Goal: Task Accomplishment & Management: Complete application form

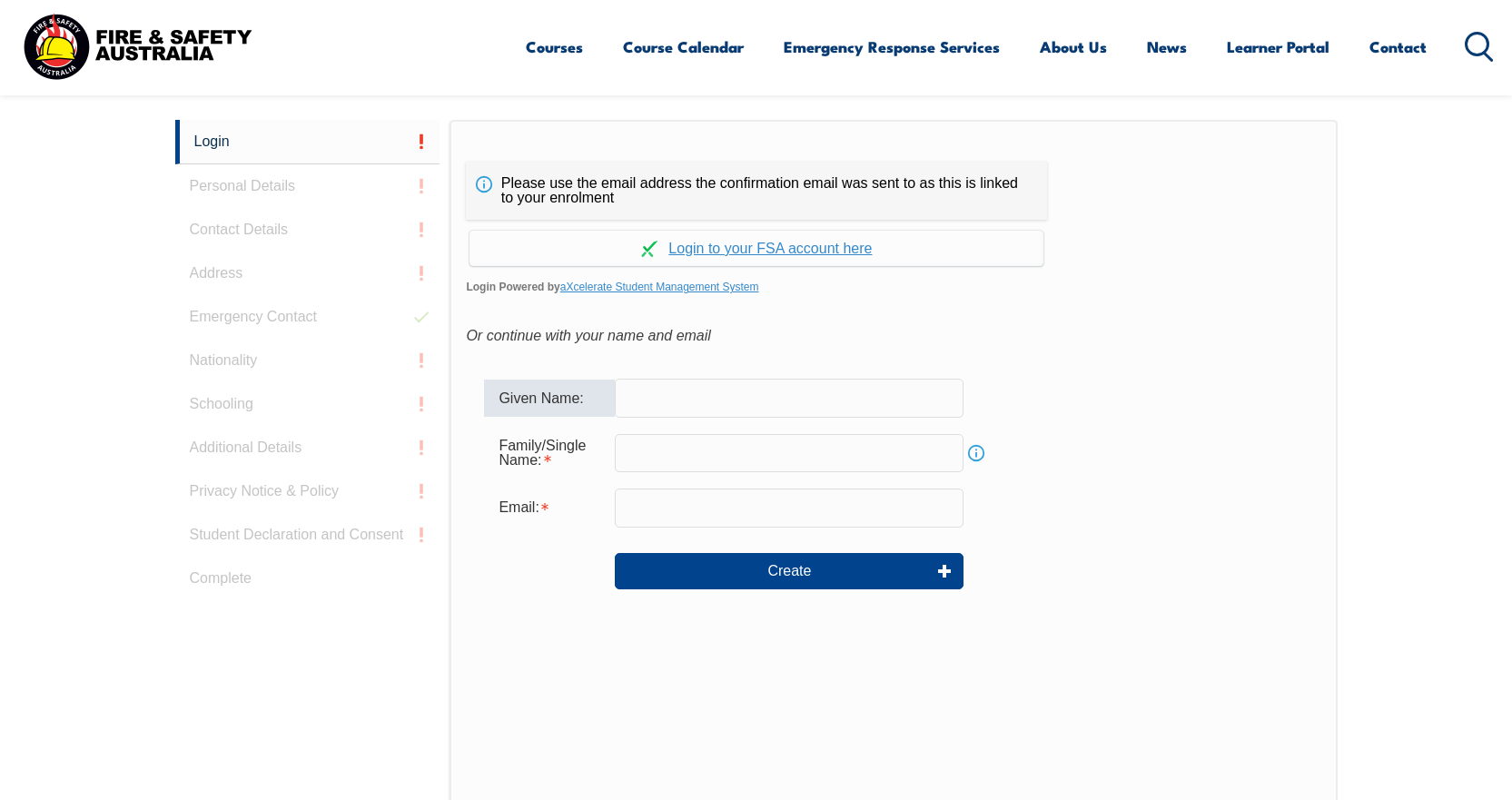
click at [711, 397] on input "text" at bounding box center [789, 398] width 349 height 38
type input "[PERSON_NAME]"
click at [676, 430] on div "Family/Single Name: Info" at bounding box center [893, 453] width 818 height 49
click at [668, 448] on input "text" at bounding box center [789, 454] width 349 height 38
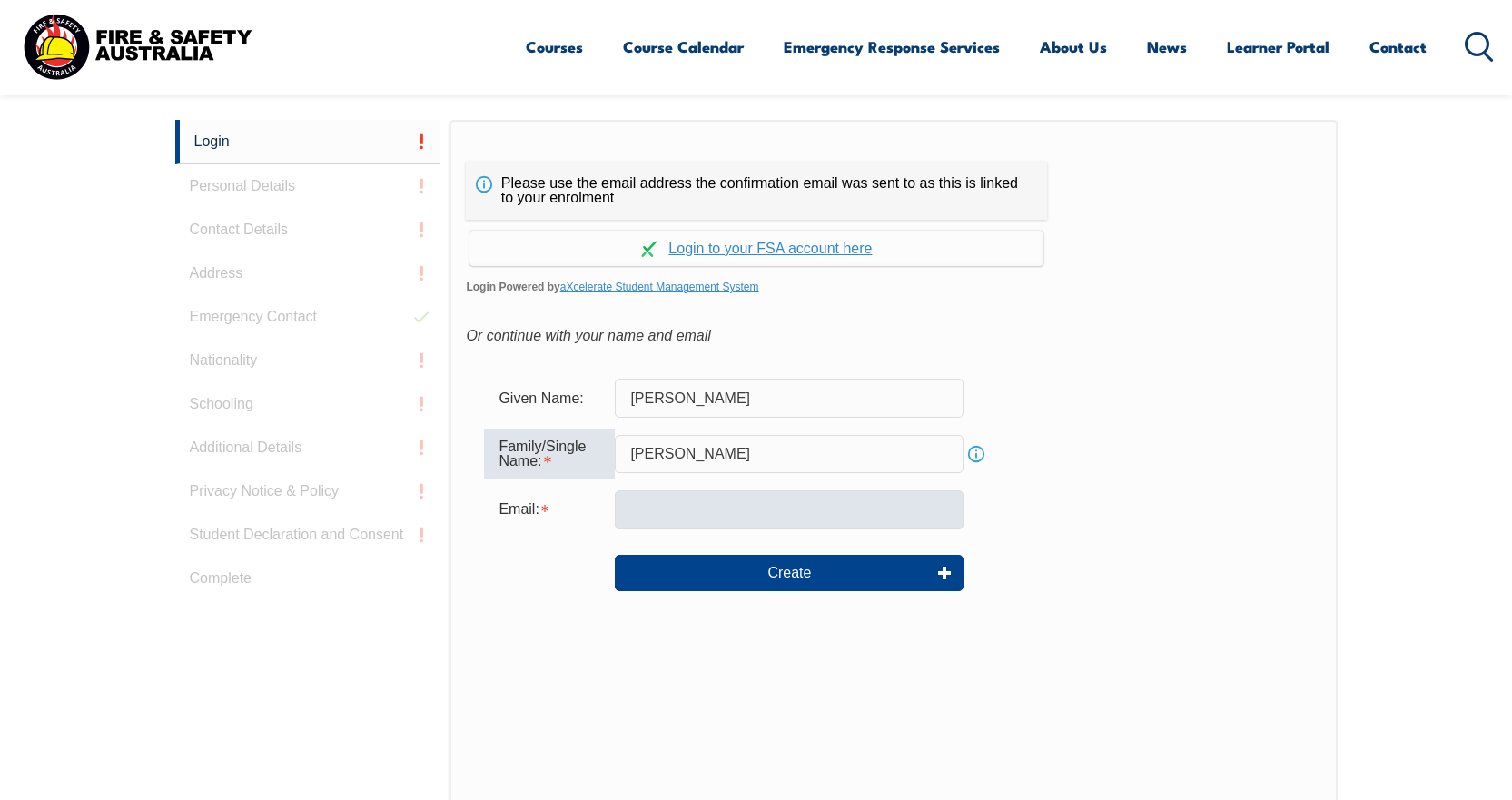
type input "[PERSON_NAME]"
click at [686, 514] on input "email" at bounding box center [789, 510] width 349 height 38
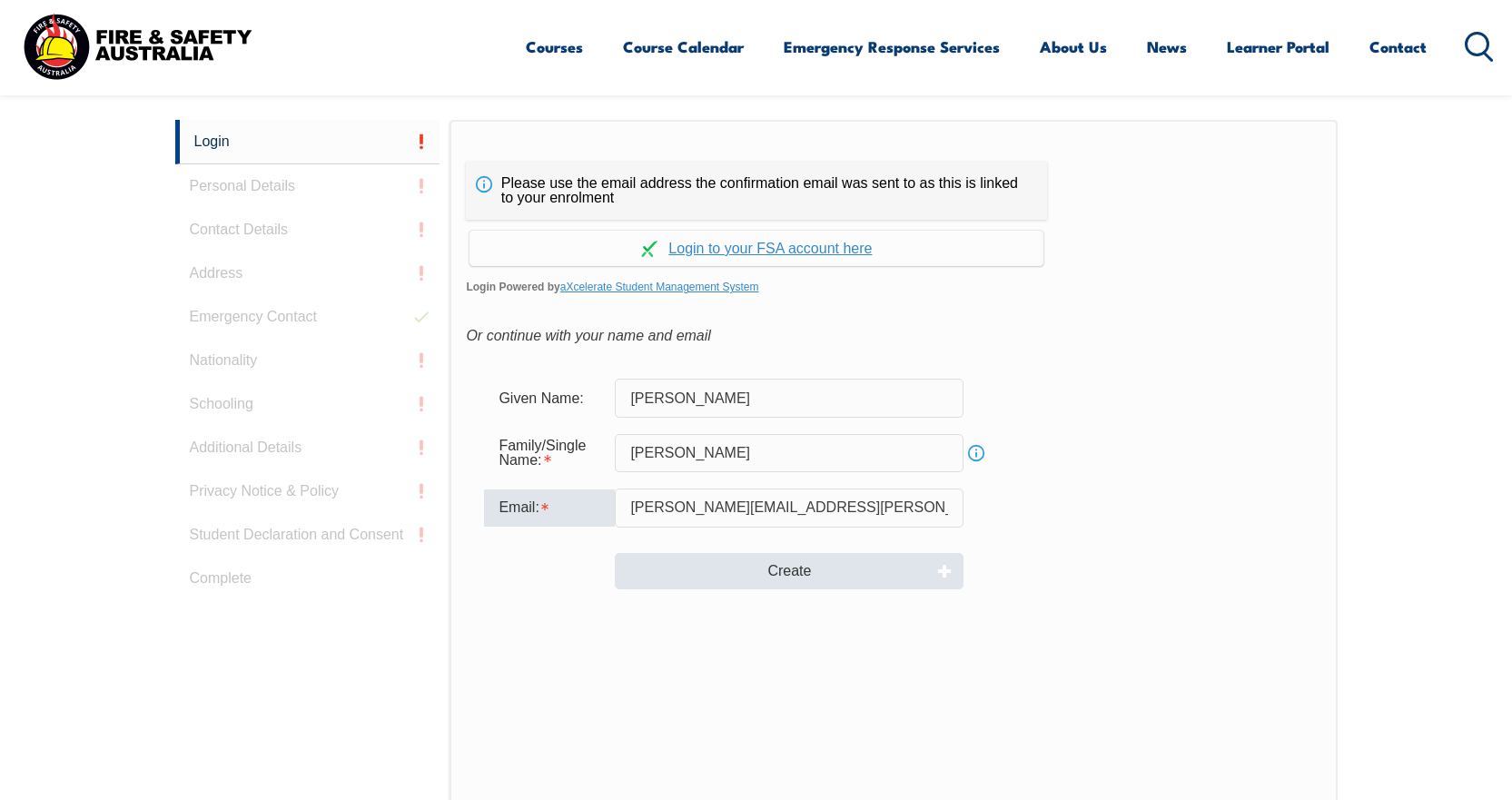
type input "[PERSON_NAME][EMAIL_ADDRESS][PERSON_NAME][DOMAIN_NAME]"
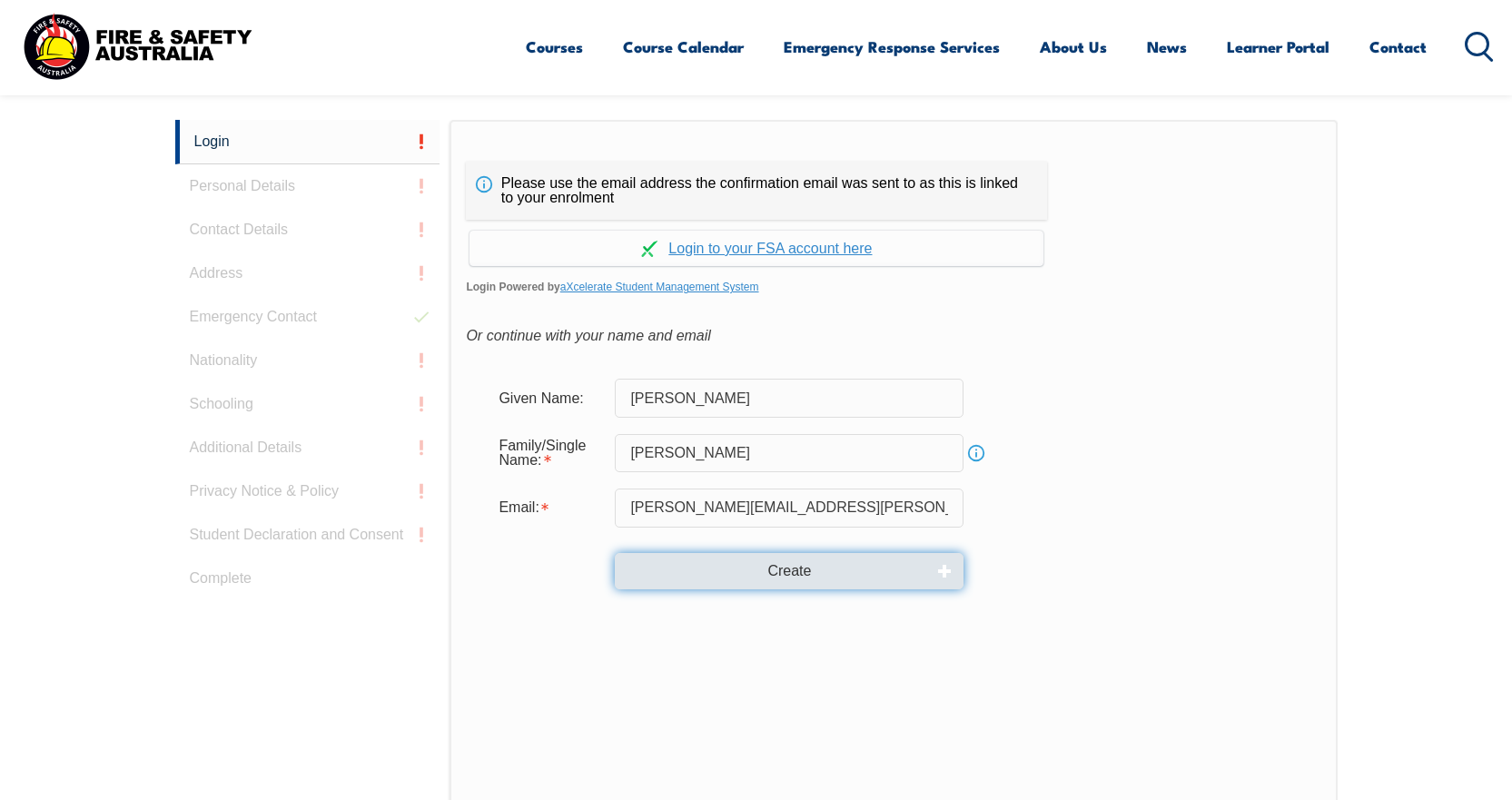
click at [749, 567] on button "Create" at bounding box center [789, 571] width 349 height 37
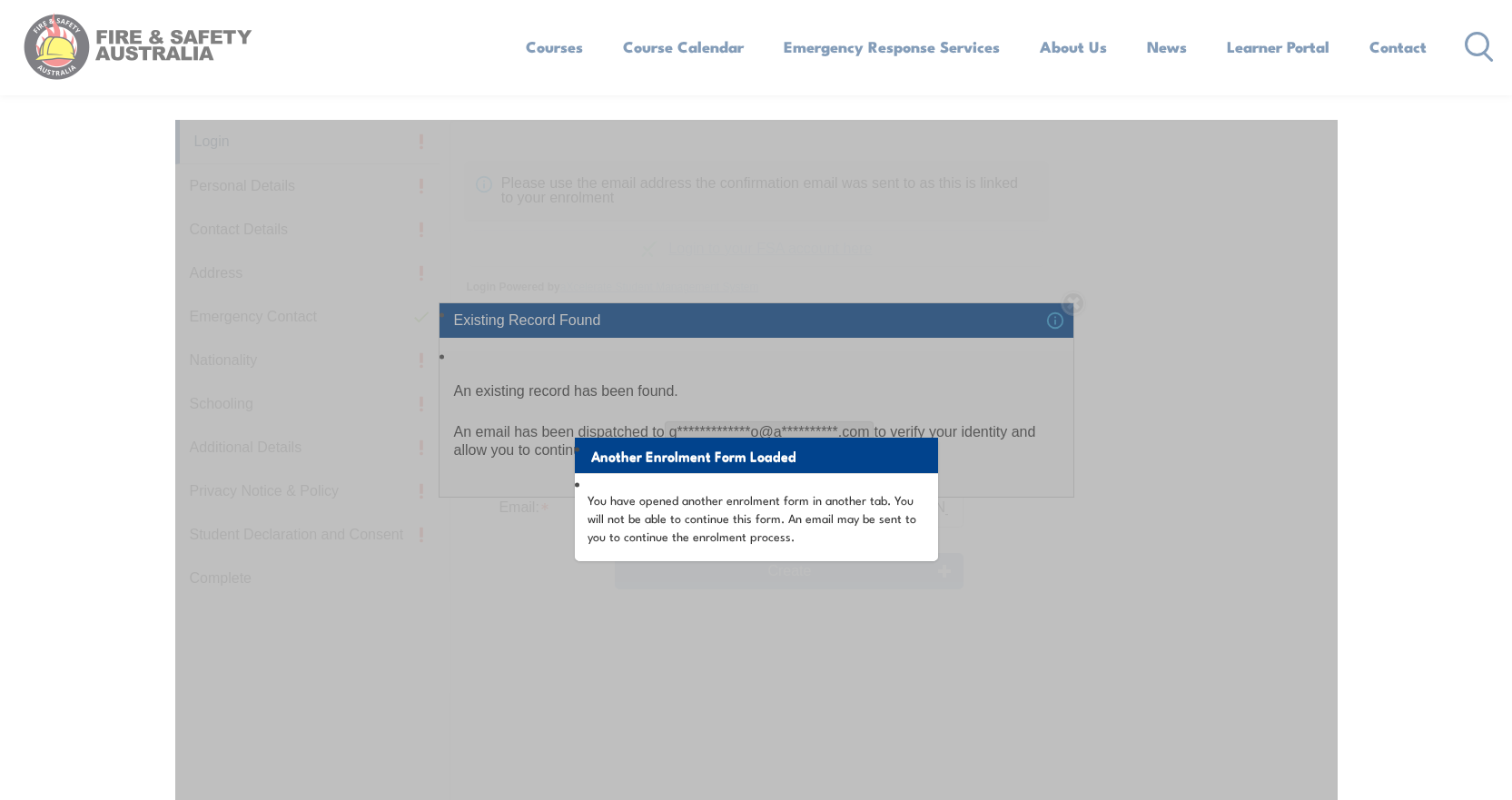
click at [667, 482] on li "You have opened another enrolment form in another tab. You will not be able to …" at bounding box center [756, 517] width 363 height 88
click at [580, 449] on li "Another Enrolment Form Loaded" at bounding box center [756, 455] width 363 height 36
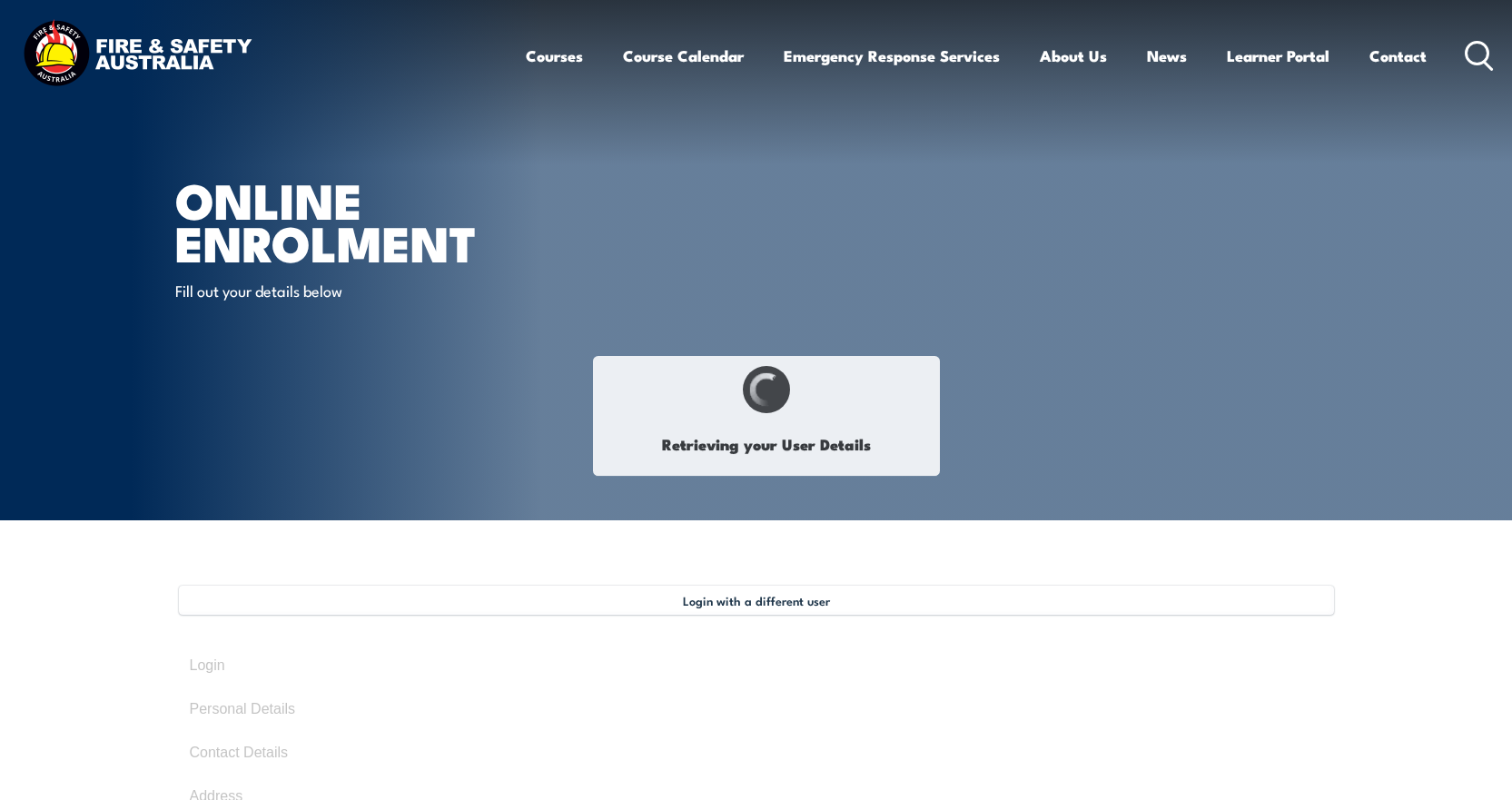
type input "[PERSON_NAME]"
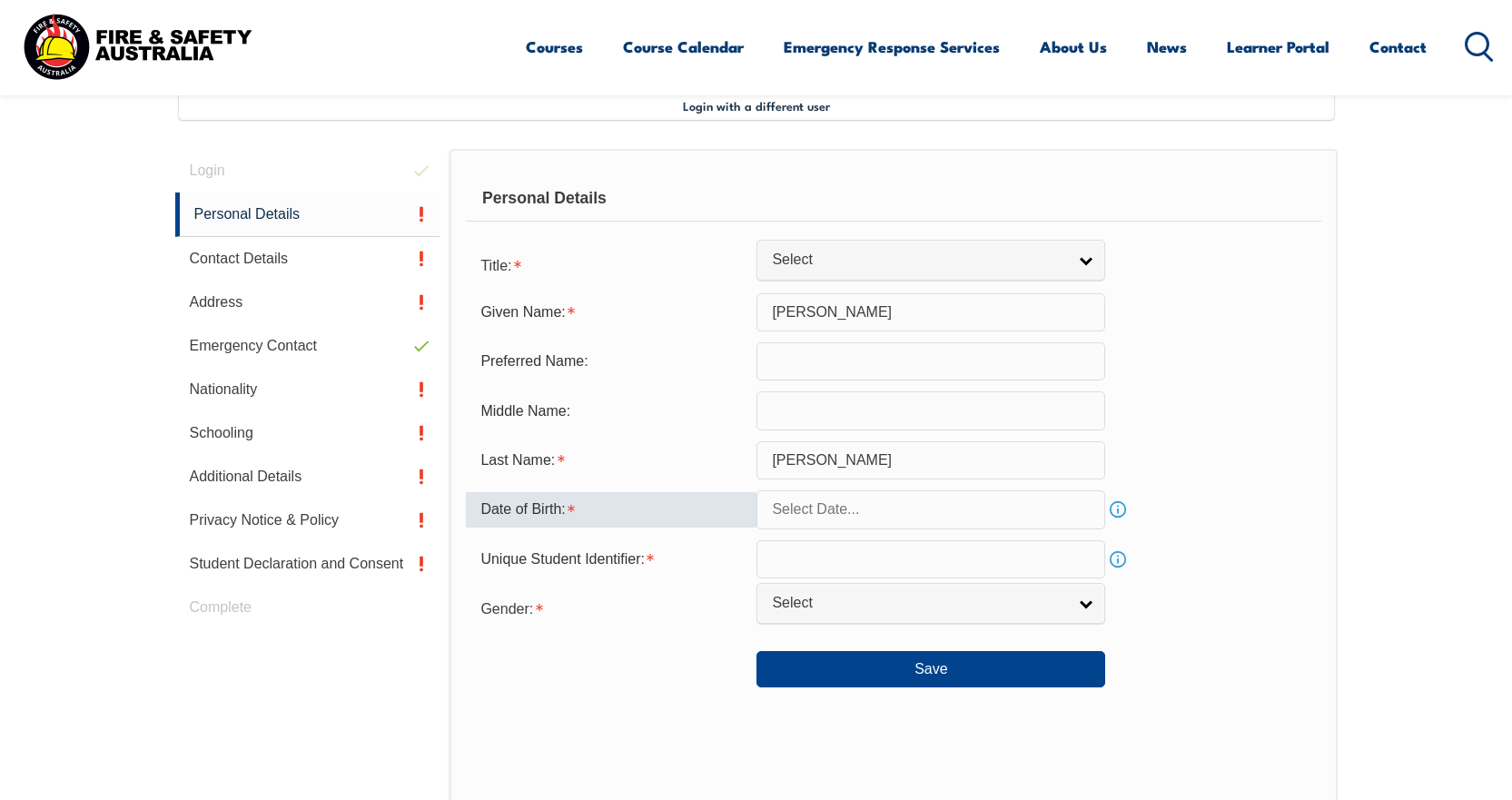
scroll to position [586, 0]
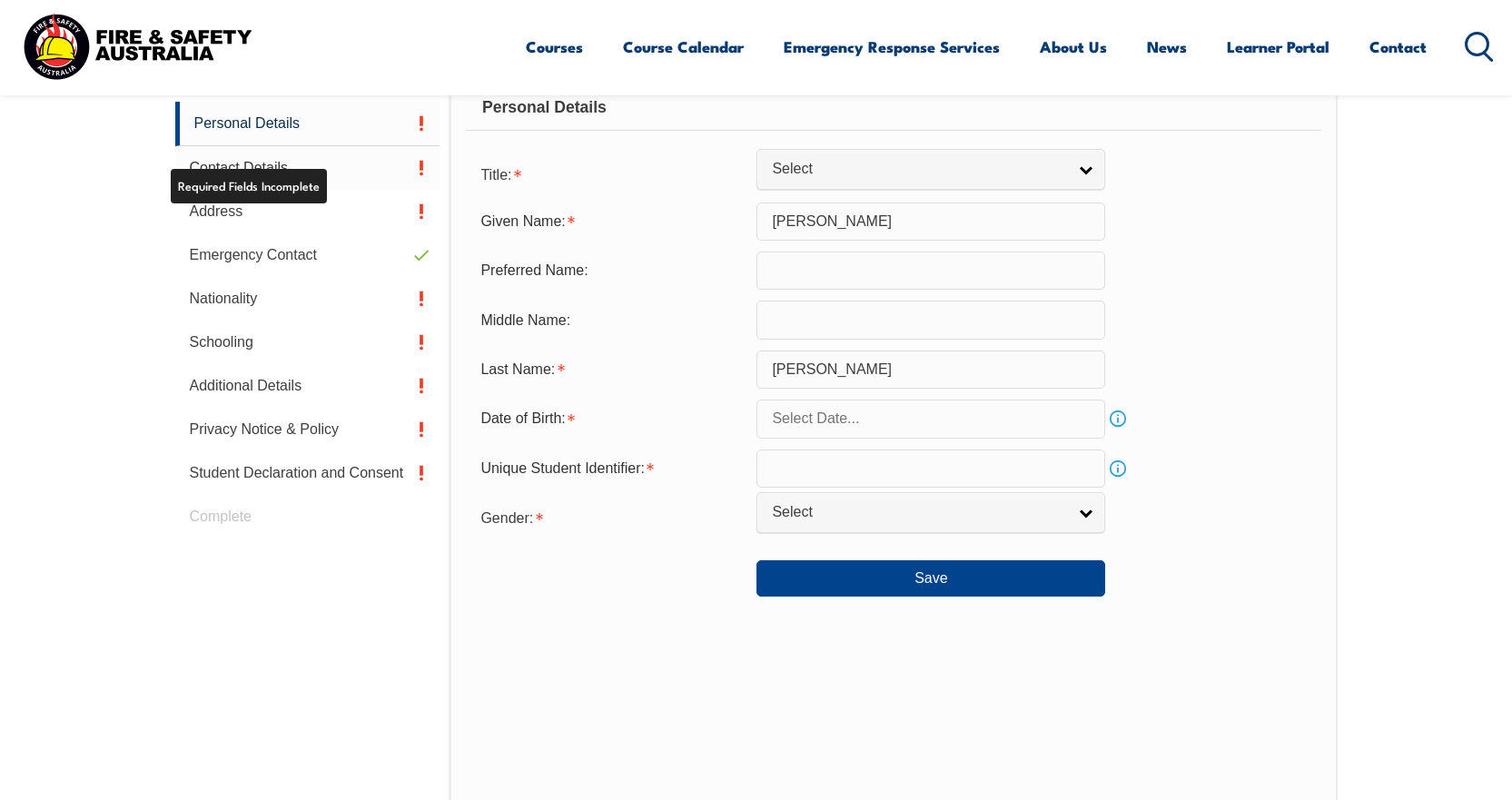
click at [311, 174] on link "Contact Details" at bounding box center [308, 167] width 265 height 43
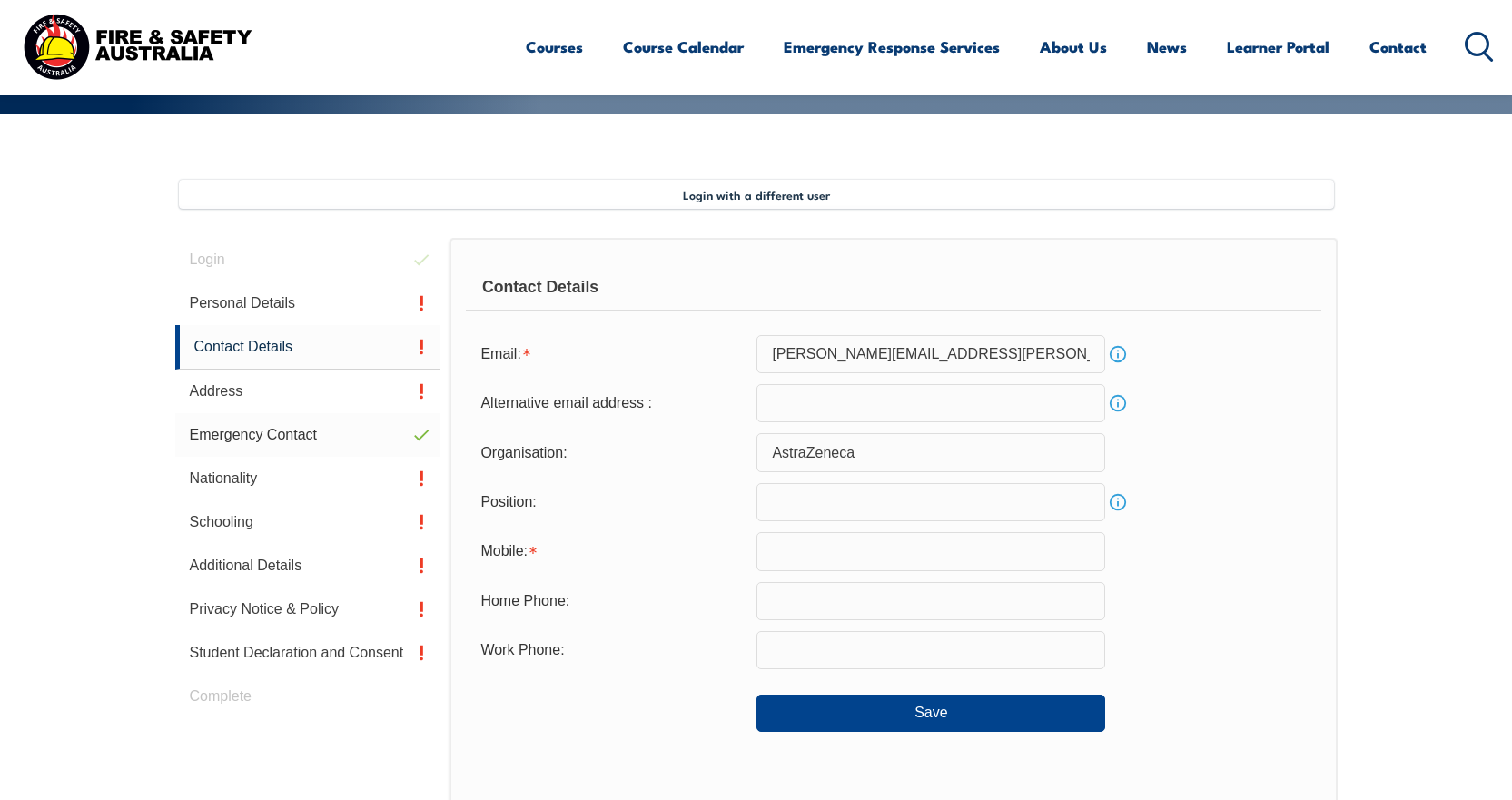
scroll to position [454, 0]
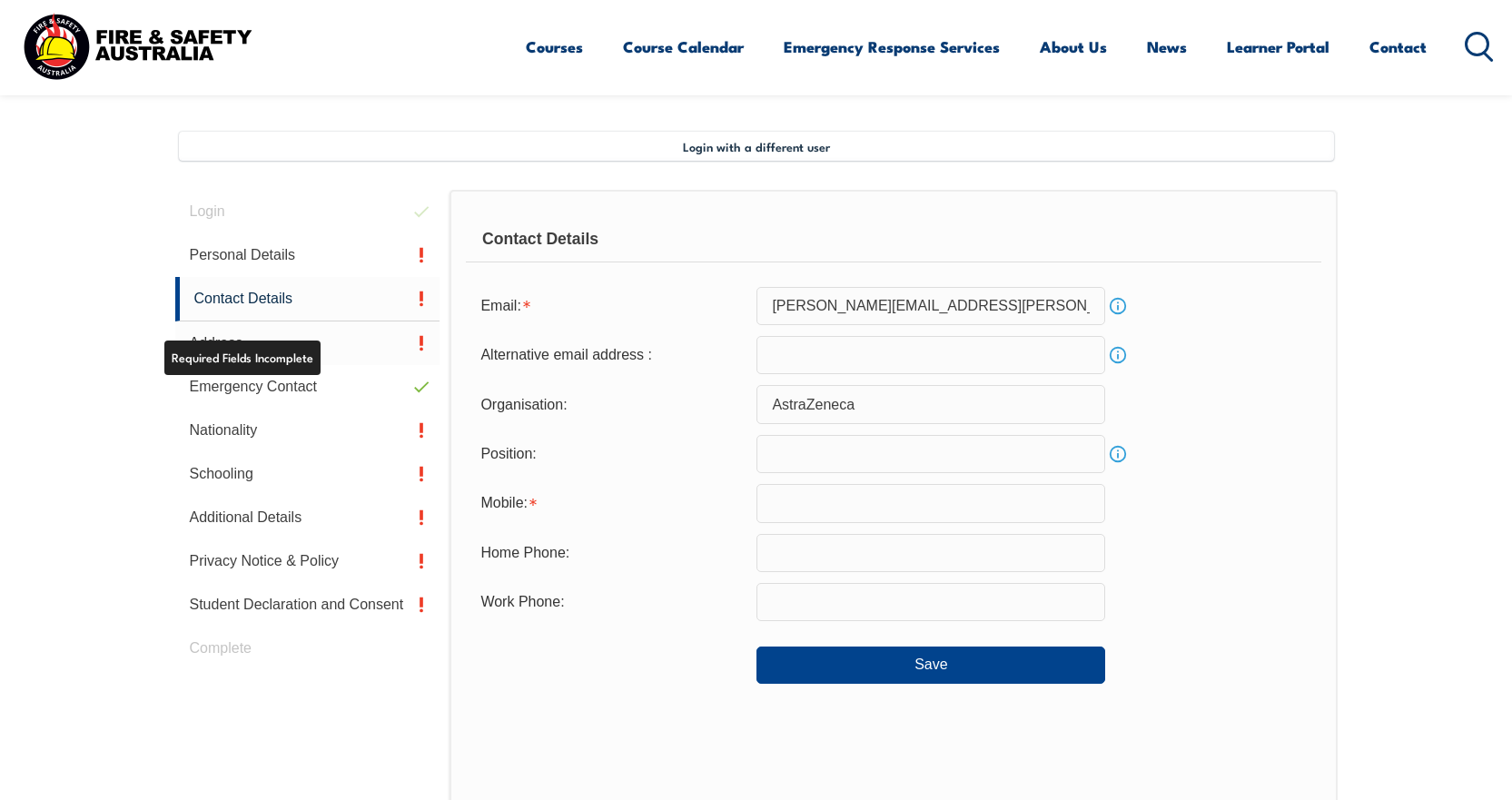
click at [287, 332] on link "Address" at bounding box center [308, 343] width 265 height 43
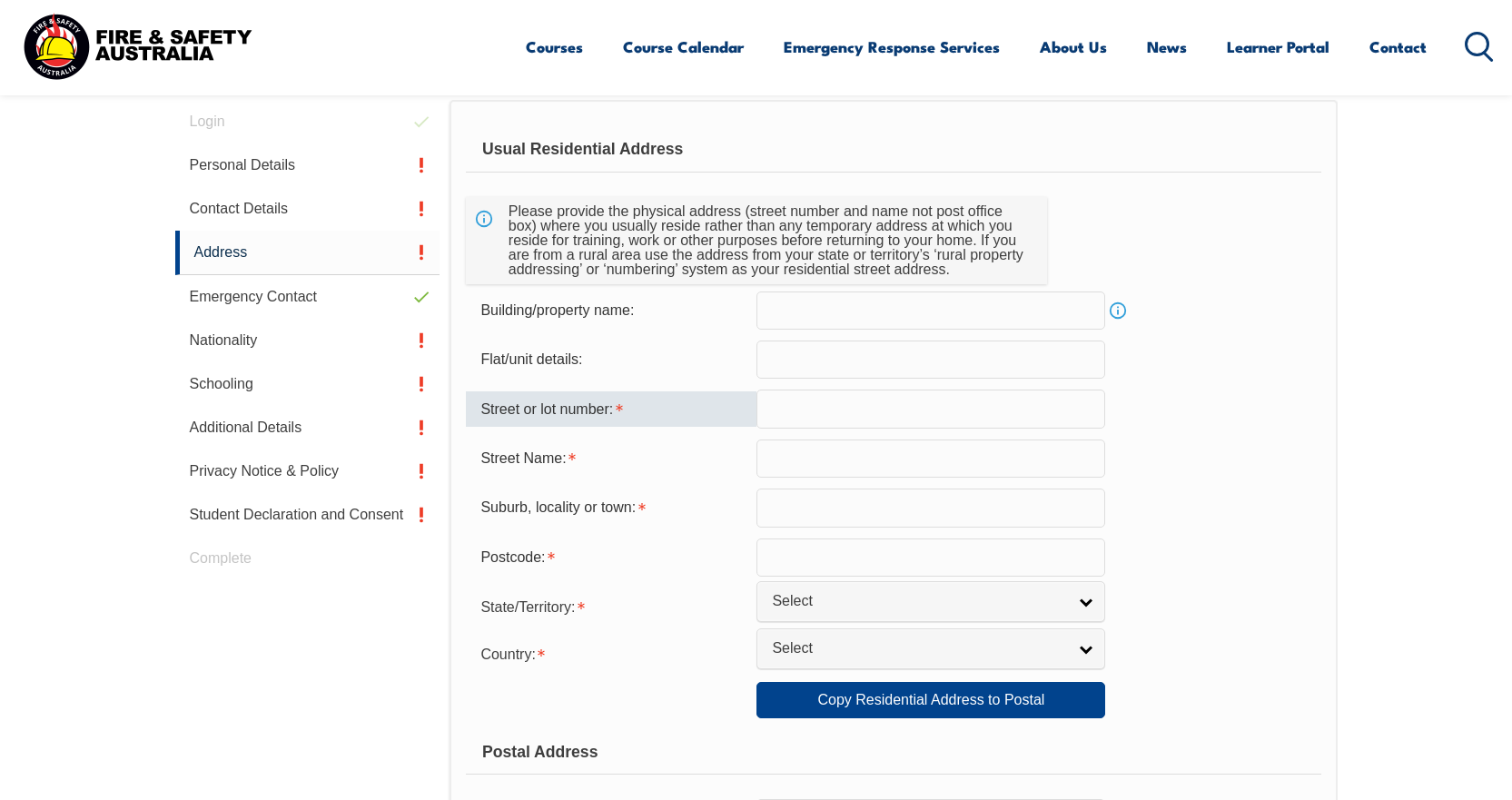
scroll to position [586, 0]
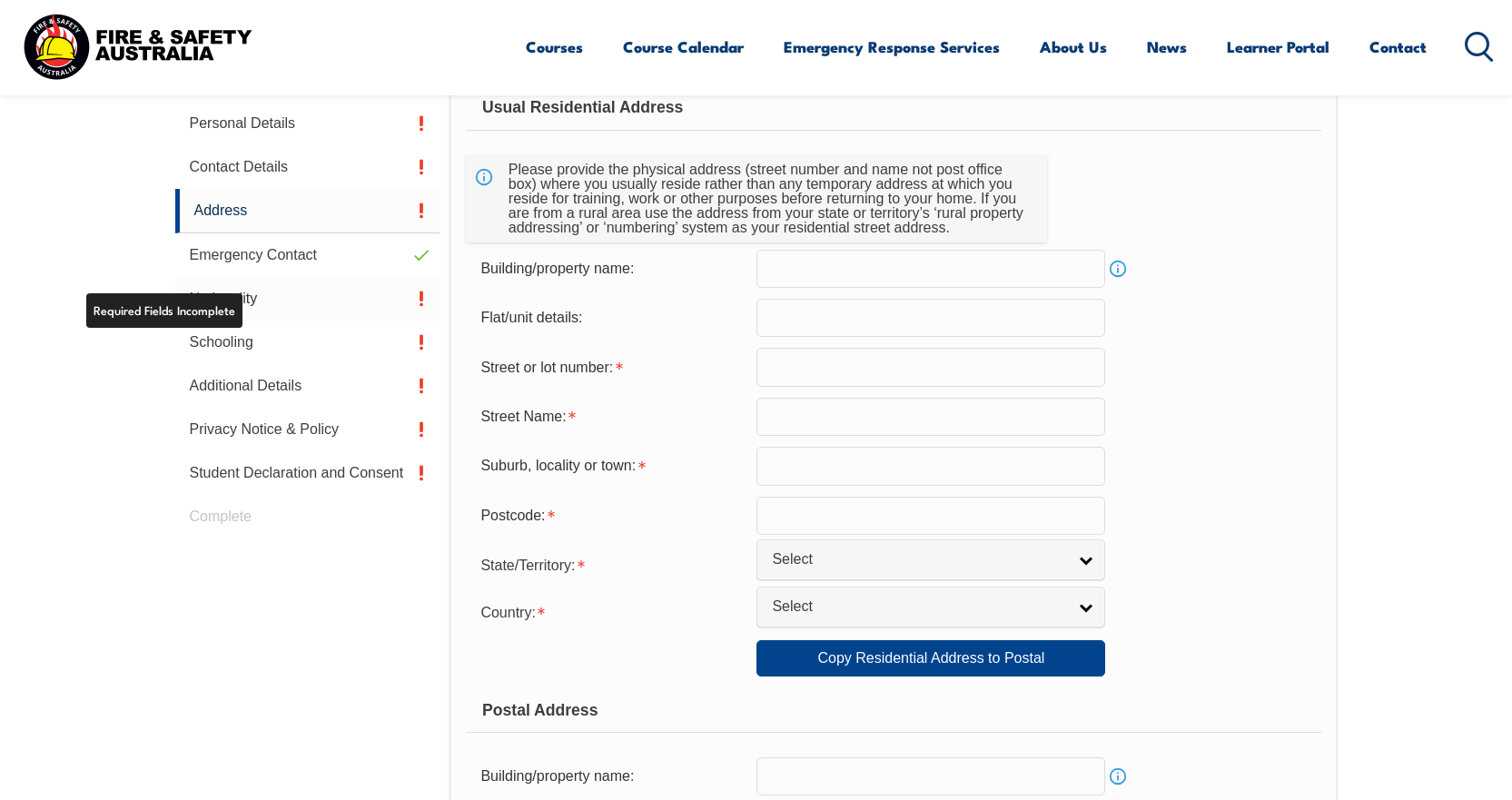
click at [234, 311] on link "Nationality" at bounding box center [308, 298] width 265 height 43
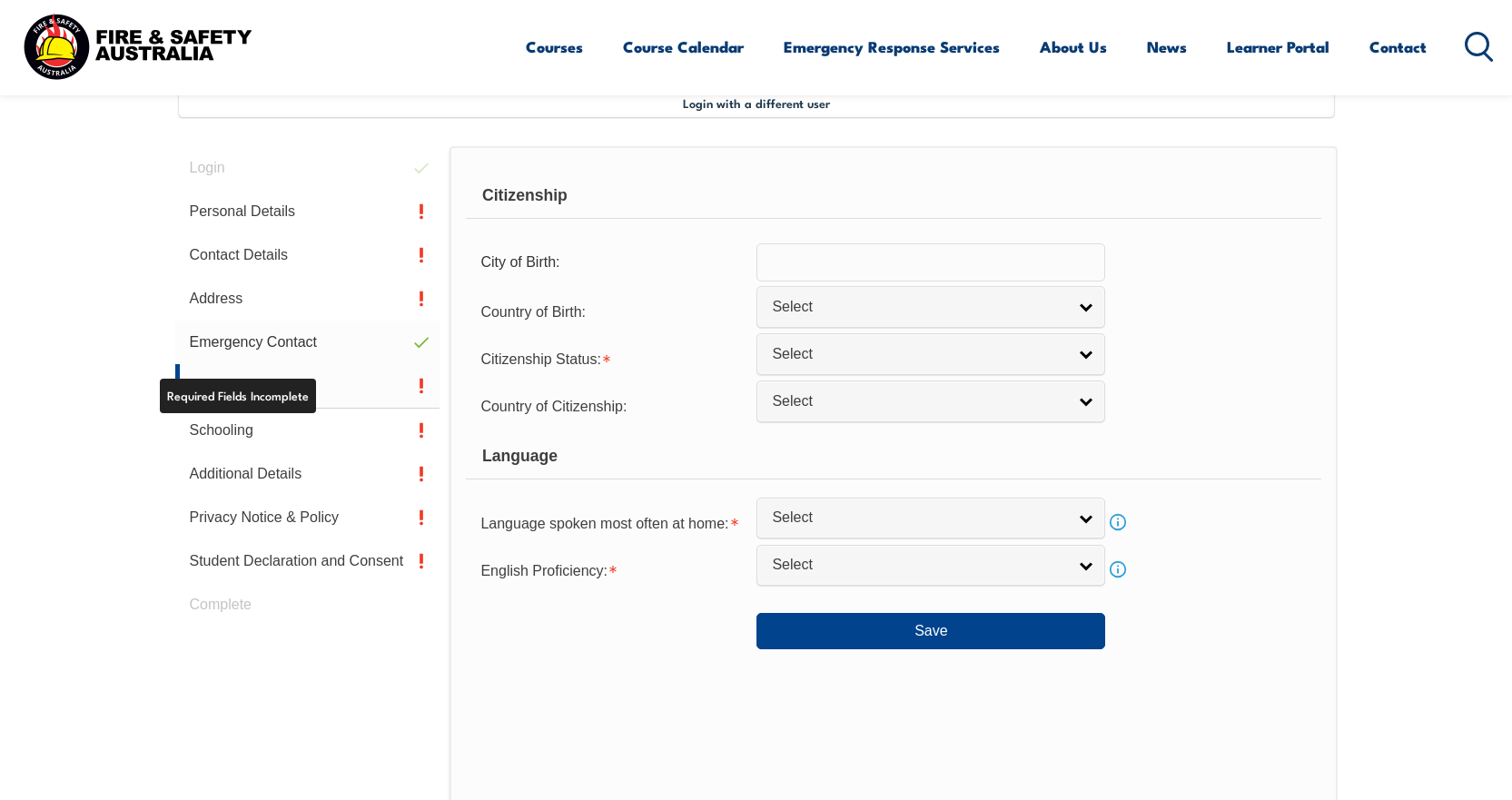
scroll to position [495, 0]
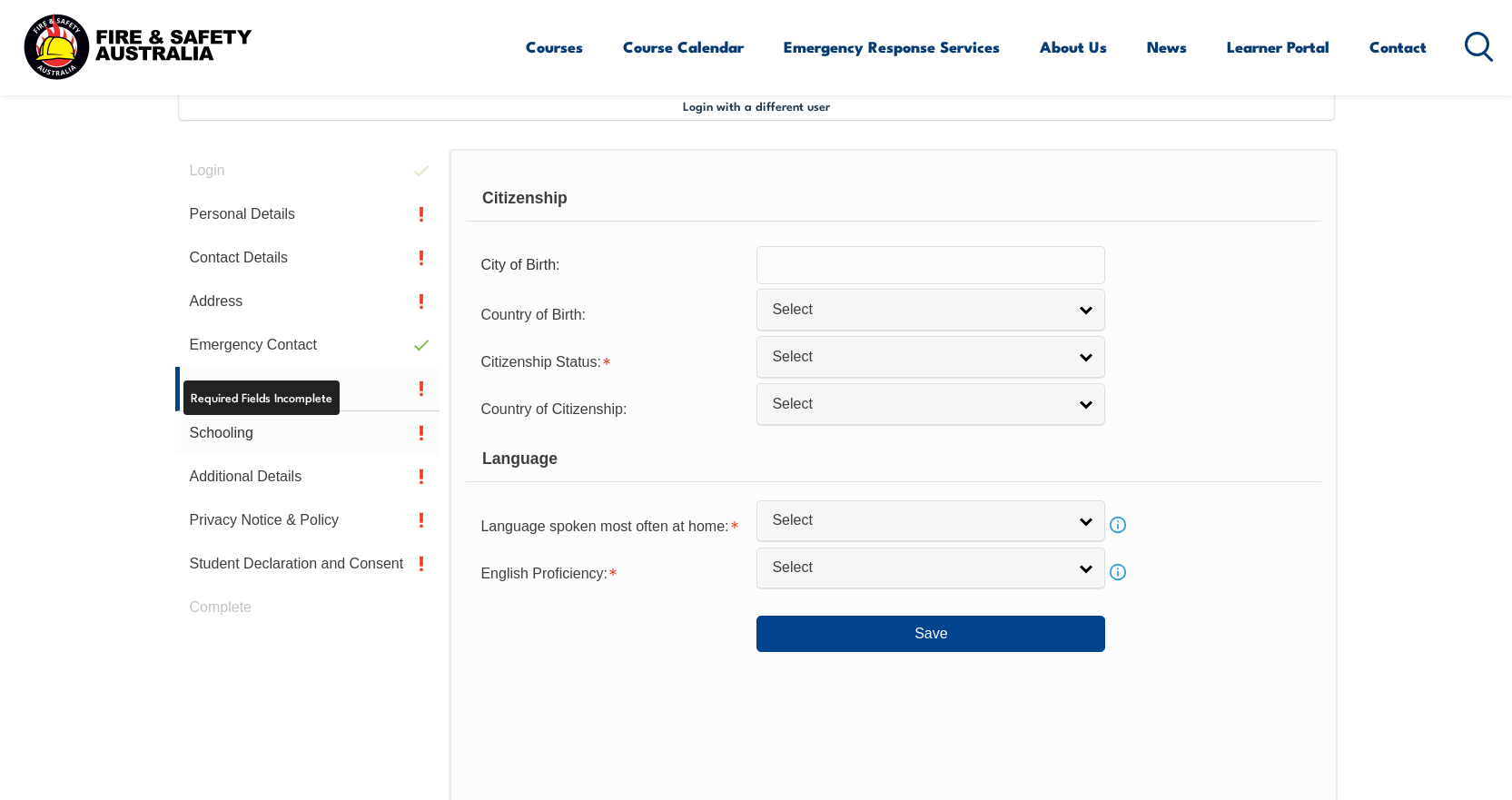
click at [275, 431] on link "Schooling" at bounding box center [308, 433] width 265 height 43
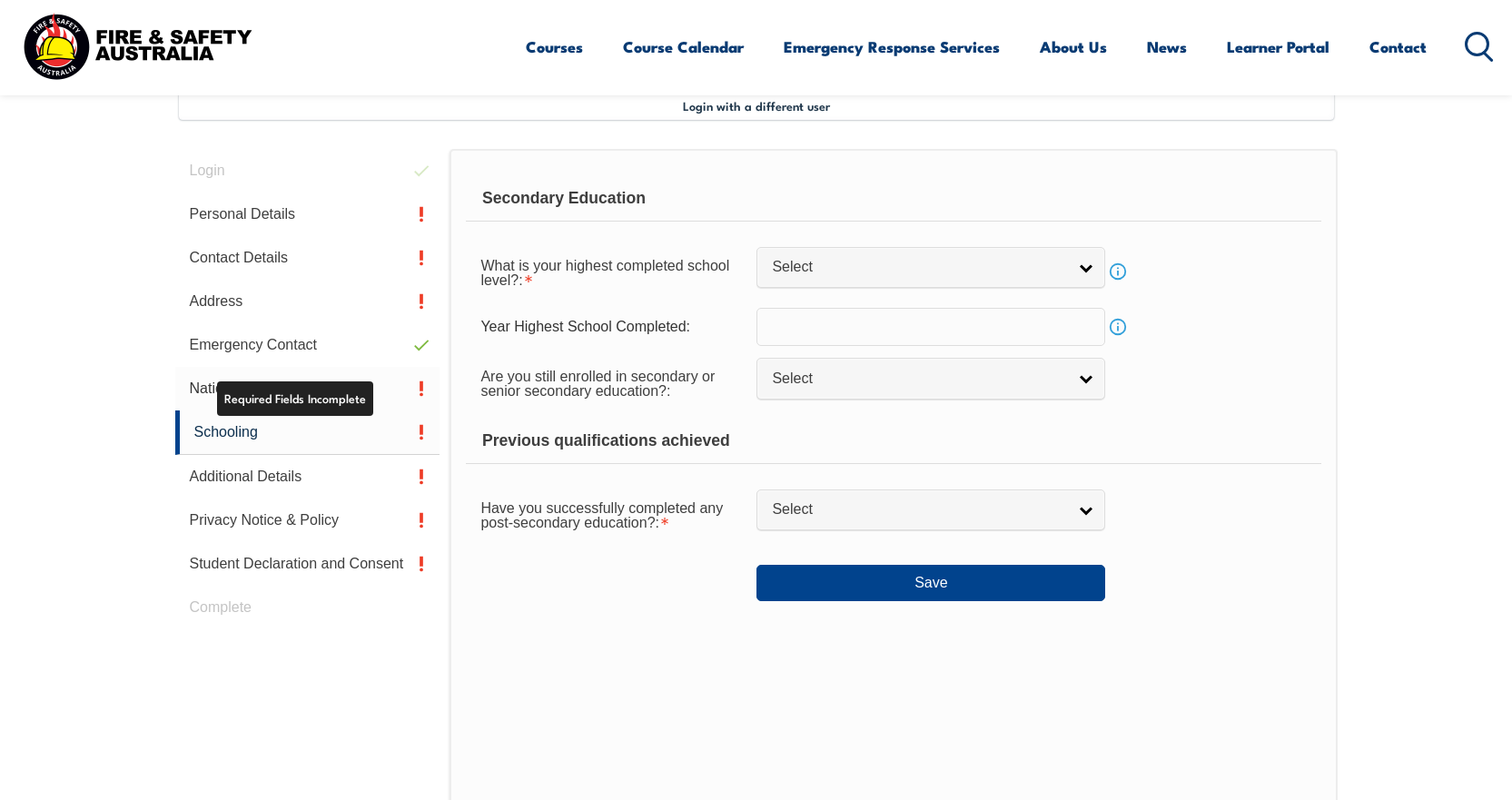
click at [361, 400] on link "Nationality" at bounding box center [308, 388] width 265 height 43
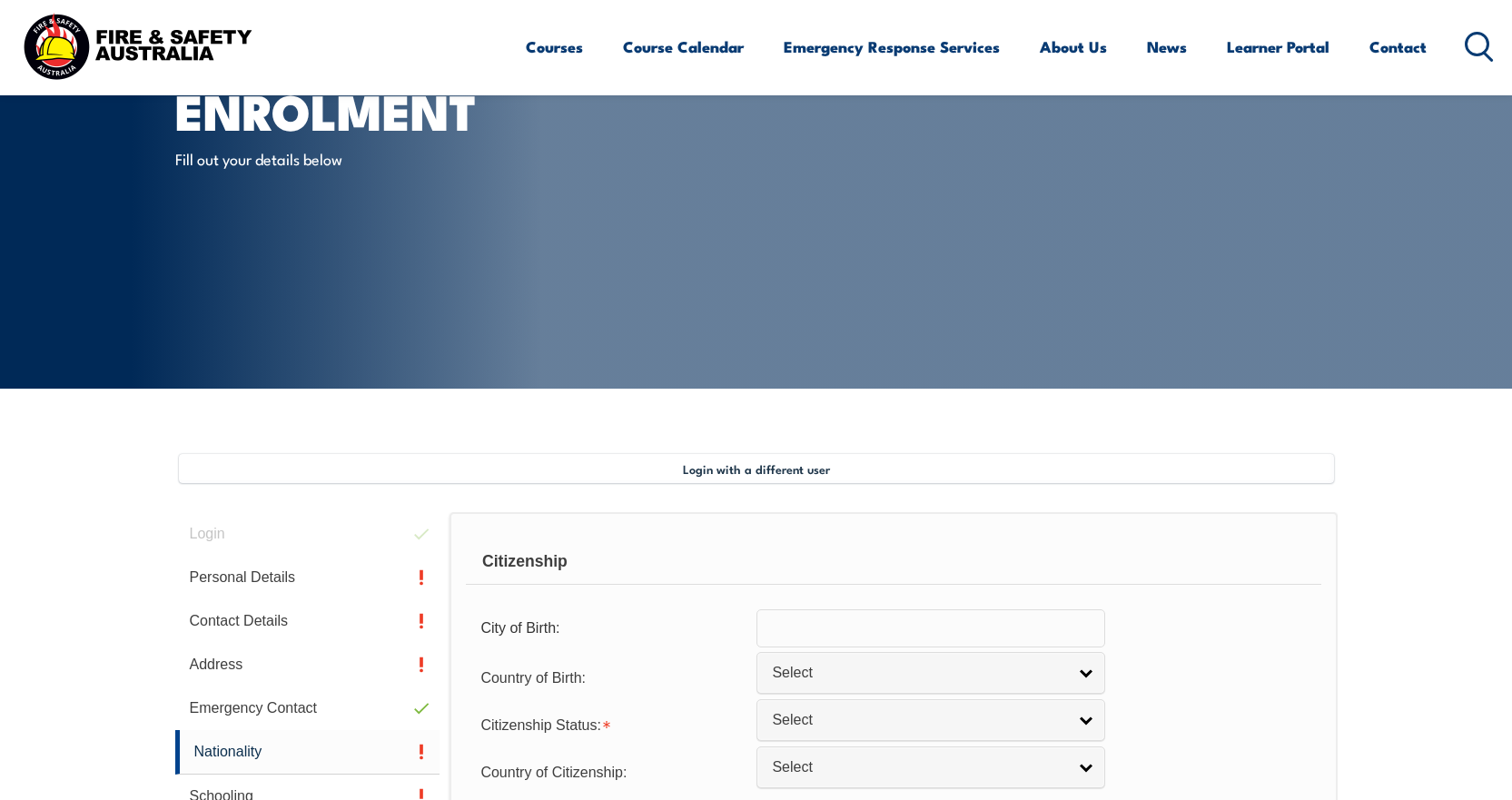
scroll to position [0, 0]
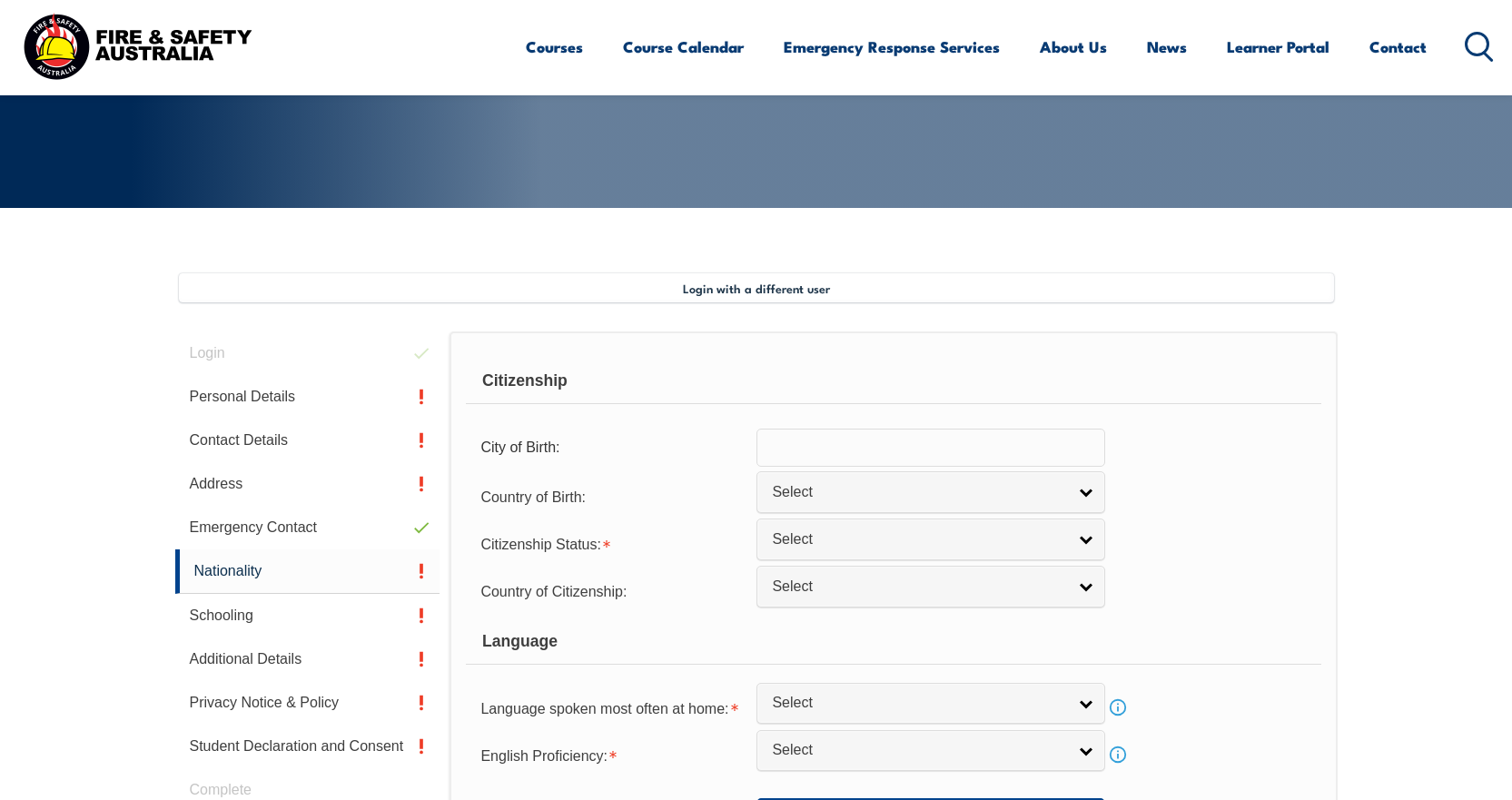
scroll to position [545, 0]
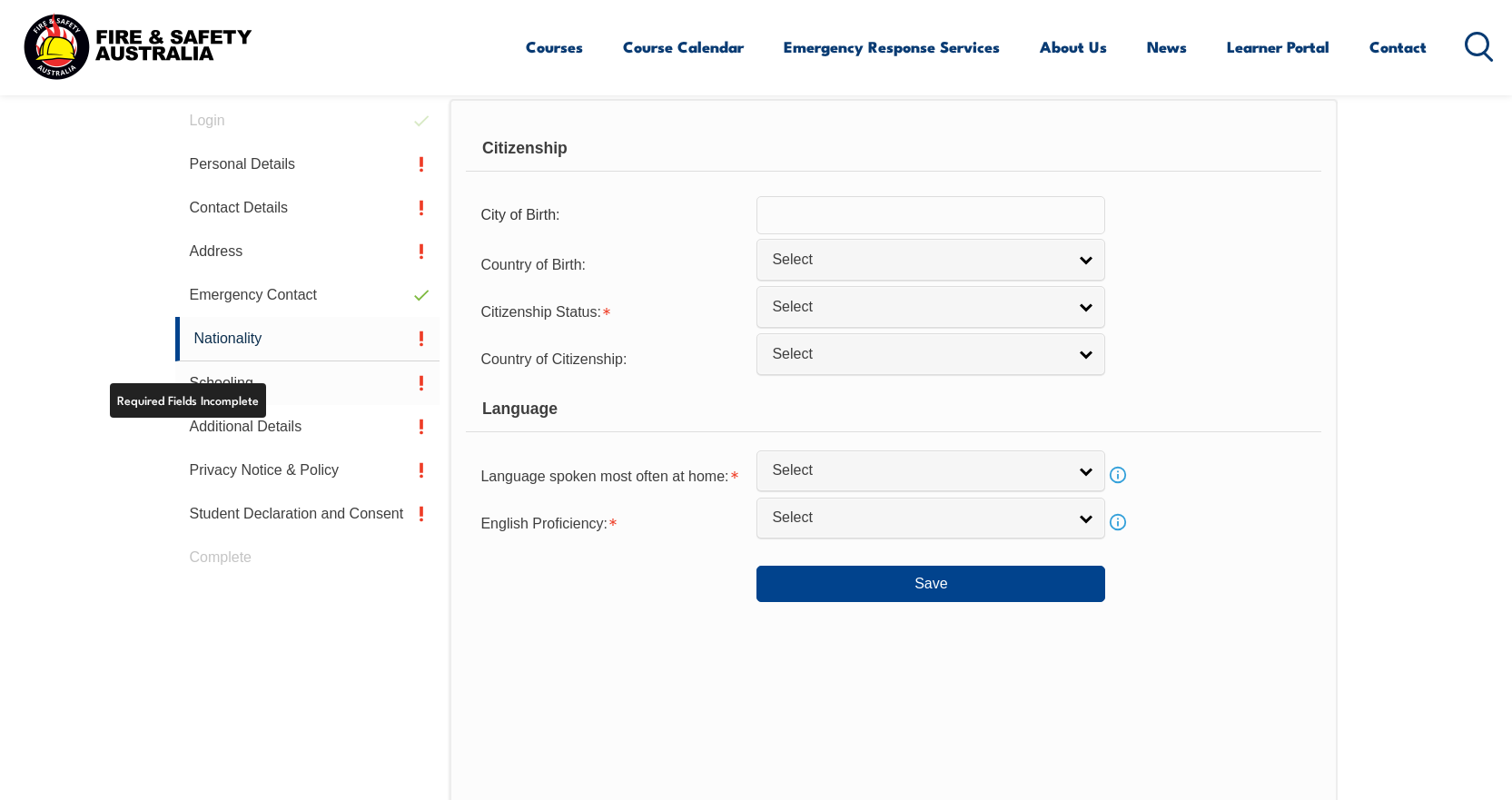
click at [248, 397] on link "Schooling" at bounding box center [308, 383] width 265 height 43
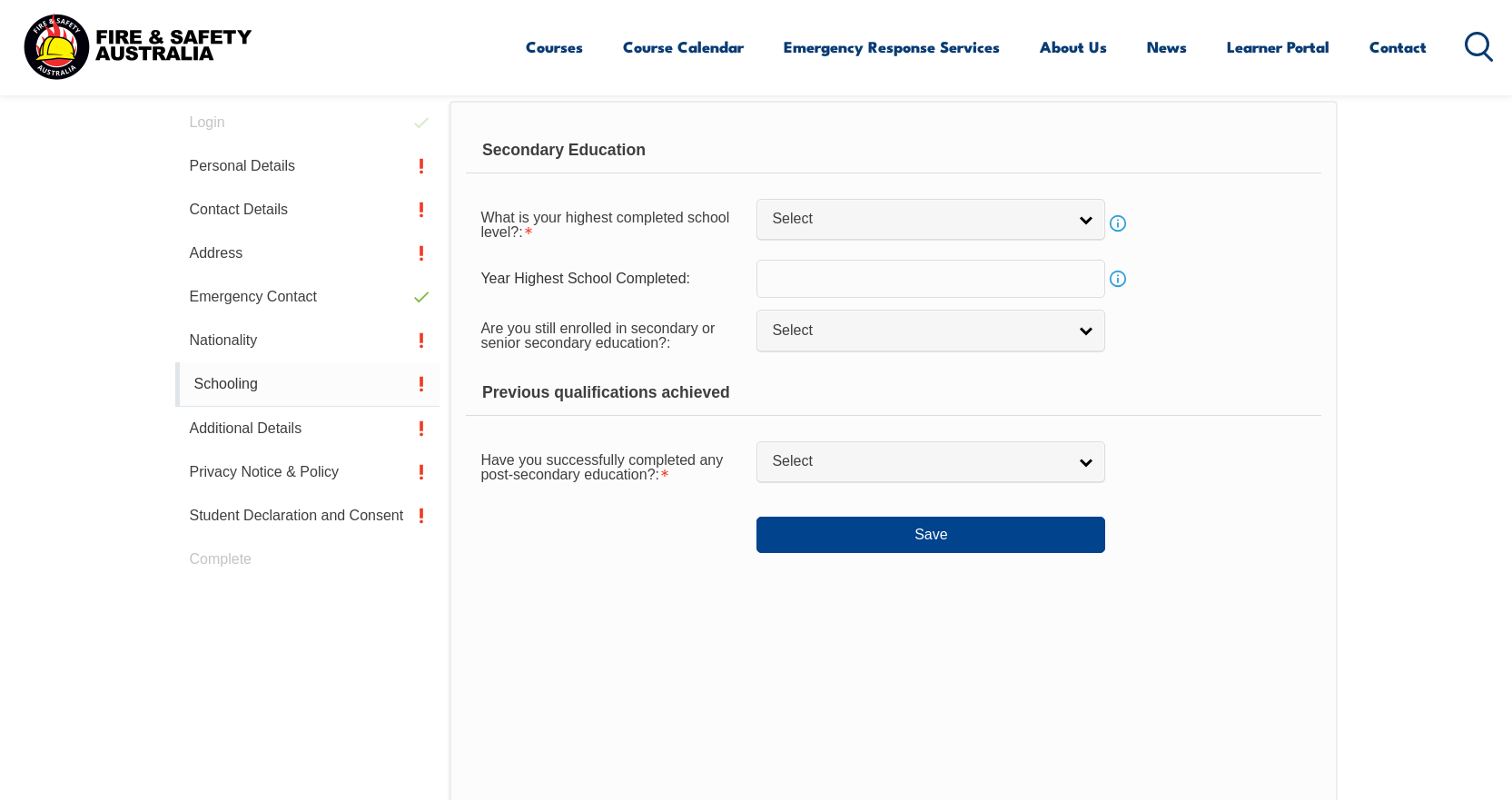
scroll to position [495, 0]
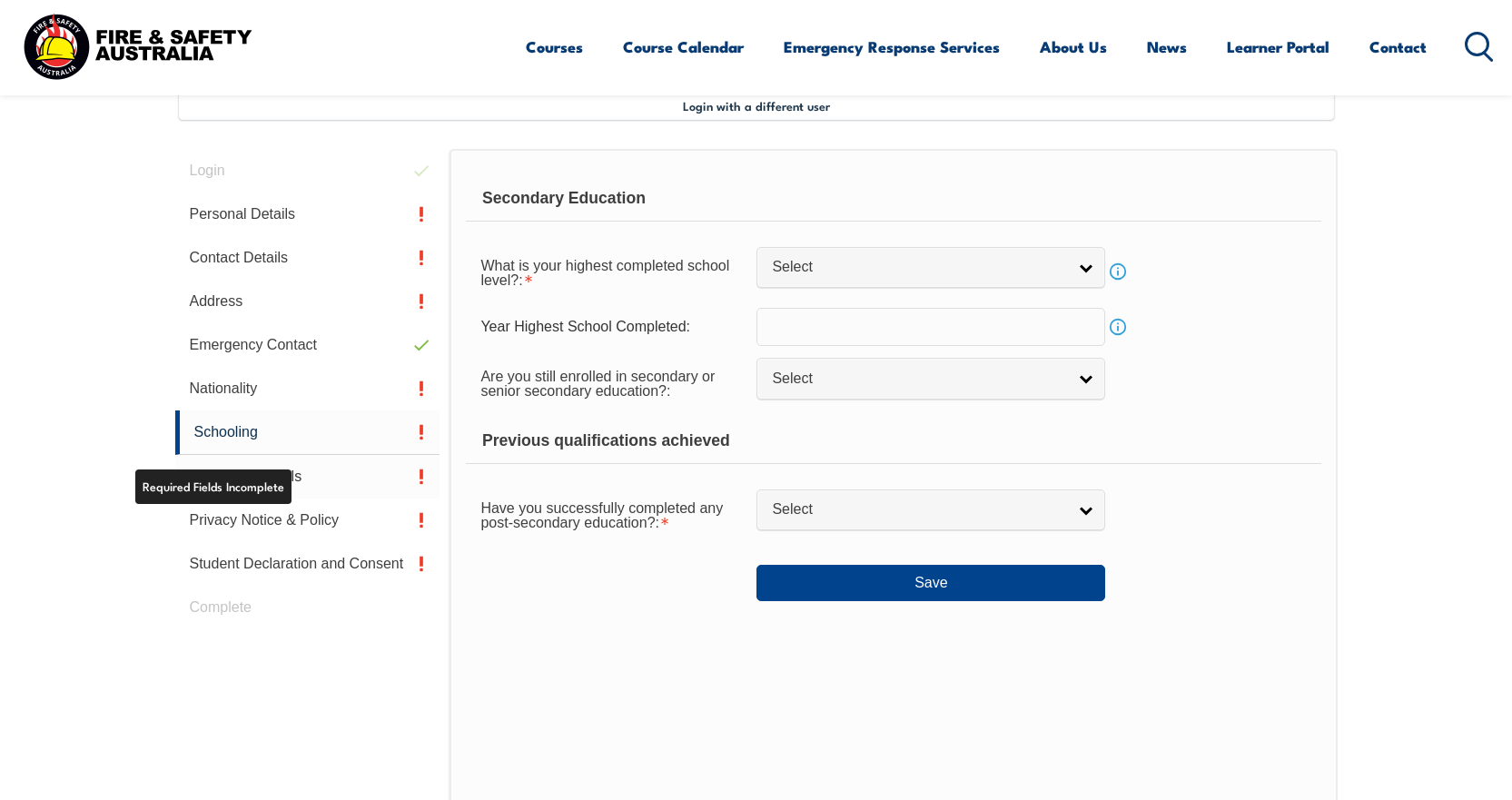
click at [281, 480] on link "Additional Details" at bounding box center [308, 476] width 265 height 43
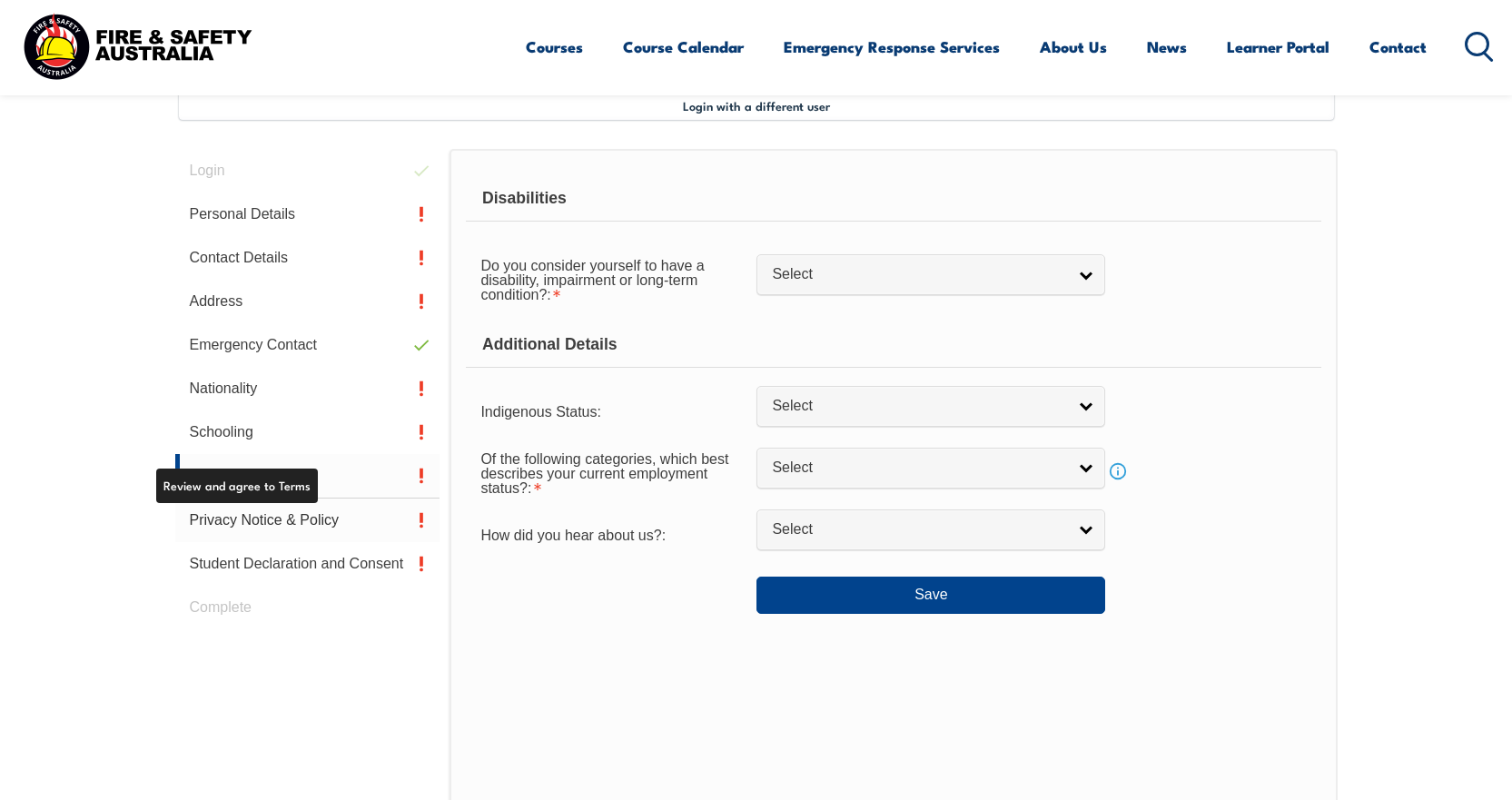
click at [300, 519] on link "Privacy Notice & Policy" at bounding box center [308, 520] width 265 height 43
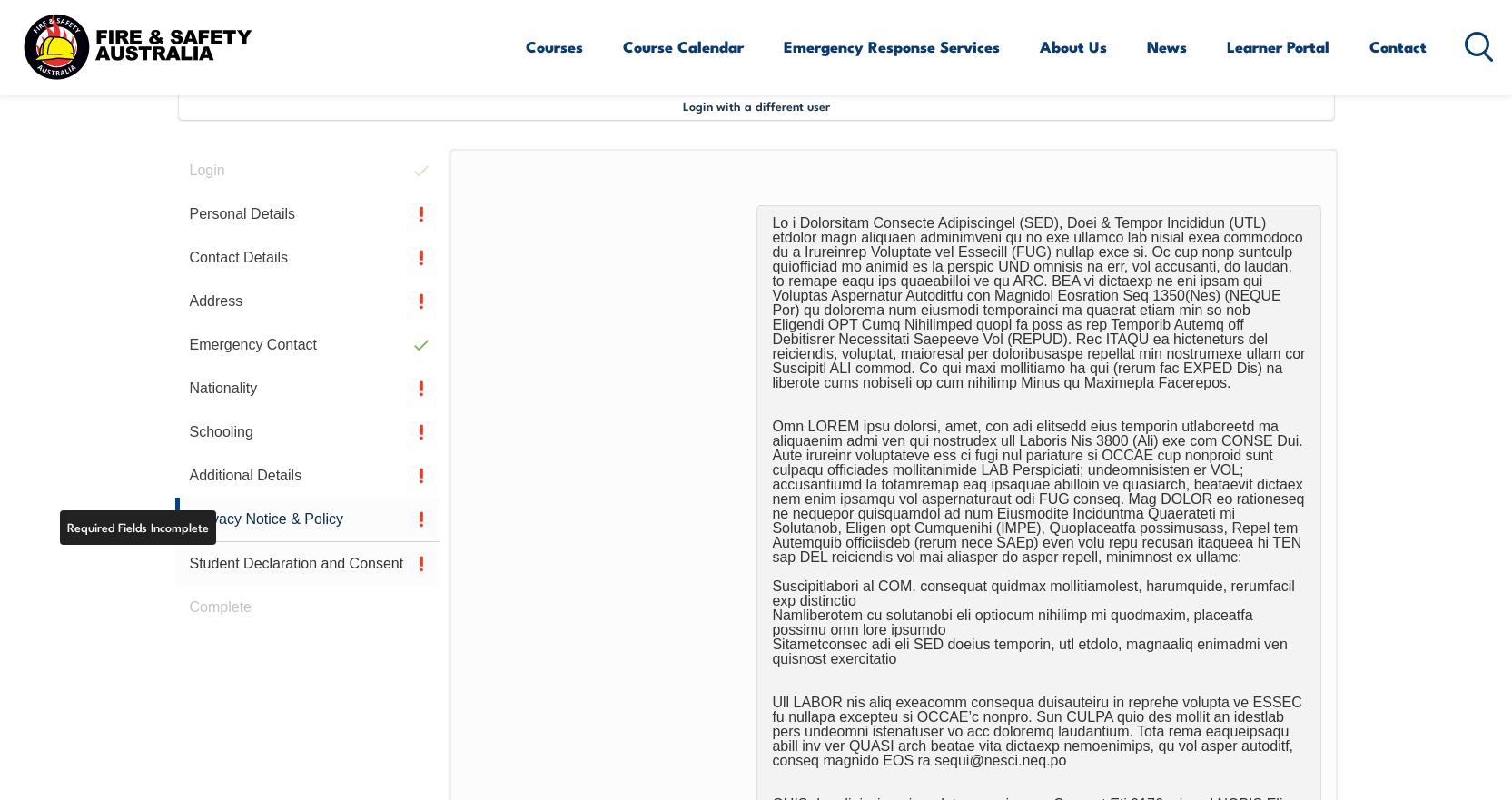
click at [269, 565] on link "Student Declaration and Consent" at bounding box center [308, 563] width 265 height 43
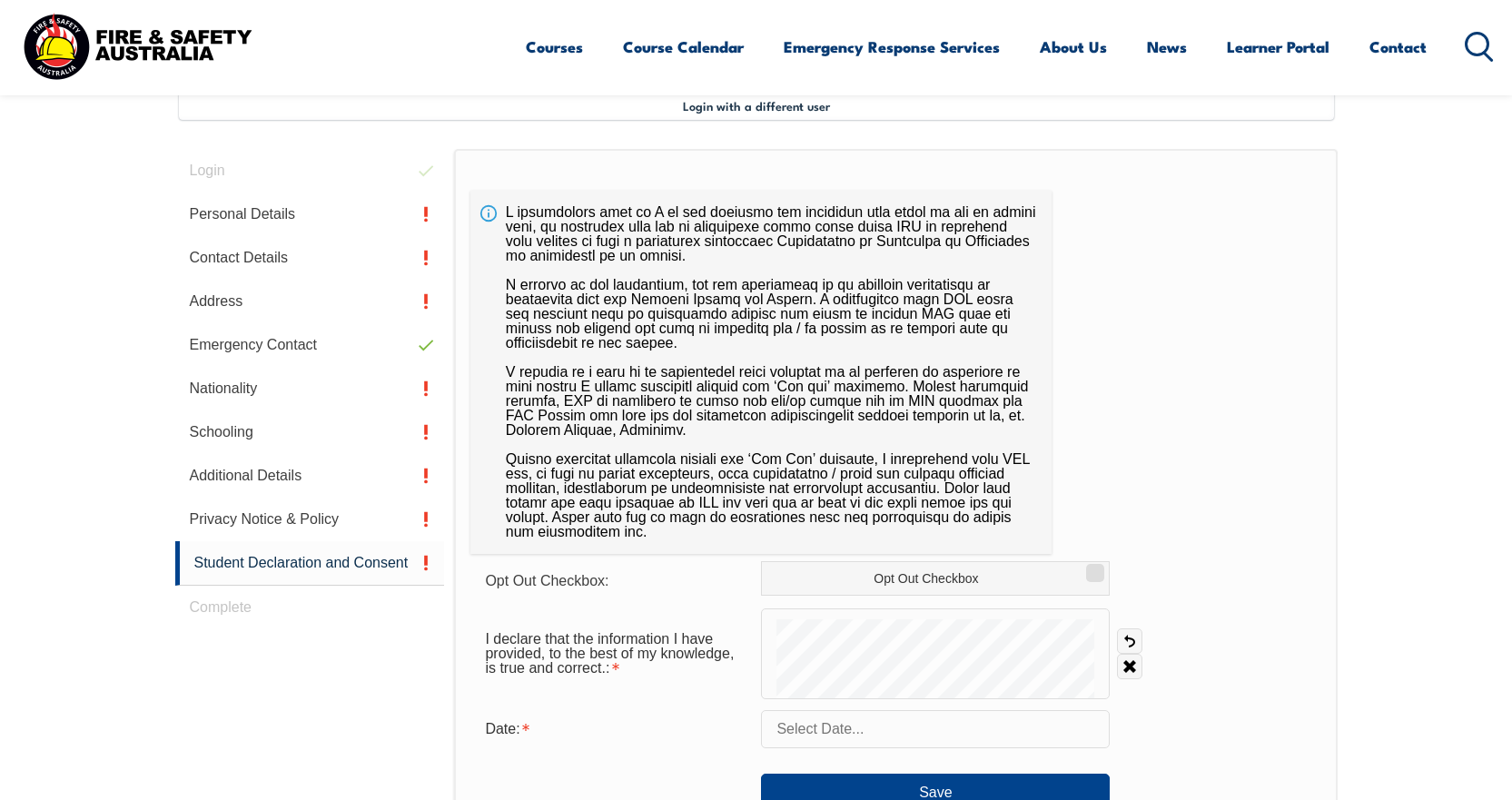
click at [964, 558] on div "Opt Out Checkbox: Opt Out Checkbox I declare that the information I have provid…" at bounding box center [895, 610] width 882 height 922
click at [965, 573] on label "Opt Out Checkbox" at bounding box center [935, 579] width 349 height 35
click at [1087, 568] on input "Opt Out Checkbox" at bounding box center [1092, 567] width 11 height 2
checkbox input "true"
click at [337, 225] on link "Personal Details" at bounding box center [310, 213] width 270 height 43
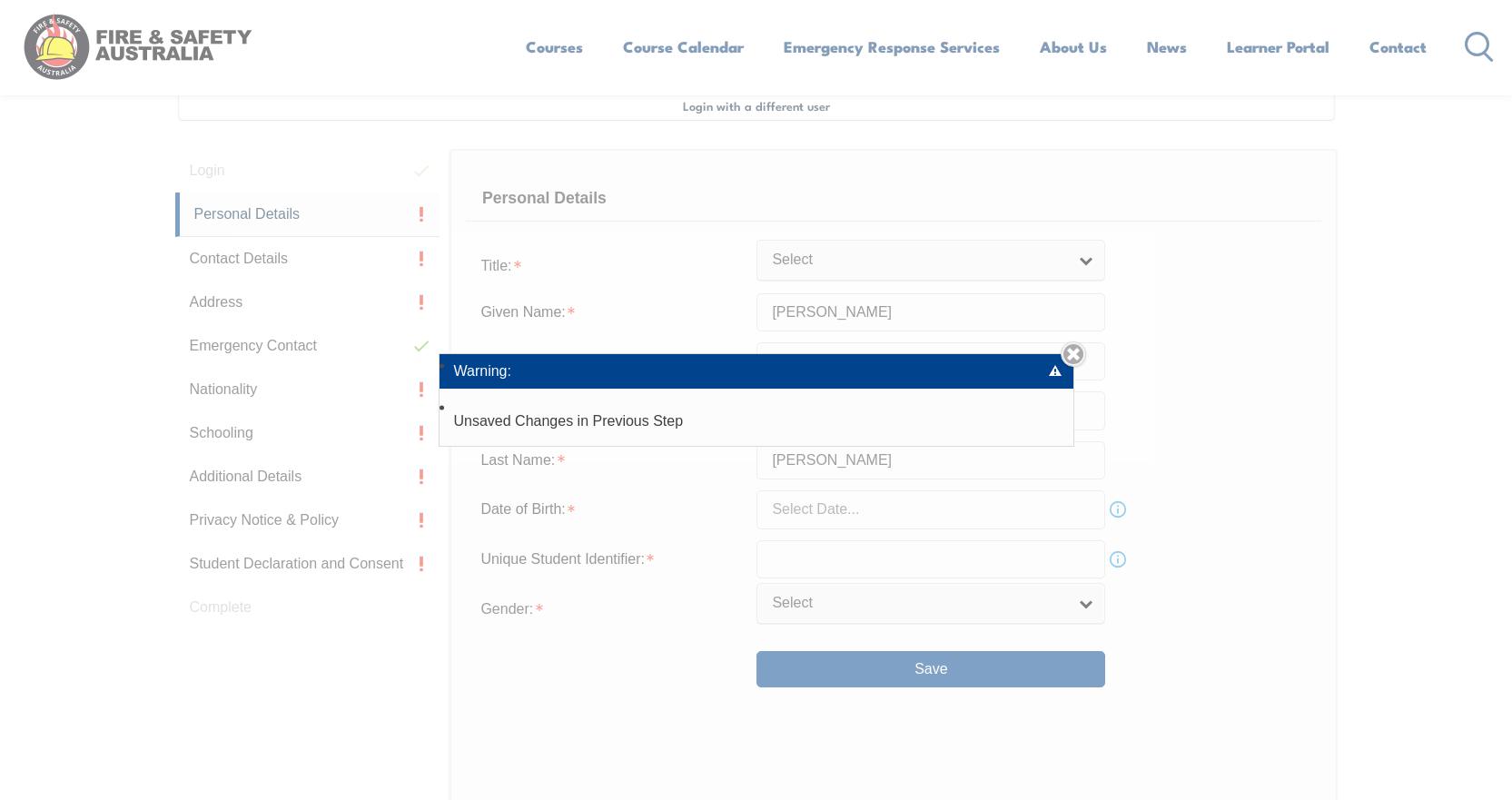
click at [245, 252] on div "Warning: Unsaved Changes in Previous Step Close" at bounding box center [756, 400] width 1512 height 800
click at [1086, 361] on link "Close" at bounding box center [1074, 354] width 25 height 25
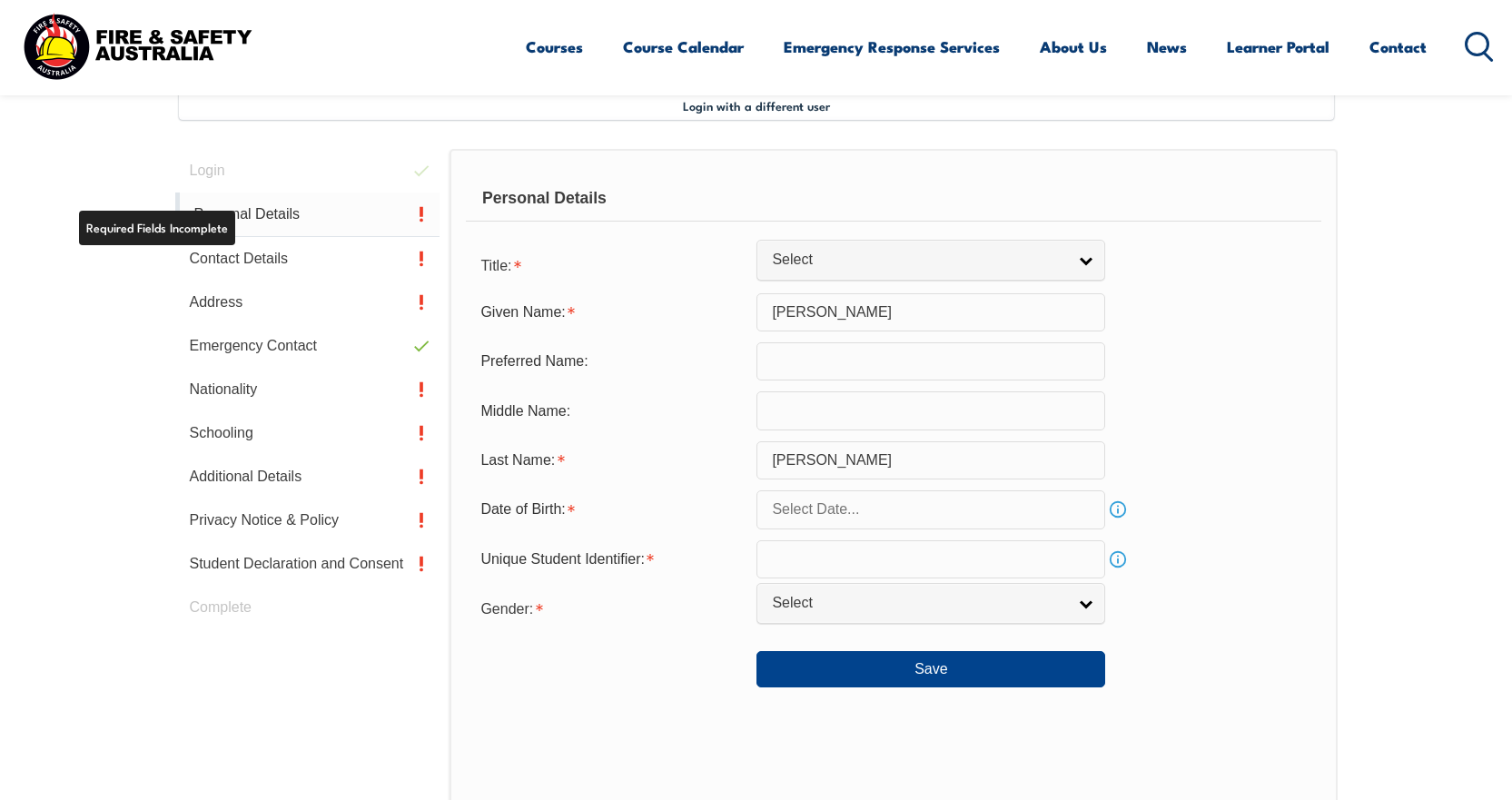
click at [216, 212] on link "Personal Details" at bounding box center [308, 214] width 265 height 44
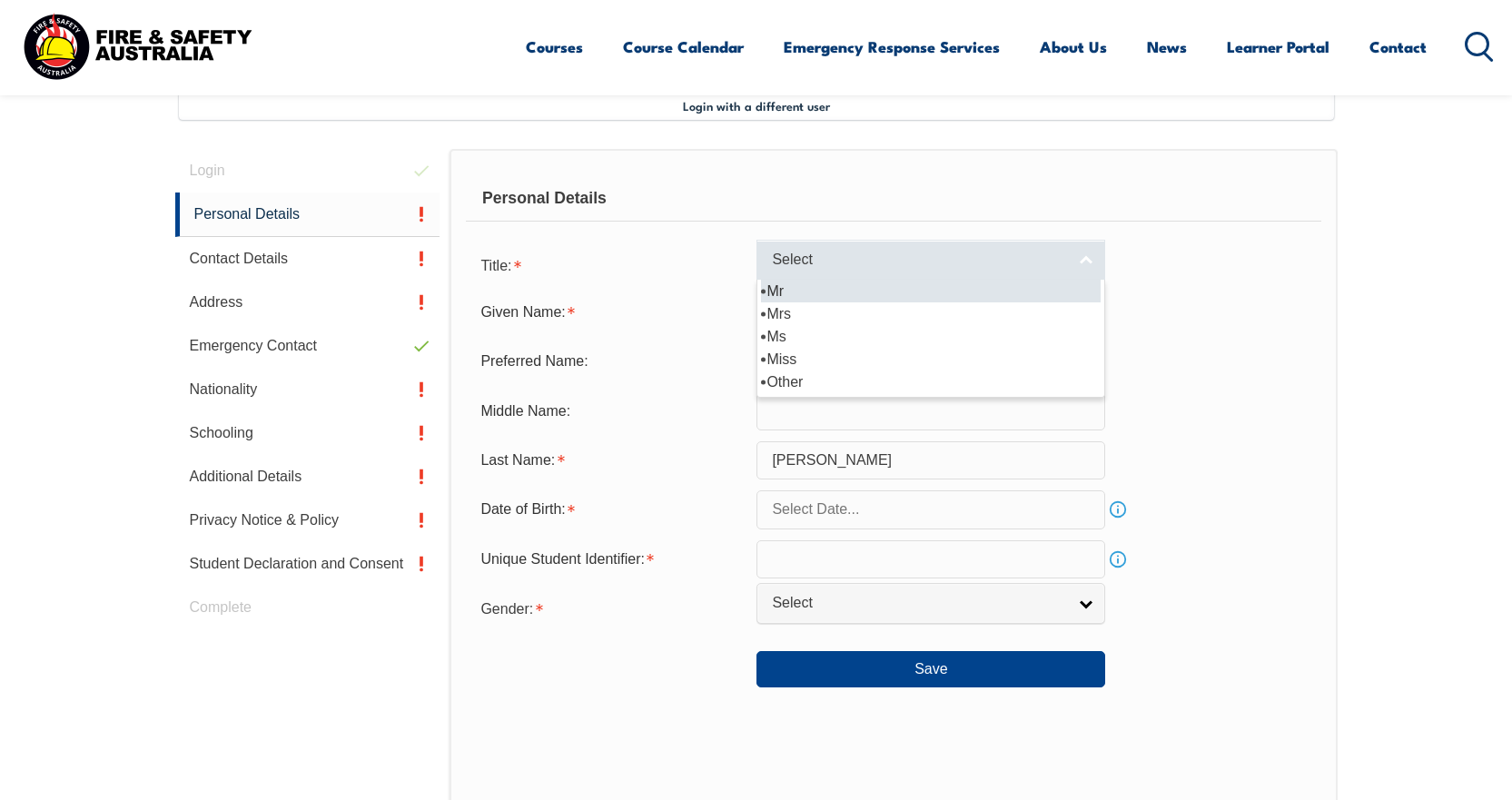
click at [829, 273] on link "Select" at bounding box center [930, 260] width 349 height 41
click at [798, 300] on li "Mr" at bounding box center [930, 291] width 339 height 23
select select "Mr"
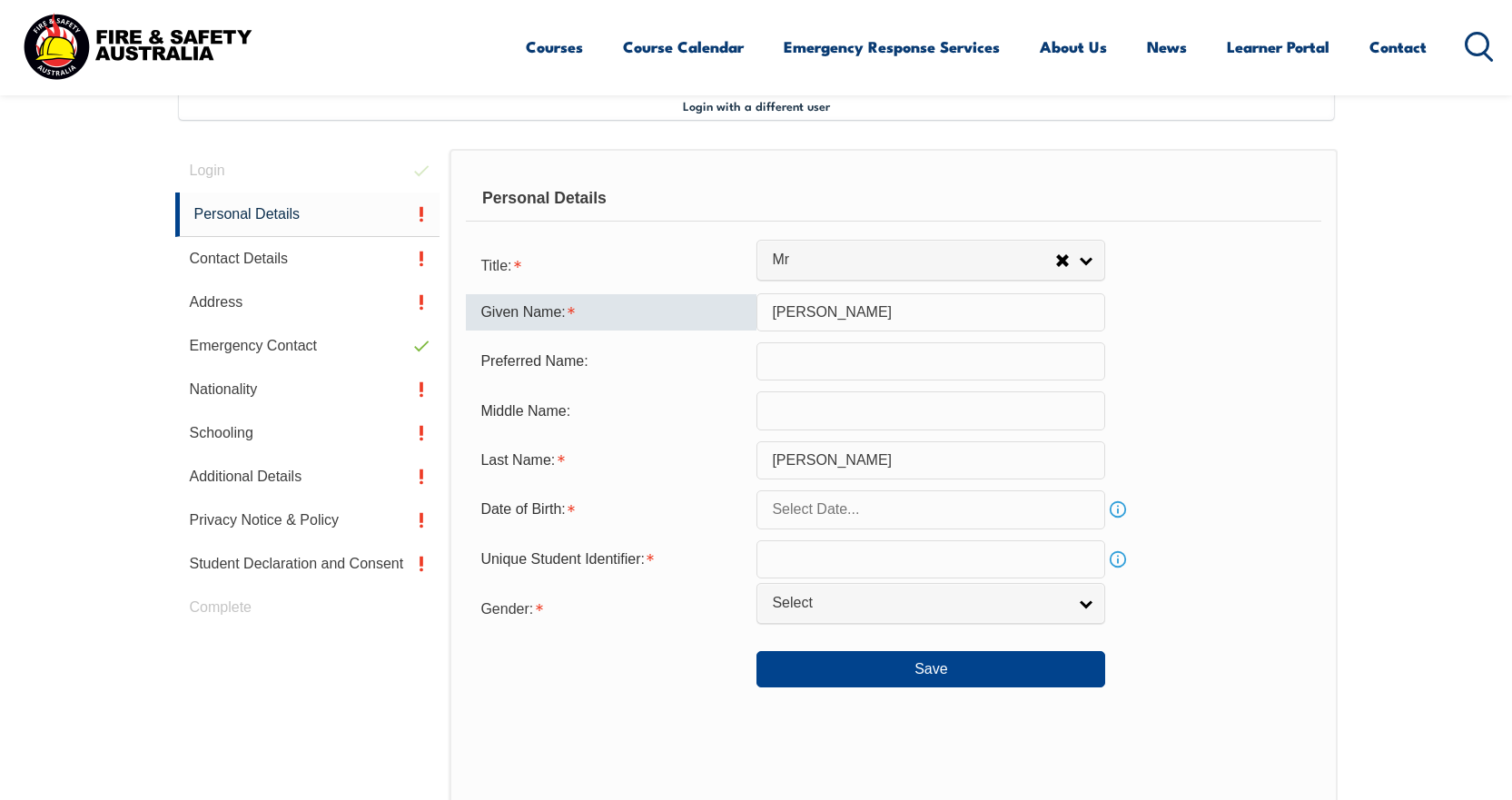
drag, startPoint x: 833, startPoint y: 308, endPoint x: 794, endPoint y: 312, distance: 39.2
click at [794, 312] on input "[PERSON_NAME]" at bounding box center [930, 312] width 349 height 38
click at [864, 525] on input "text" at bounding box center [930, 510] width 349 height 38
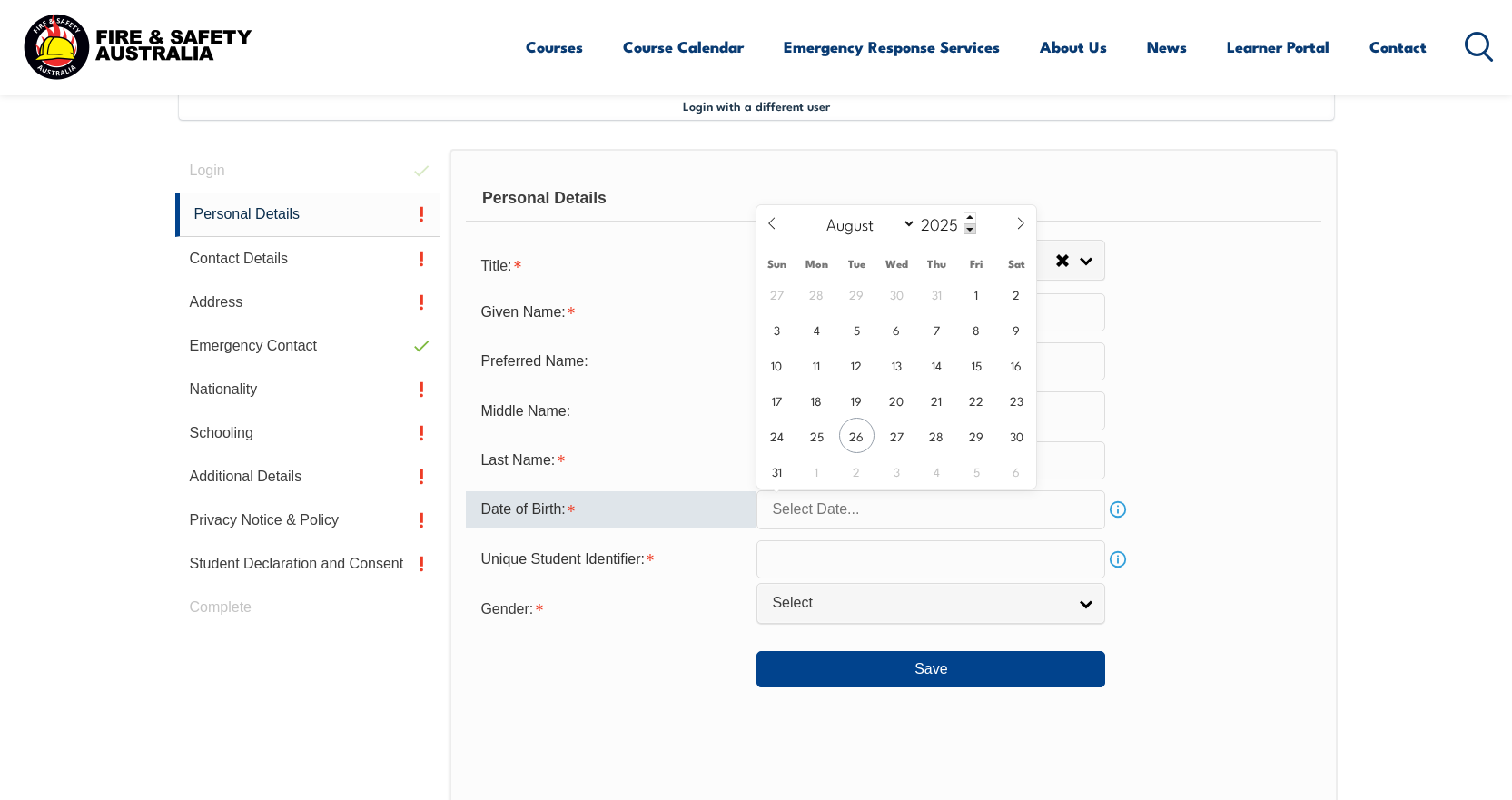
click at [782, 496] on input "text" at bounding box center [930, 510] width 349 height 38
click at [899, 223] on select "January February March April May June July August September October November De…" at bounding box center [866, 223] width 99 height 24
select select "8"
click at [818, 212] on select "January February March April May June July August September October November De…" at bounding box center [866, 223] width 99 height 24
click at [952, 217] on input "2025" at bounding box center [946, 223] width 60 height 22
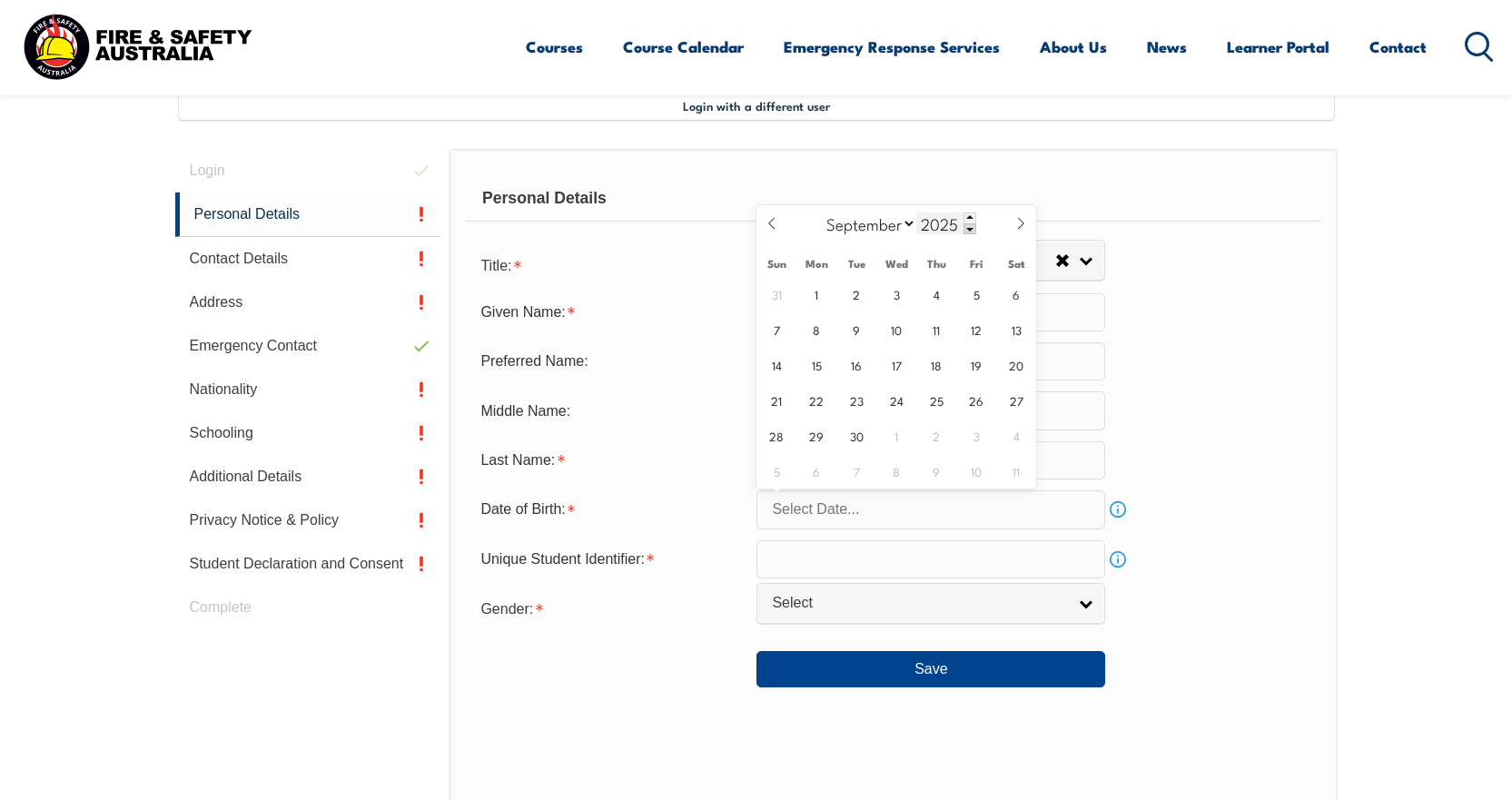
click at [968, 228] on span at bounding box center [970, 228] width 12 height 11
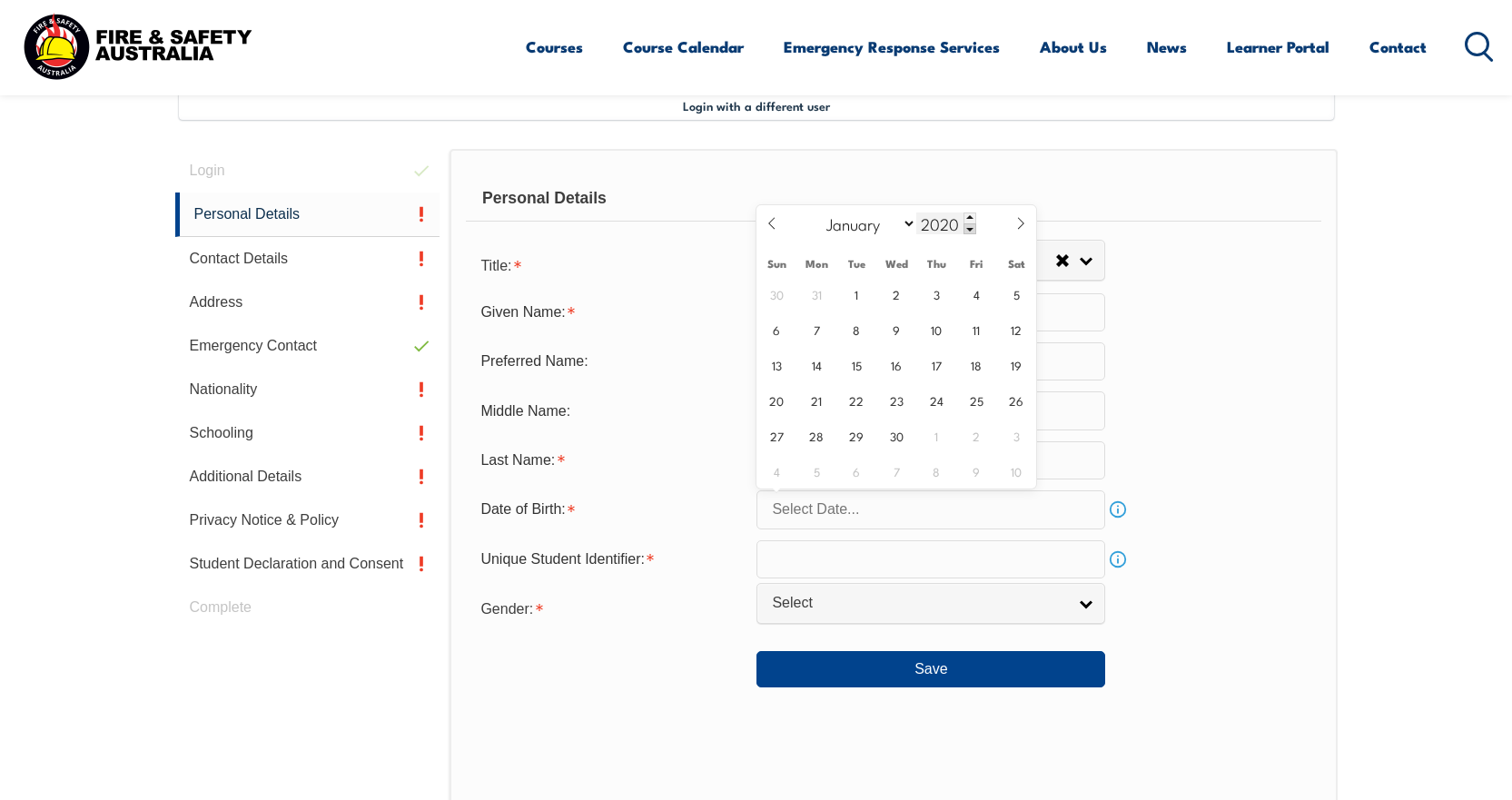
click at [968, 228] on span at bounding box center [970, 228] width 12 height 11
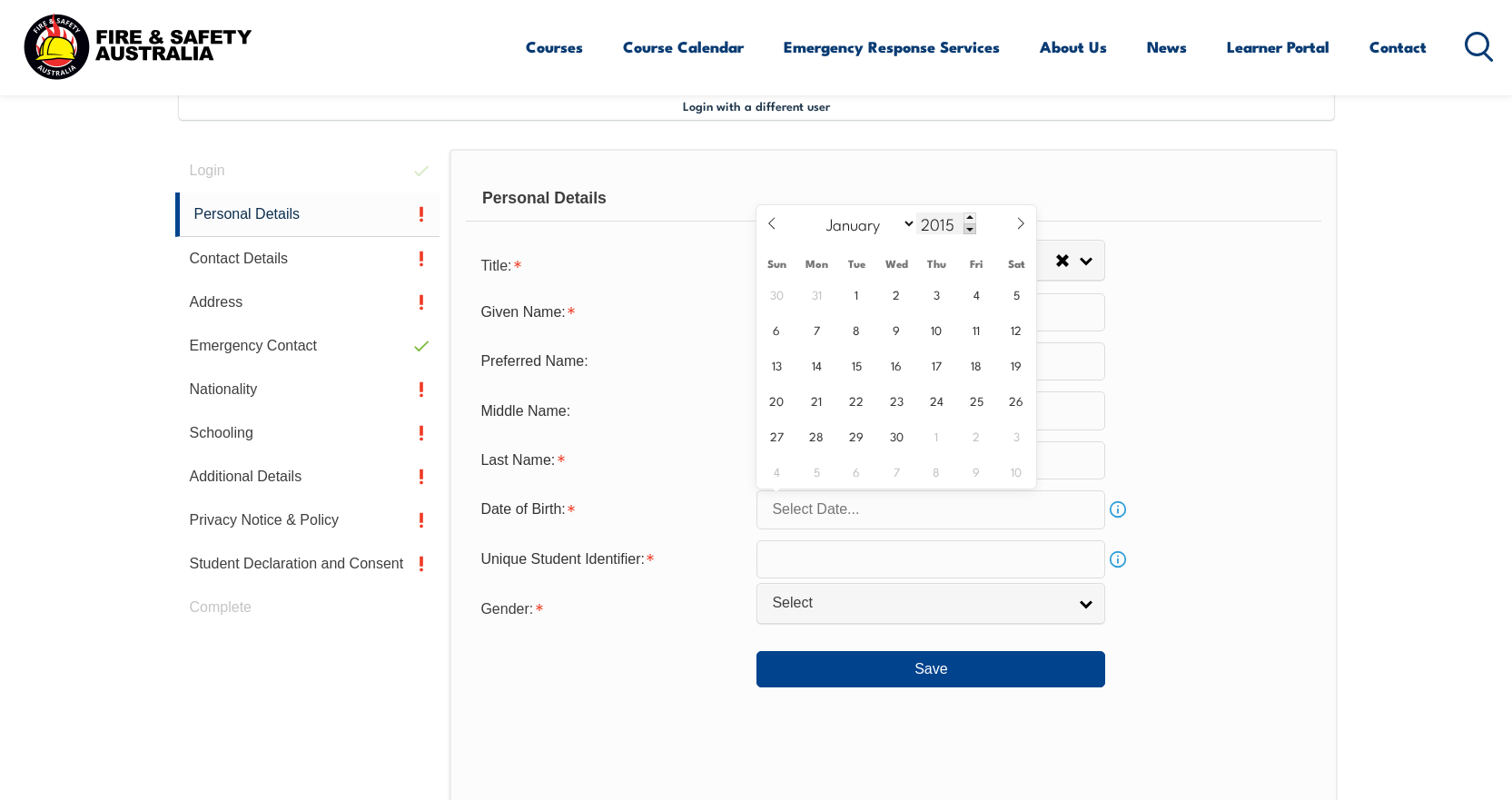
click at [968, 228] on span at bounding box center [970, 228] width 12 height 11
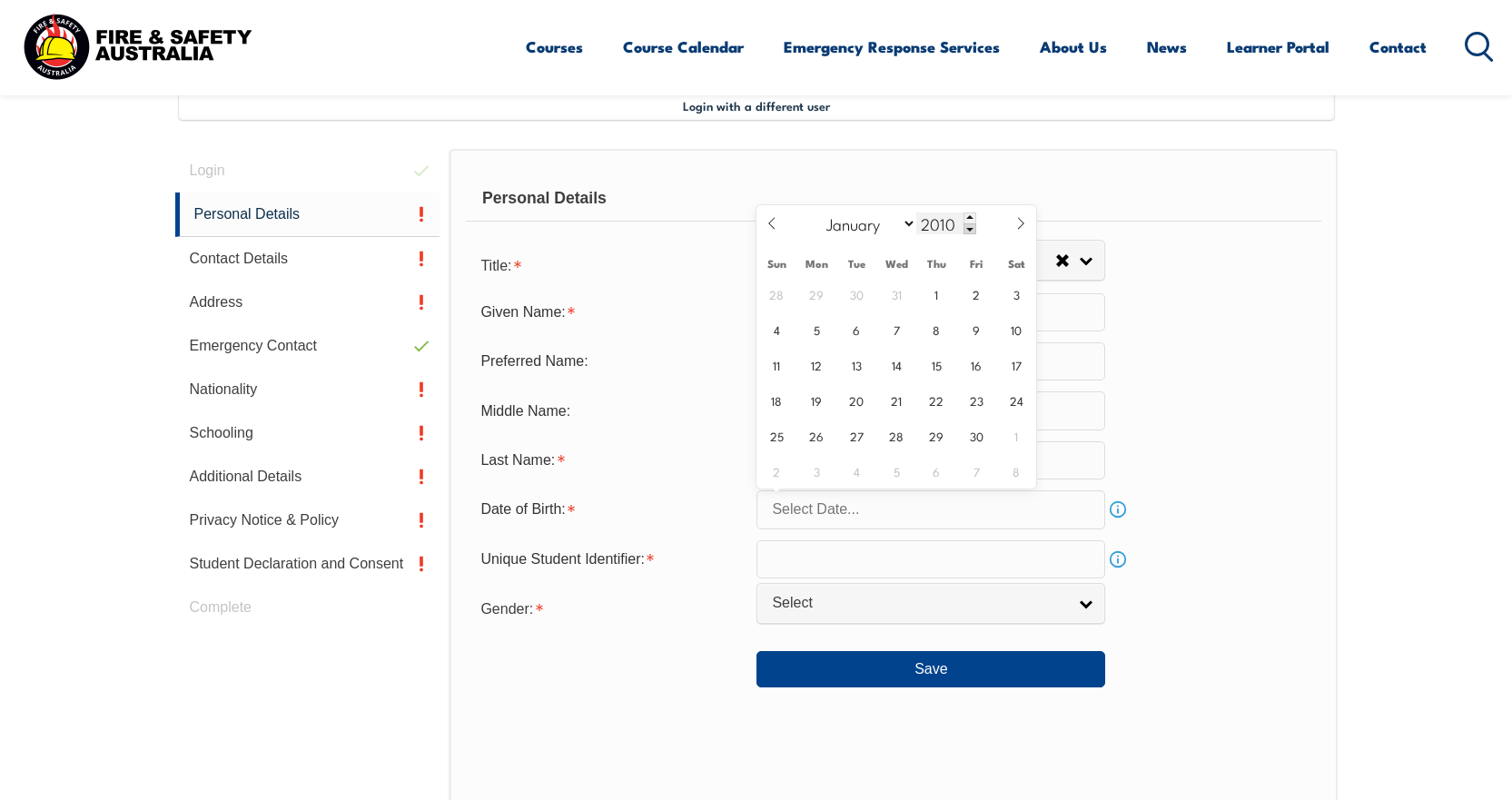
click at [968, 228] on span at bounding box center [970, 228] width 12 height 11
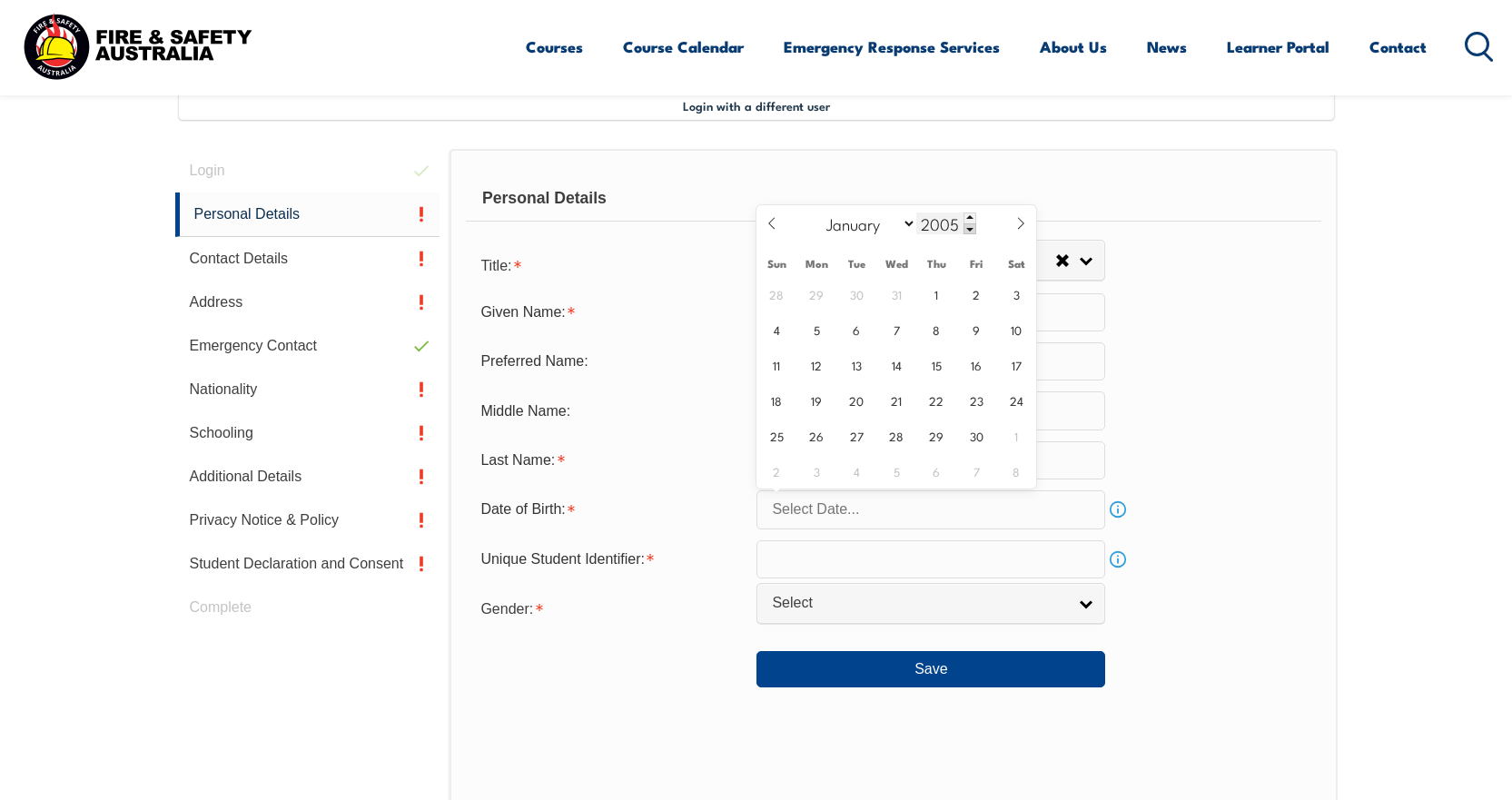
click at [968, 228] on span at bounding box center [970, 228] width 12 height 11
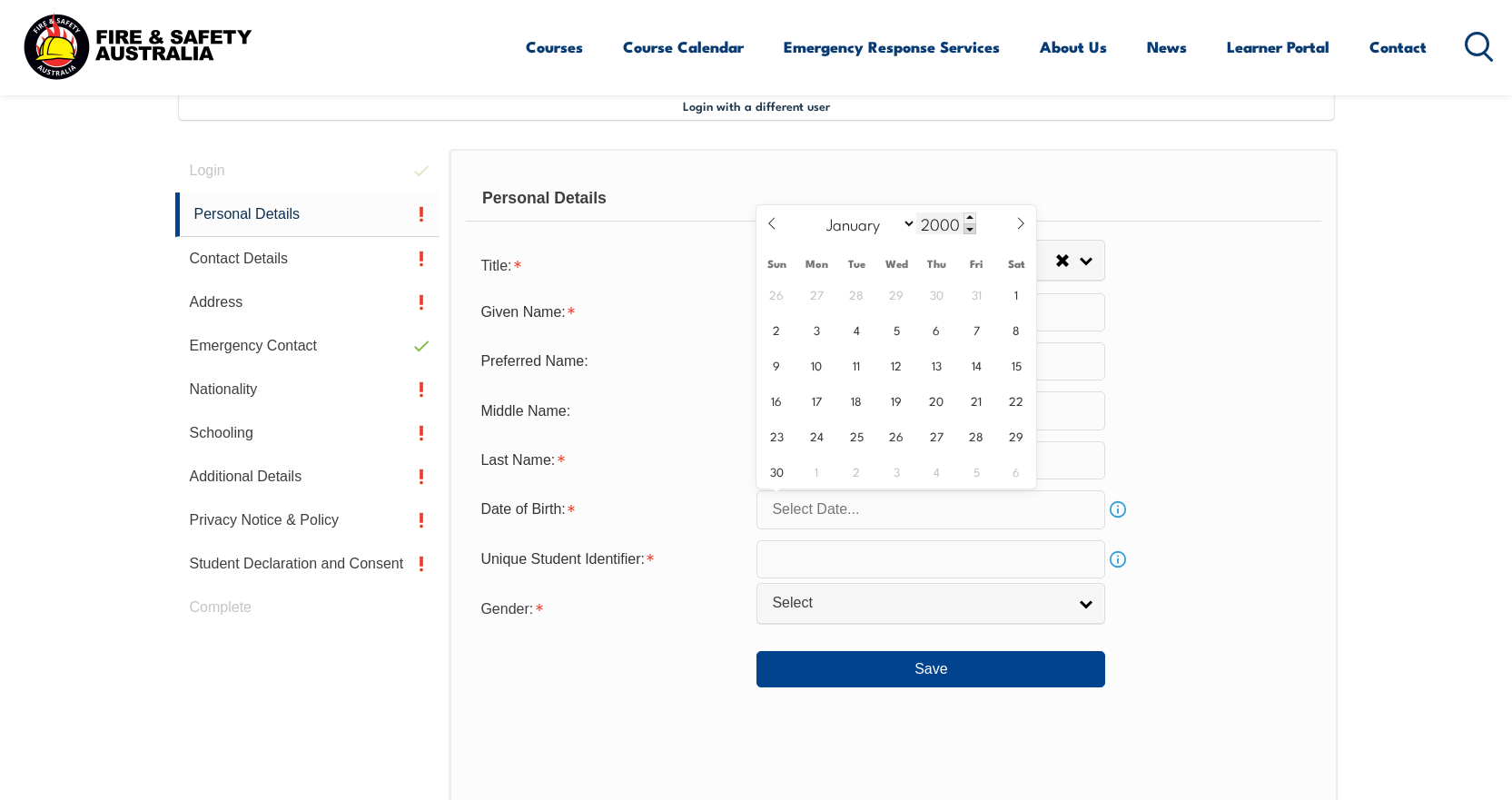
click at [968, 228] on span at bounding box center [970, 228] width 12 height 11
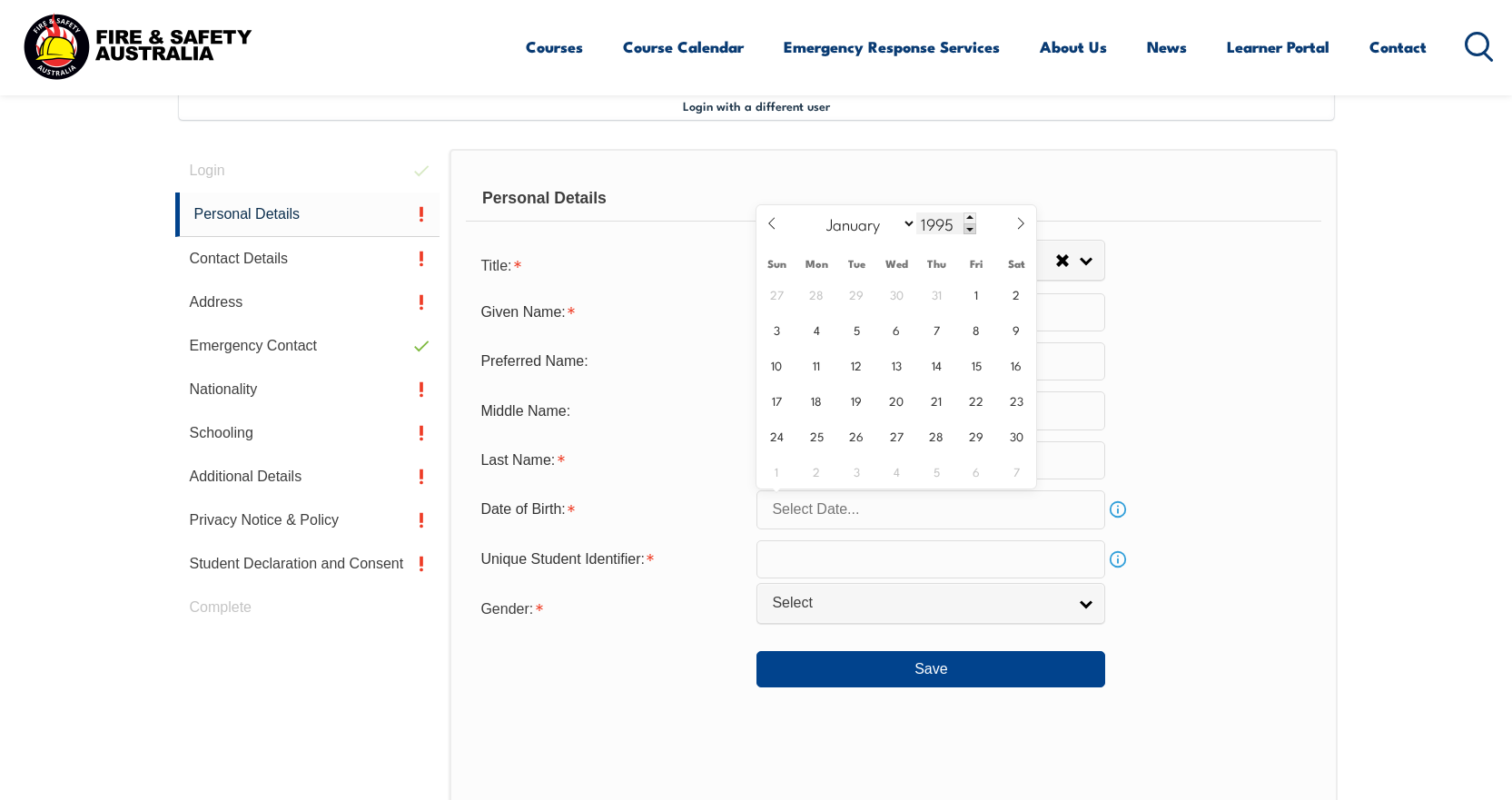
click at [968, 228] on span at bounding box center [970, 228] width 12 height 11
type input "1993"
click at [820, 336] on span "6" at bounding box center [817, 329] width 36 height 36
type input "[DATE]"
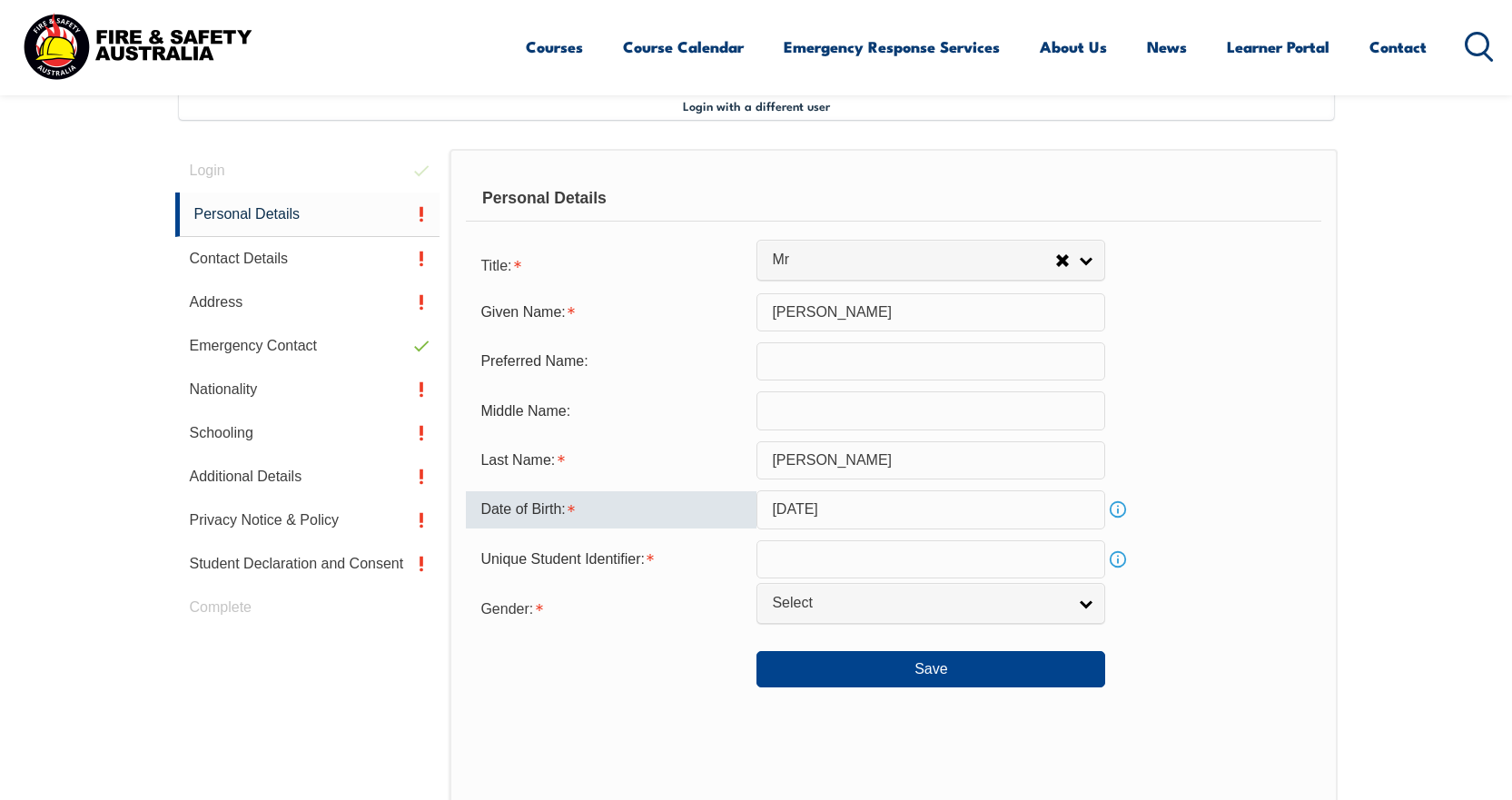
click at [821, 548] on input "text" at bounding box center [930, 560] width 349 height 38
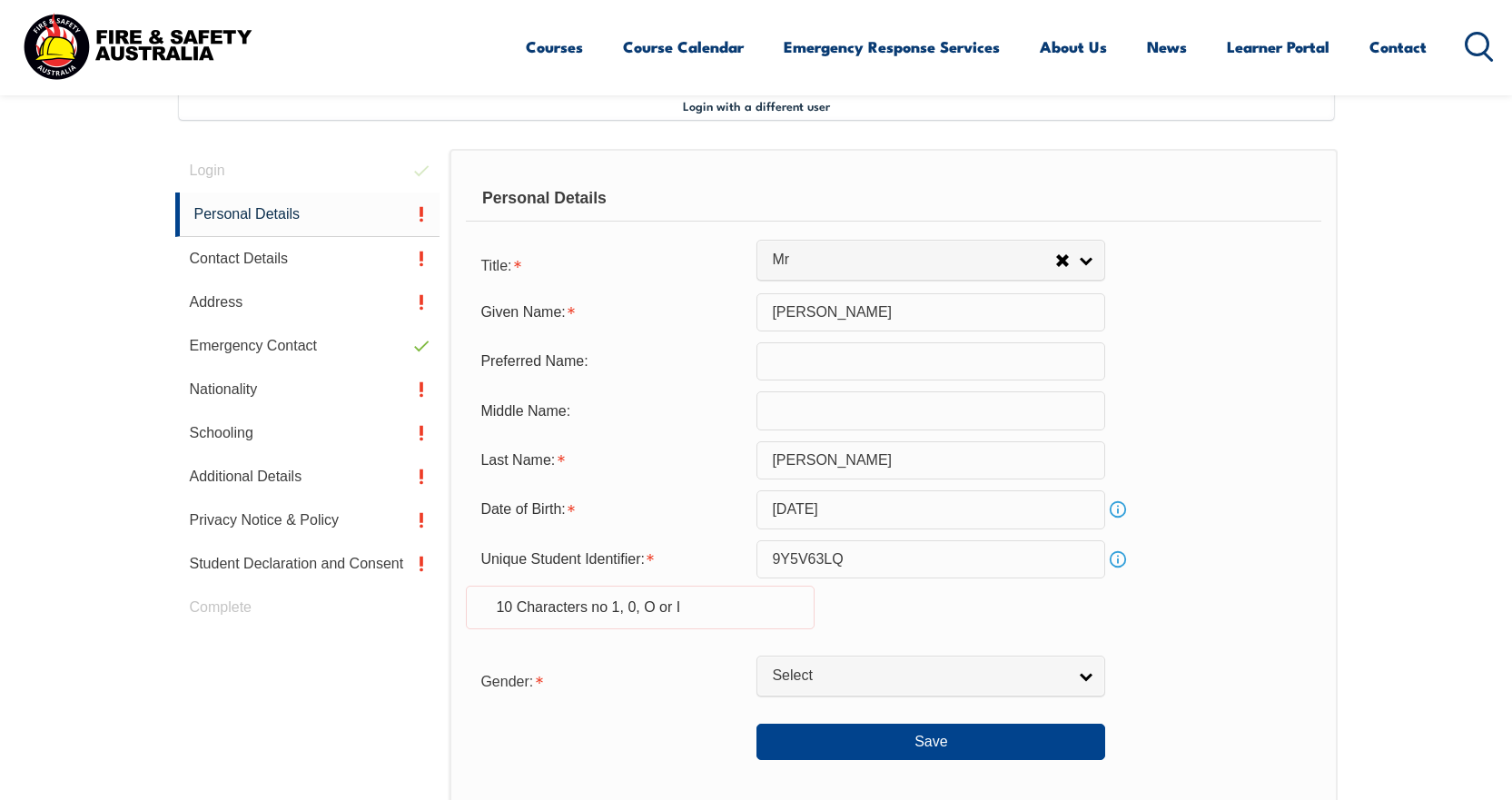
click at [853, 564] on input "9Y5V63LQ" at bounding box center [930, 560] width 349 height 38
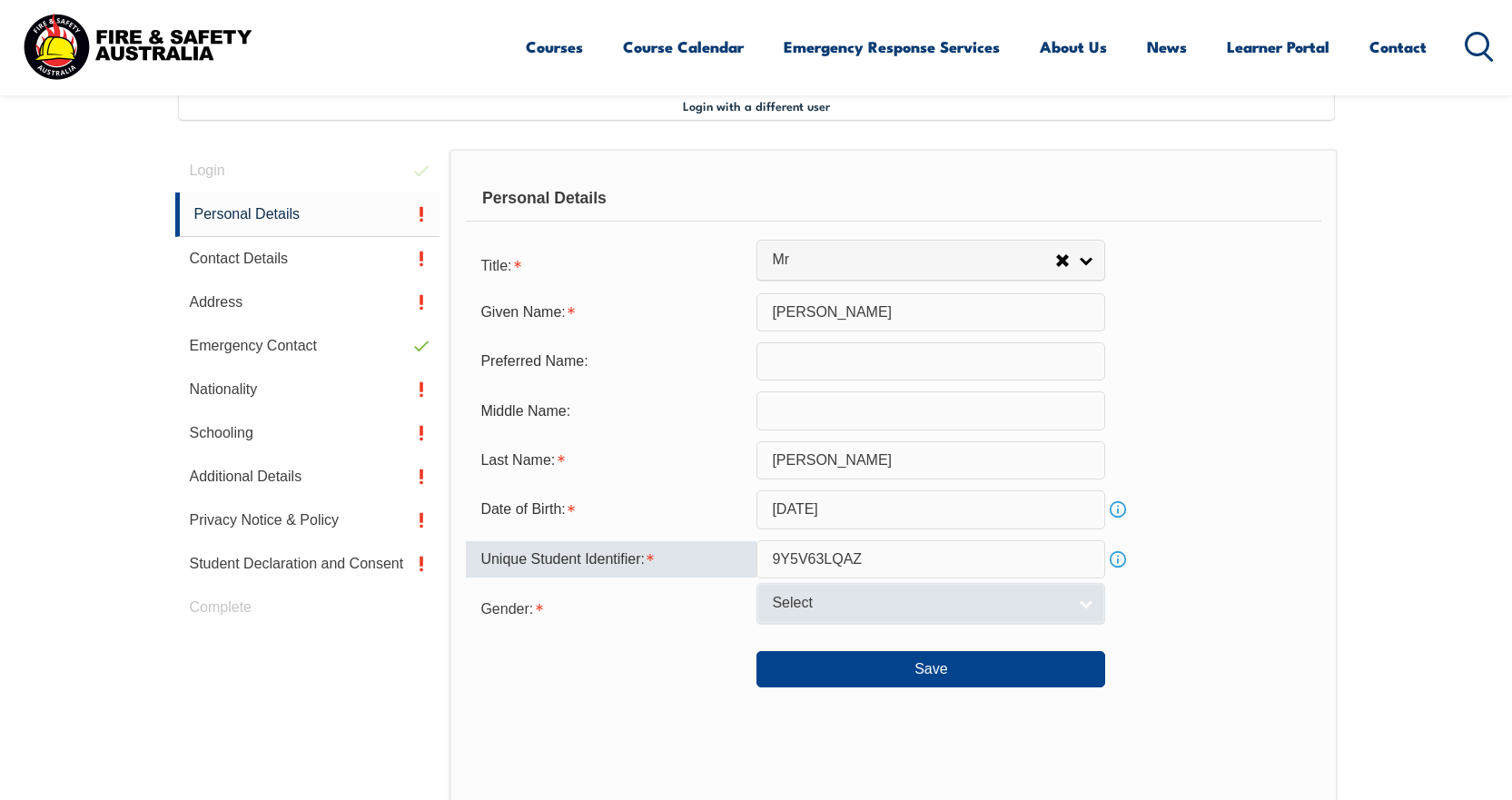
type input "9Y5V63LQAZ"
click at [859, 602] on span "Select" at bounding box center [919, 604] width 294 height 19
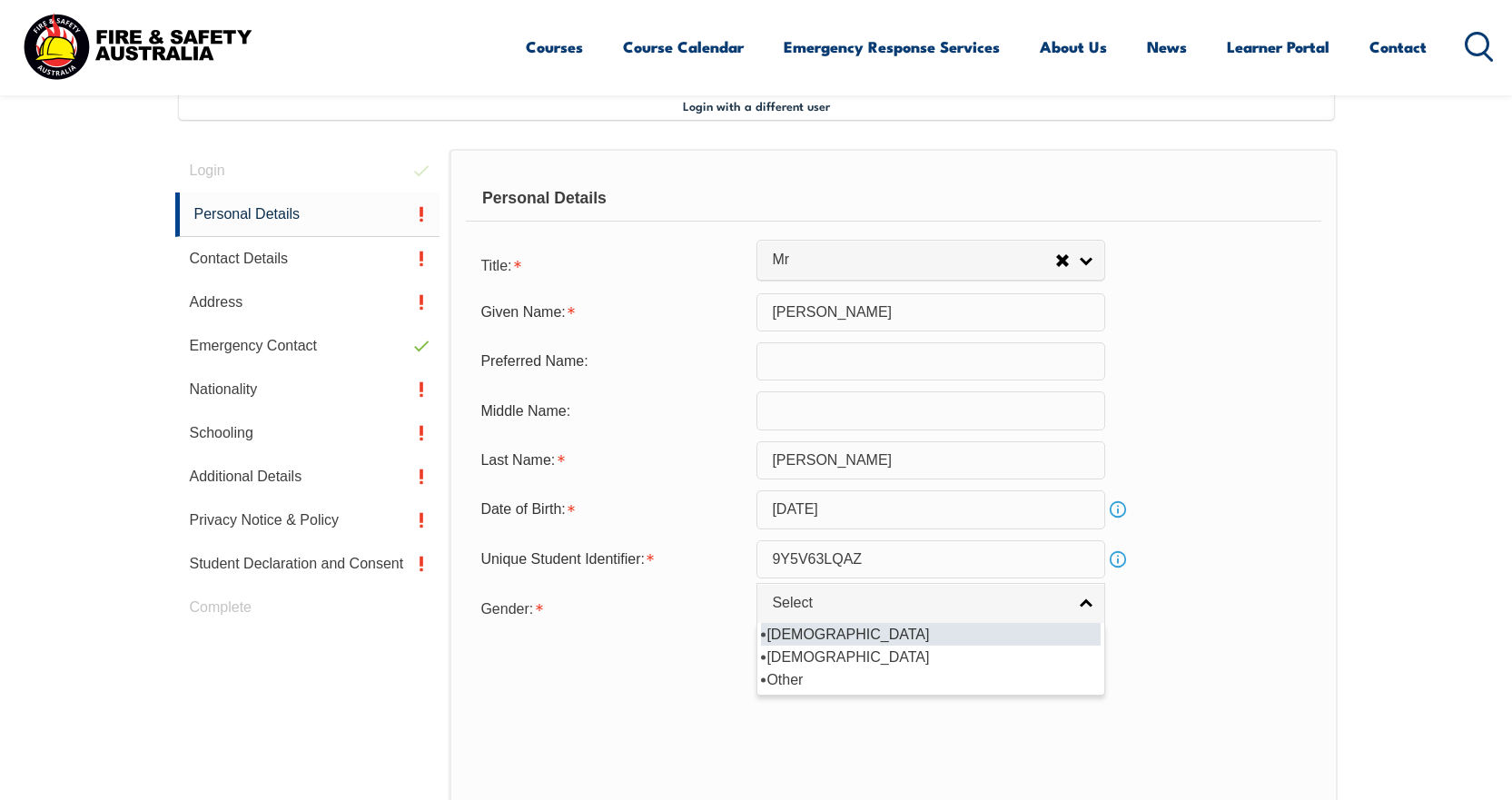
click at [806, 638] on li "[DEMOGRAPHIC_DATA]" at bounding box center [930, 635] width 339 height 23
select select "M"
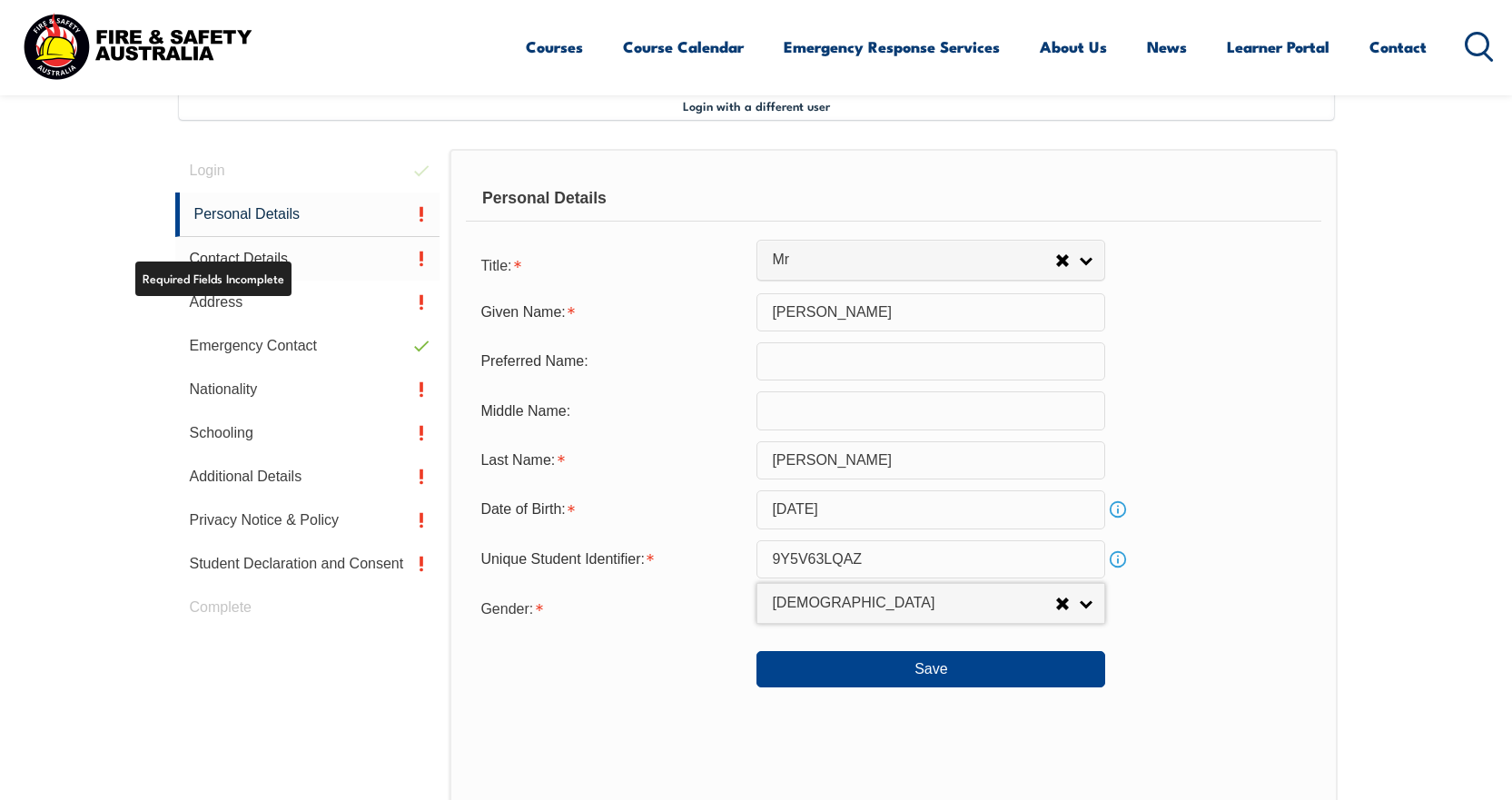
click at [264, 260] on link "Contact Details" at bounding box center [308, 259] width 265 height 43
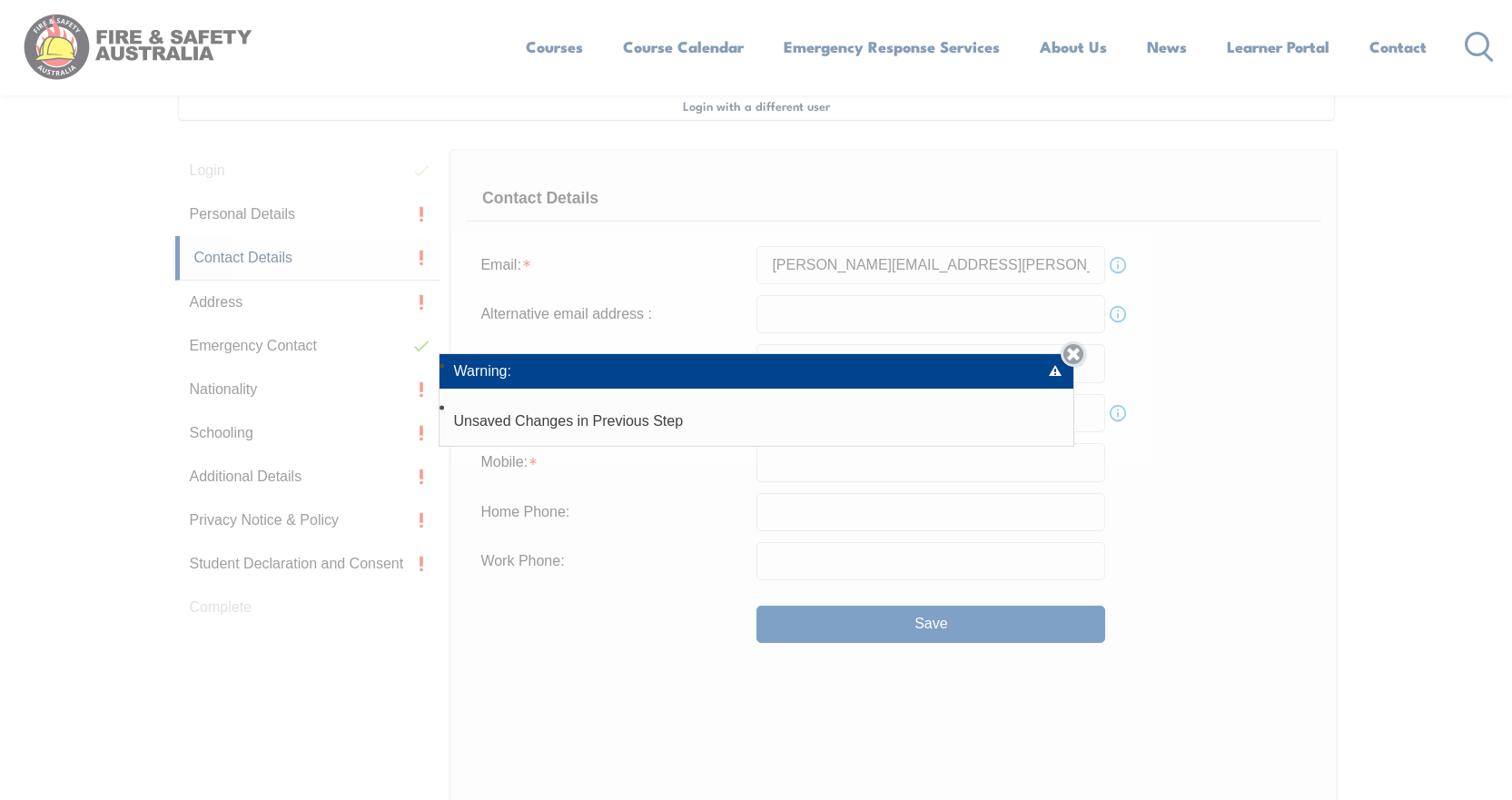
click at [1078, 358] on link "Close" at bounding box center [1074, 354] width 25 height 25
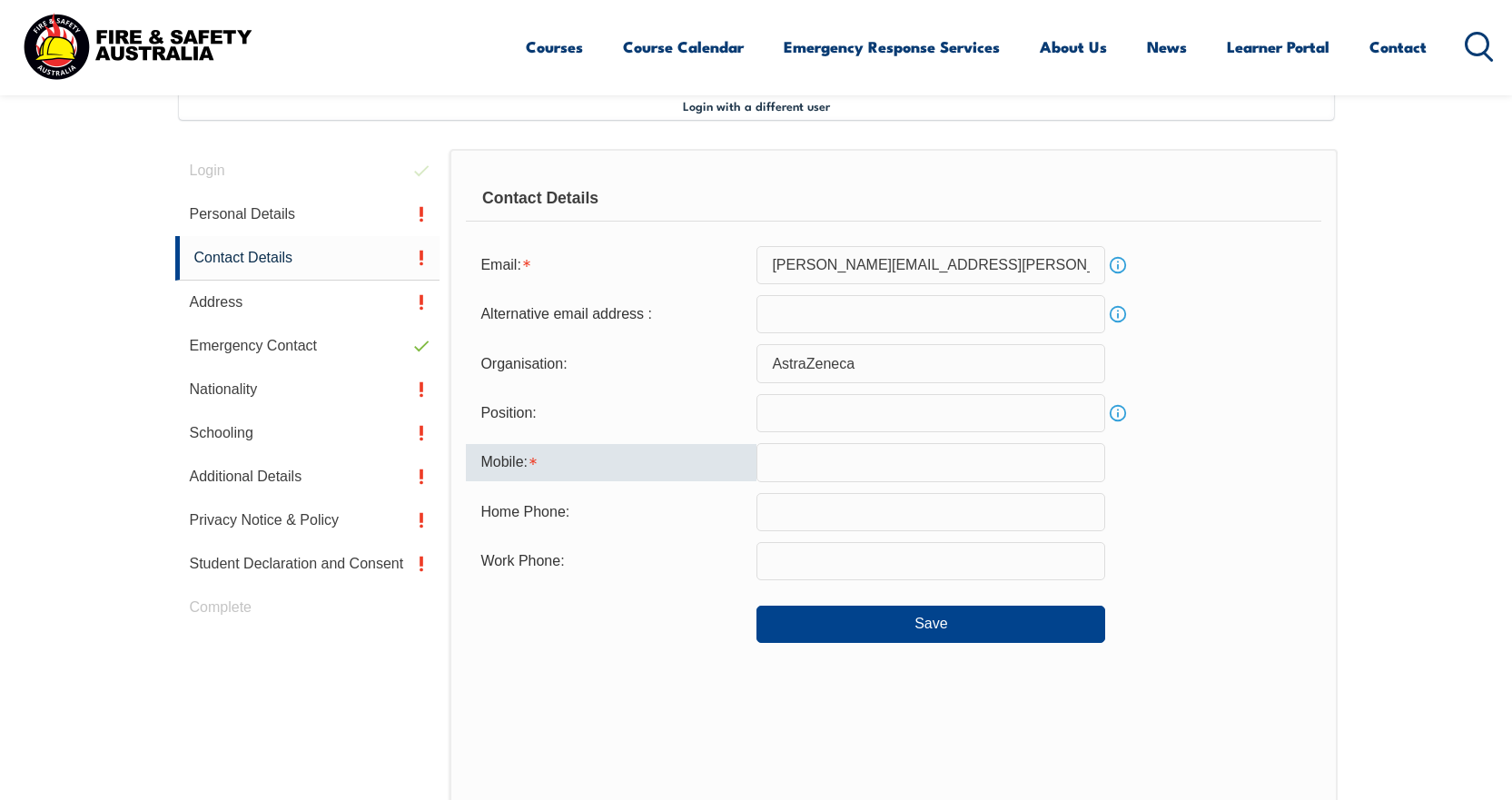
click at [790, 451] on input "text" at bounding box center [930, 462] width 349 height 38
type input "0406433566"
click at [326, 305] on link "Address" at bounding box center [308, 302] width 265 height 43
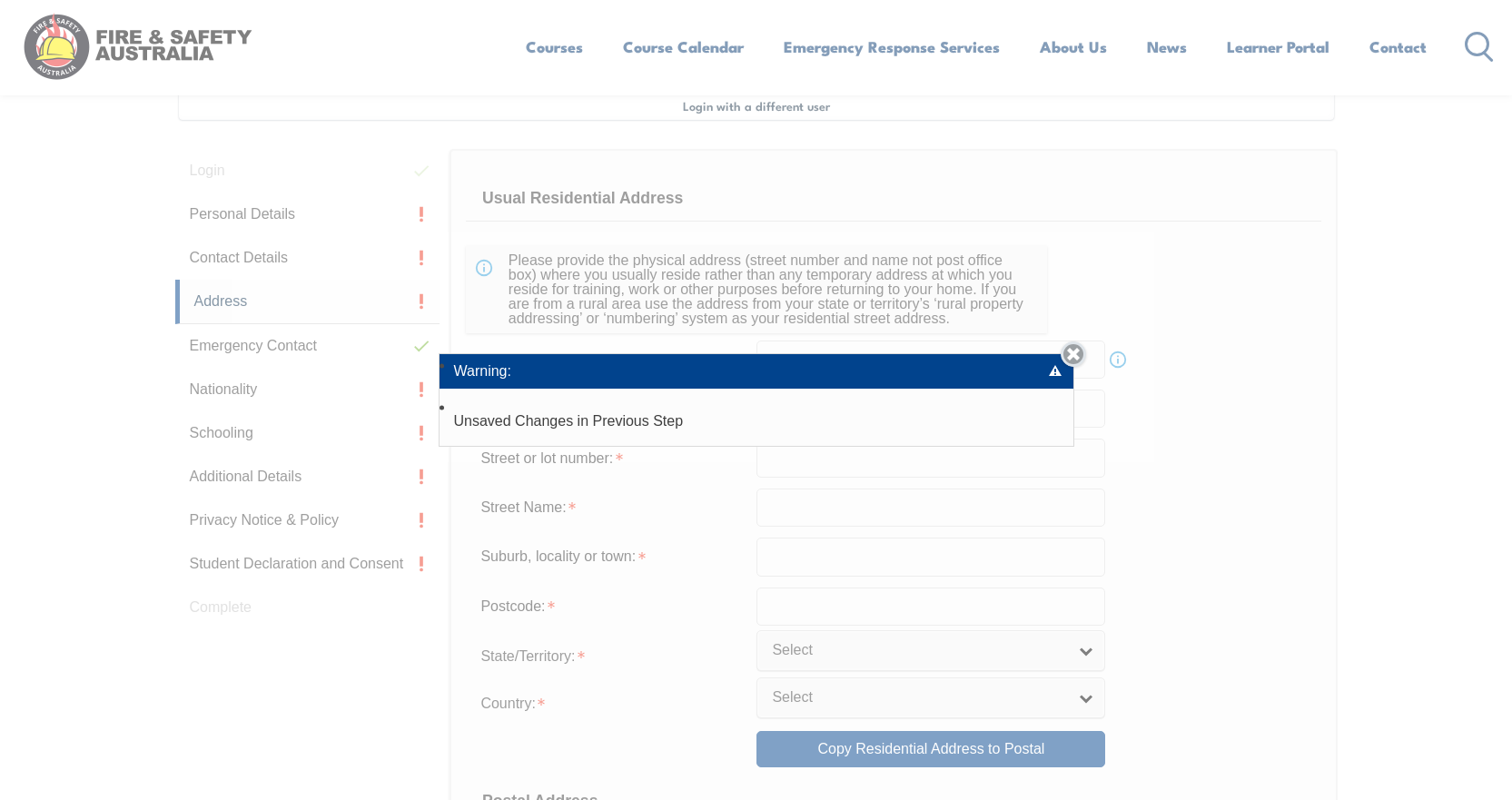
click at [1078, 353] on link "Close" at bounding box center [1074, 354] width 25 height 25
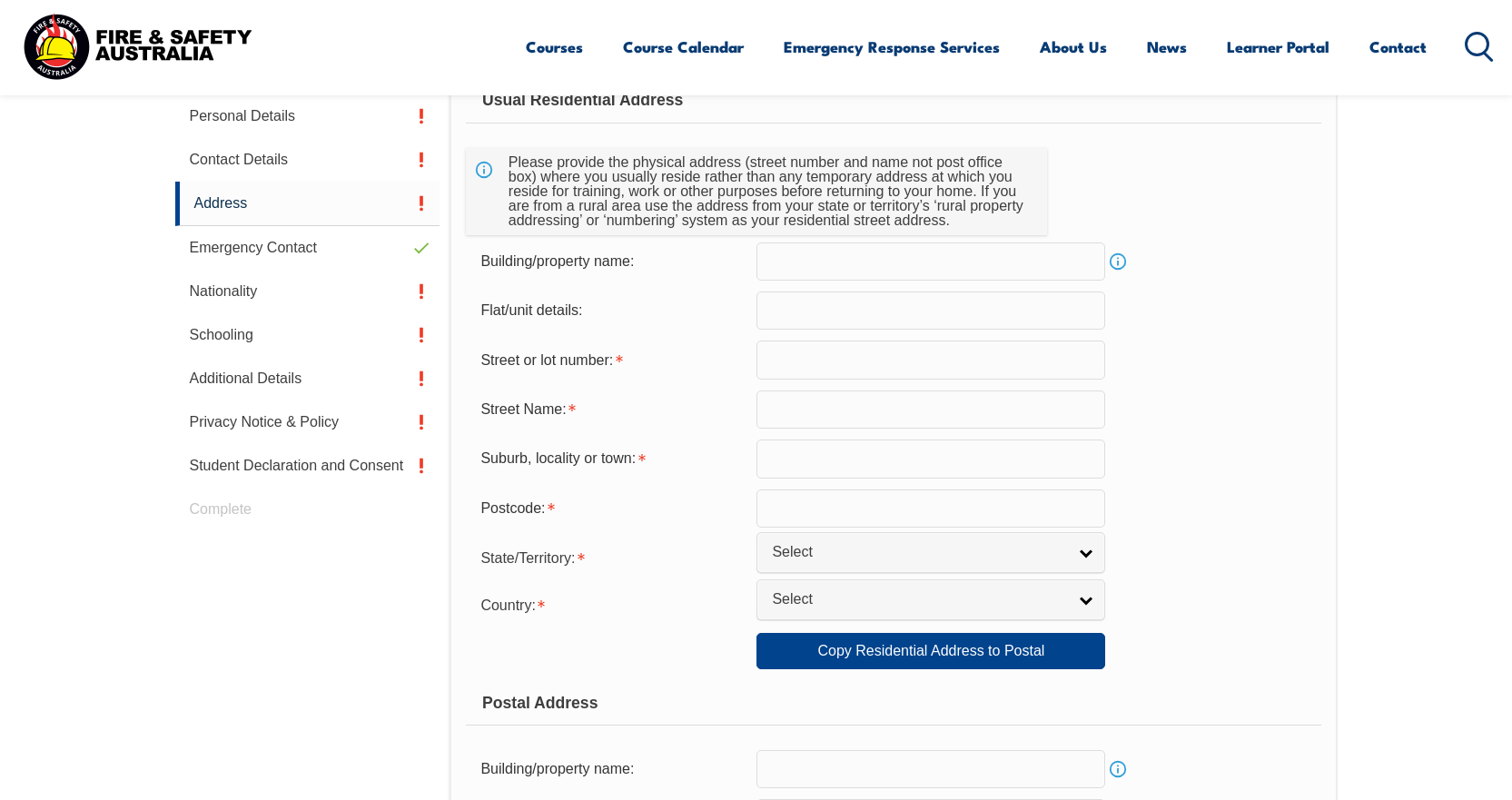
scroll to position [586, 0]
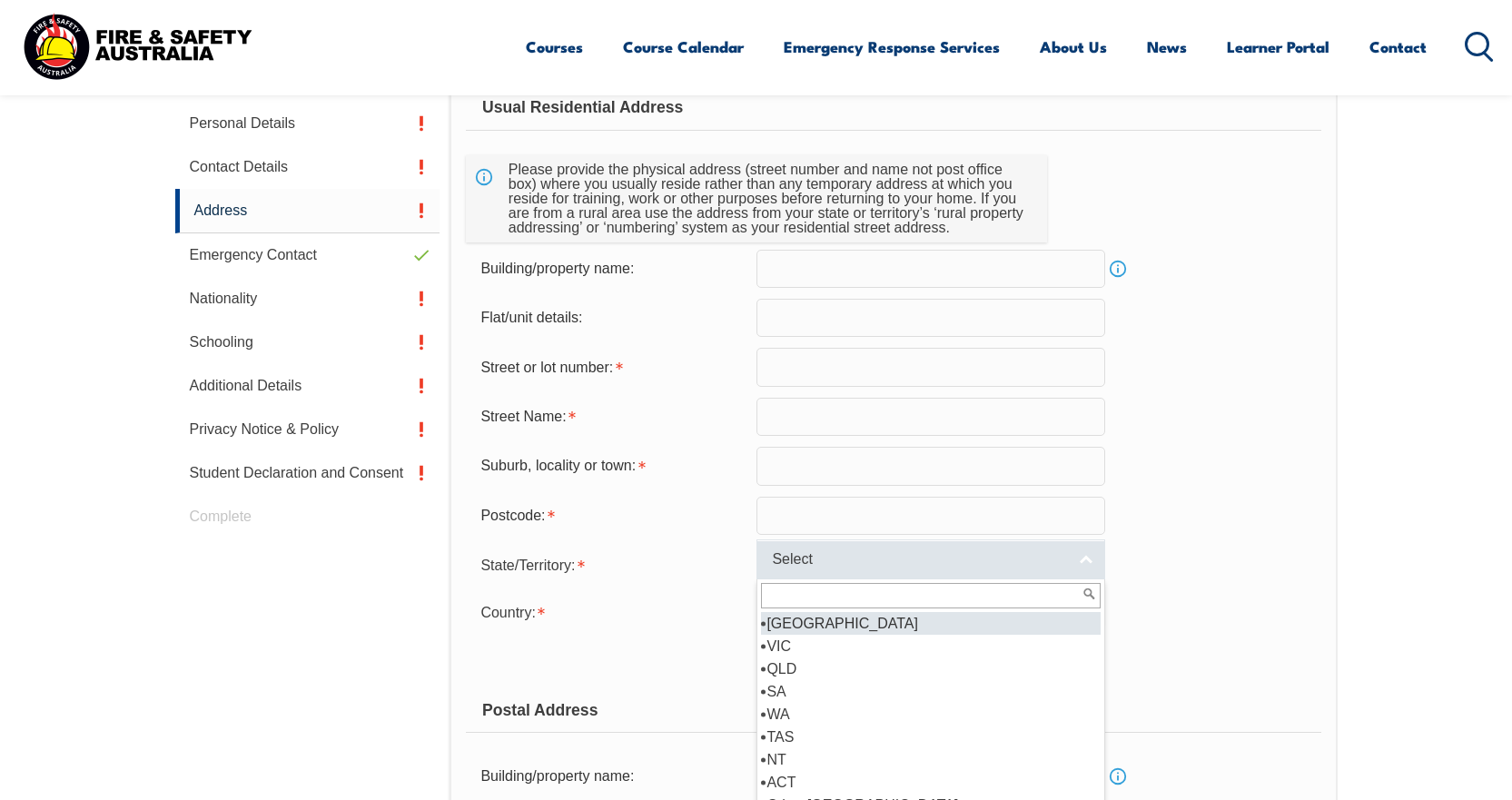
click at [779, 570] on link "Select" at bounding box center [930, 560] width 349 height 41
click at [776, 618] on li "[GEOGRAPHIC_DATA]" at bounding box center [930, 624] width 339 height 23
select select "[GEOGRAPHIC_DATA]"
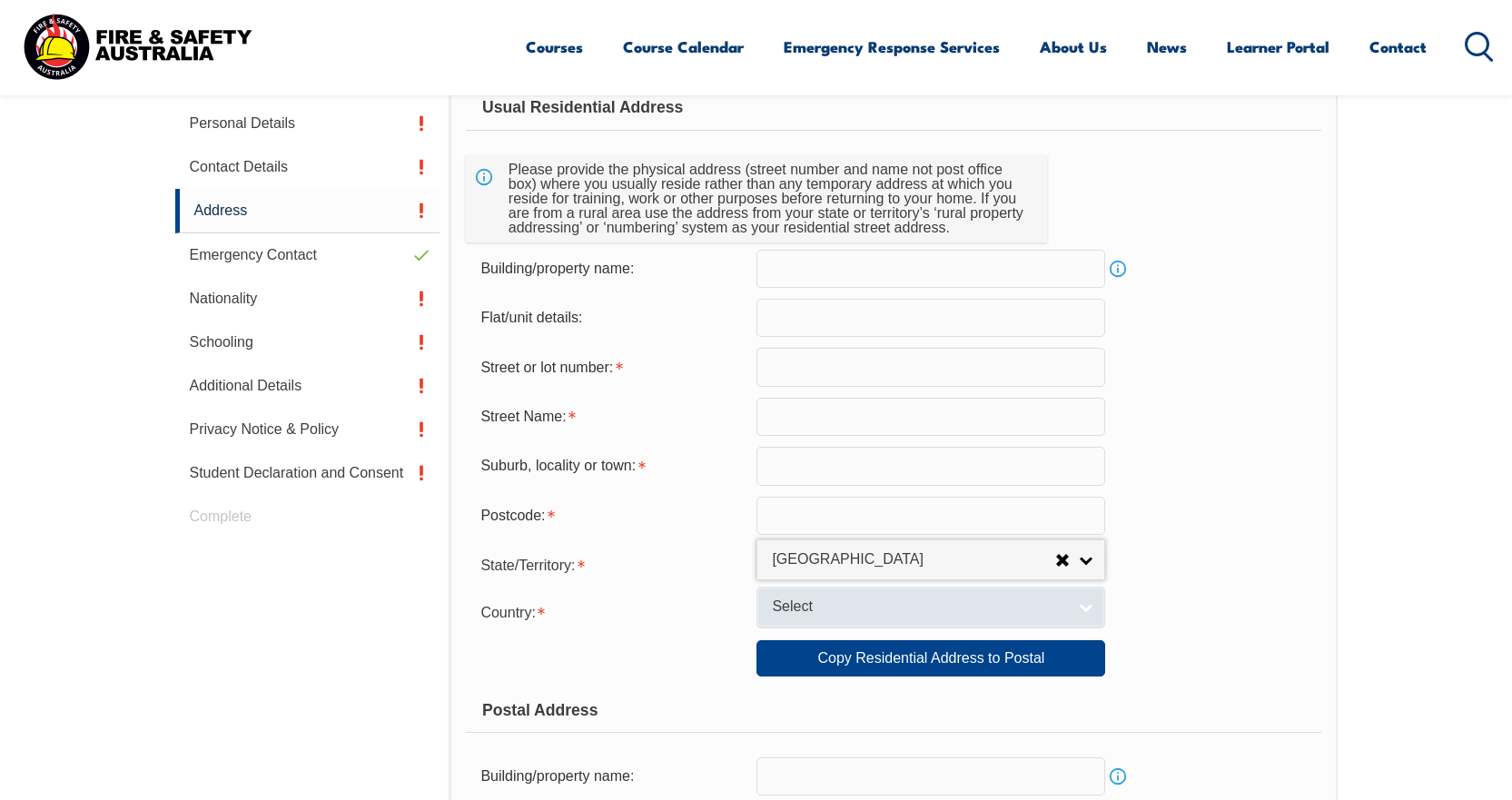
click at [777, 619] on link "Select" at bounding box center [930, 607] width 349 height 41
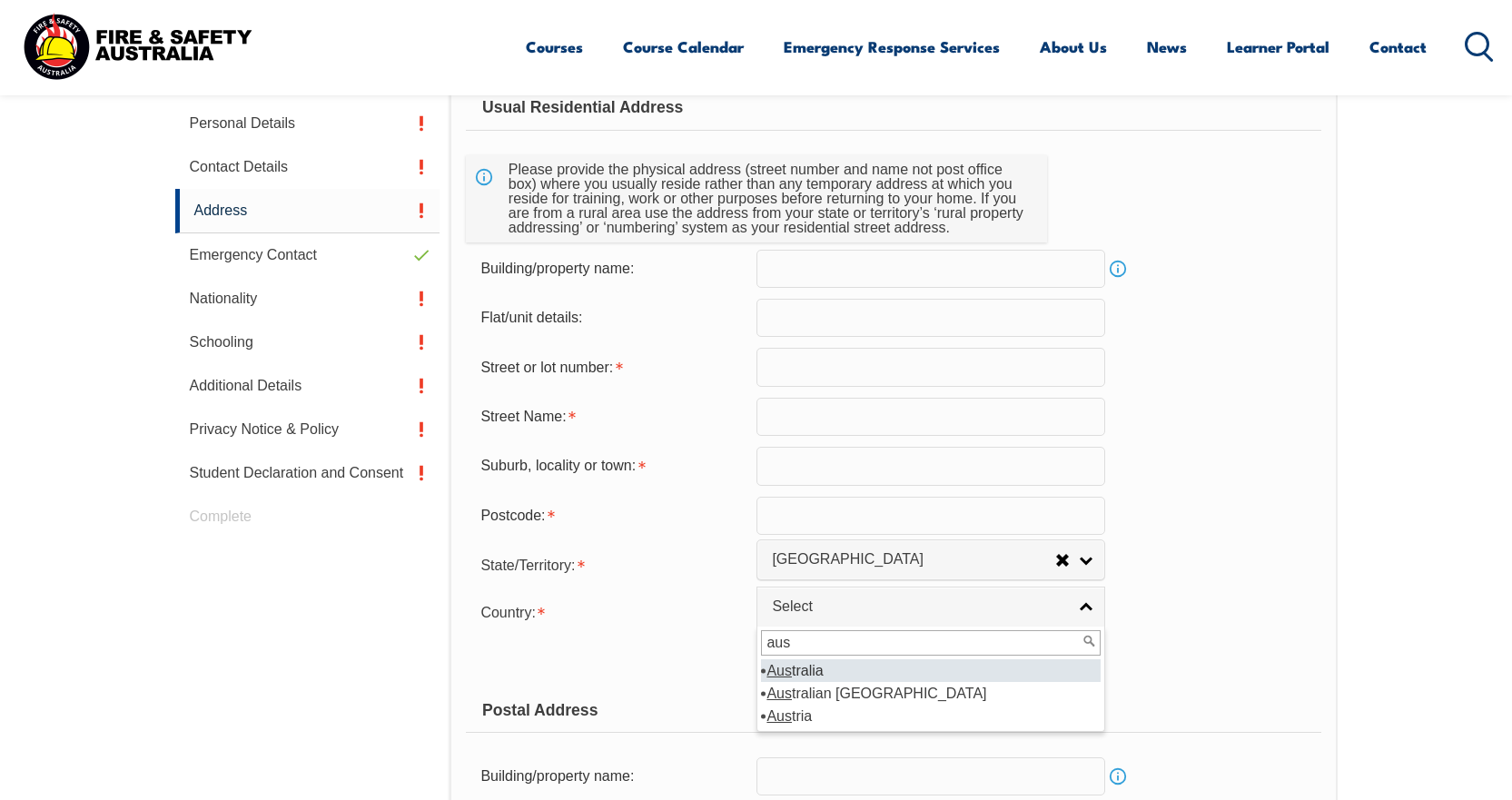
type input "aus"
click at [797, 663] on li "Aus tralia" at bounding box center [930, 671] width 339 height 23
select select "1101"
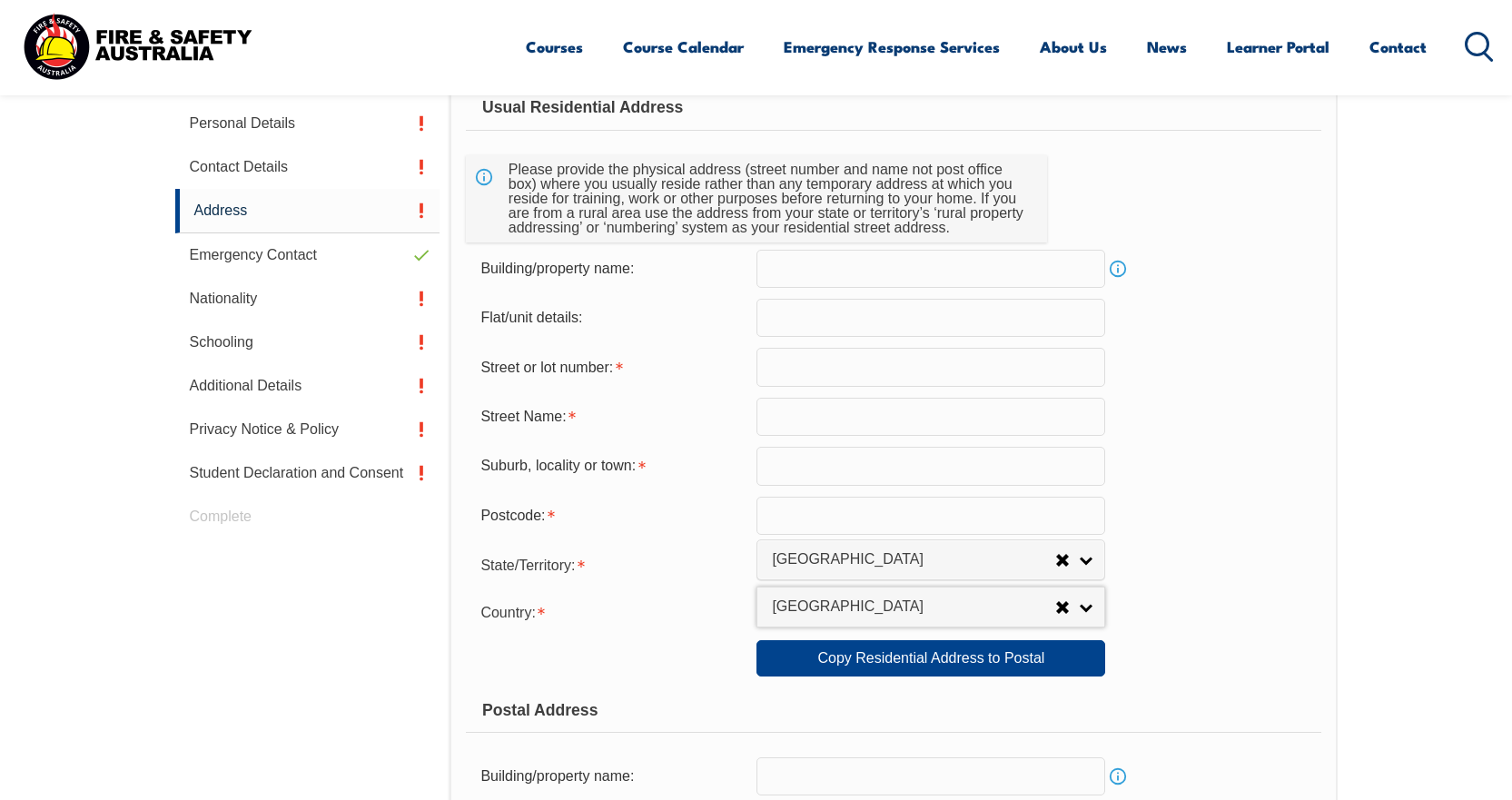
click at [781, 383] on input "text" at bounding box center [930, 367] width 349 height 38
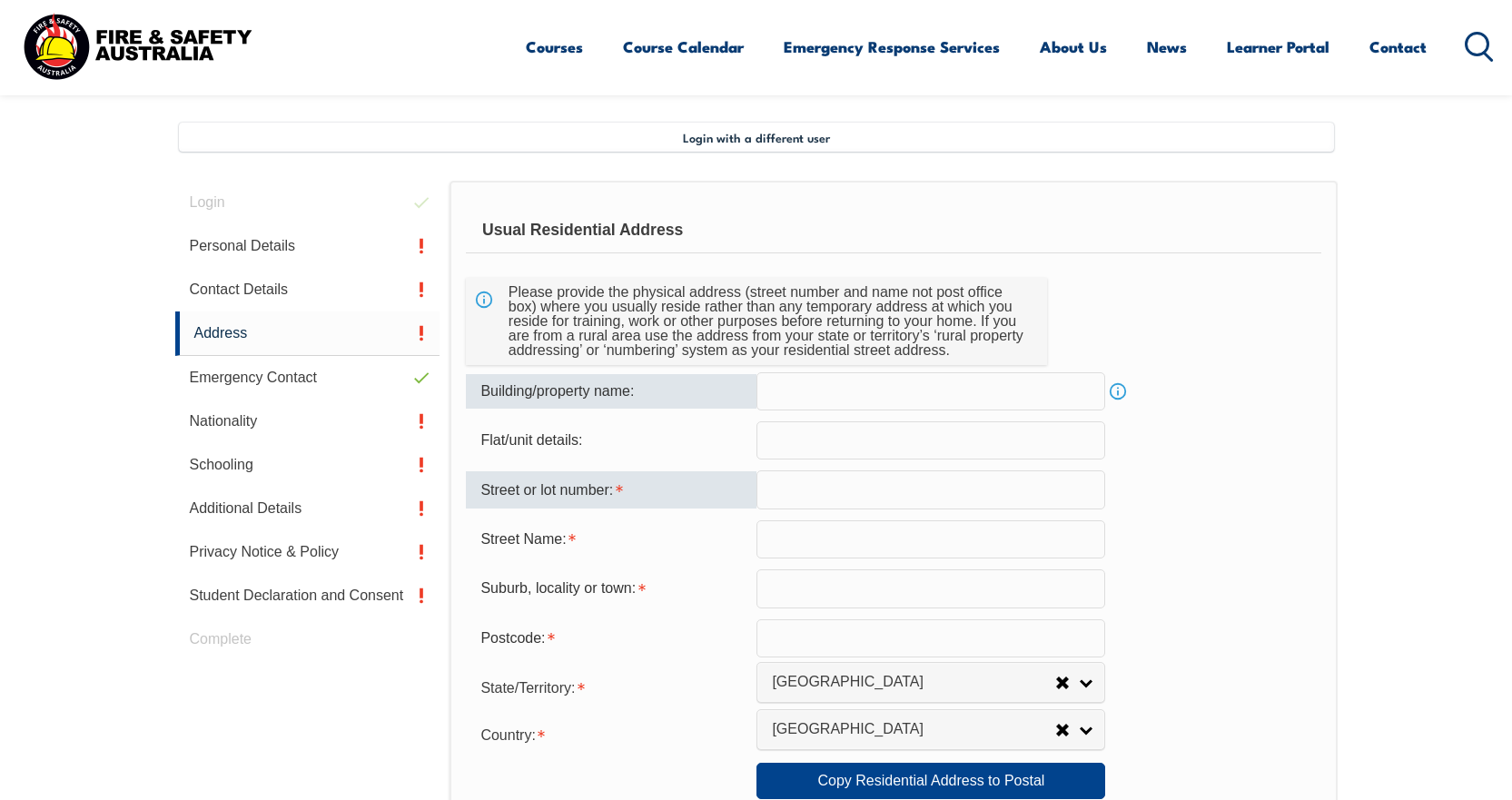
scroll to position [495, 0]
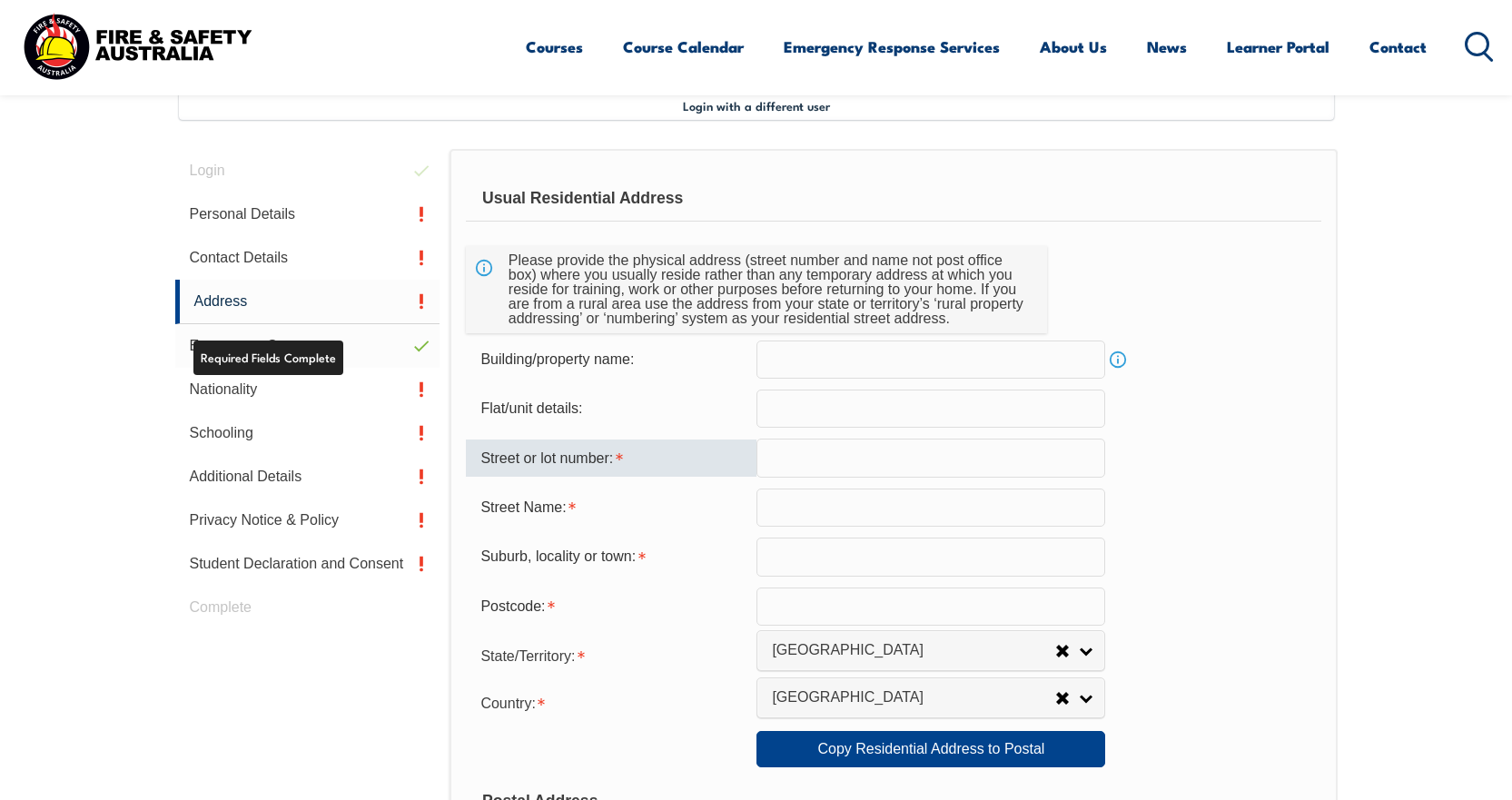
click at [324, 340] on link "Emergency Contact" at bounding box center [308, 345] width 265 height 43
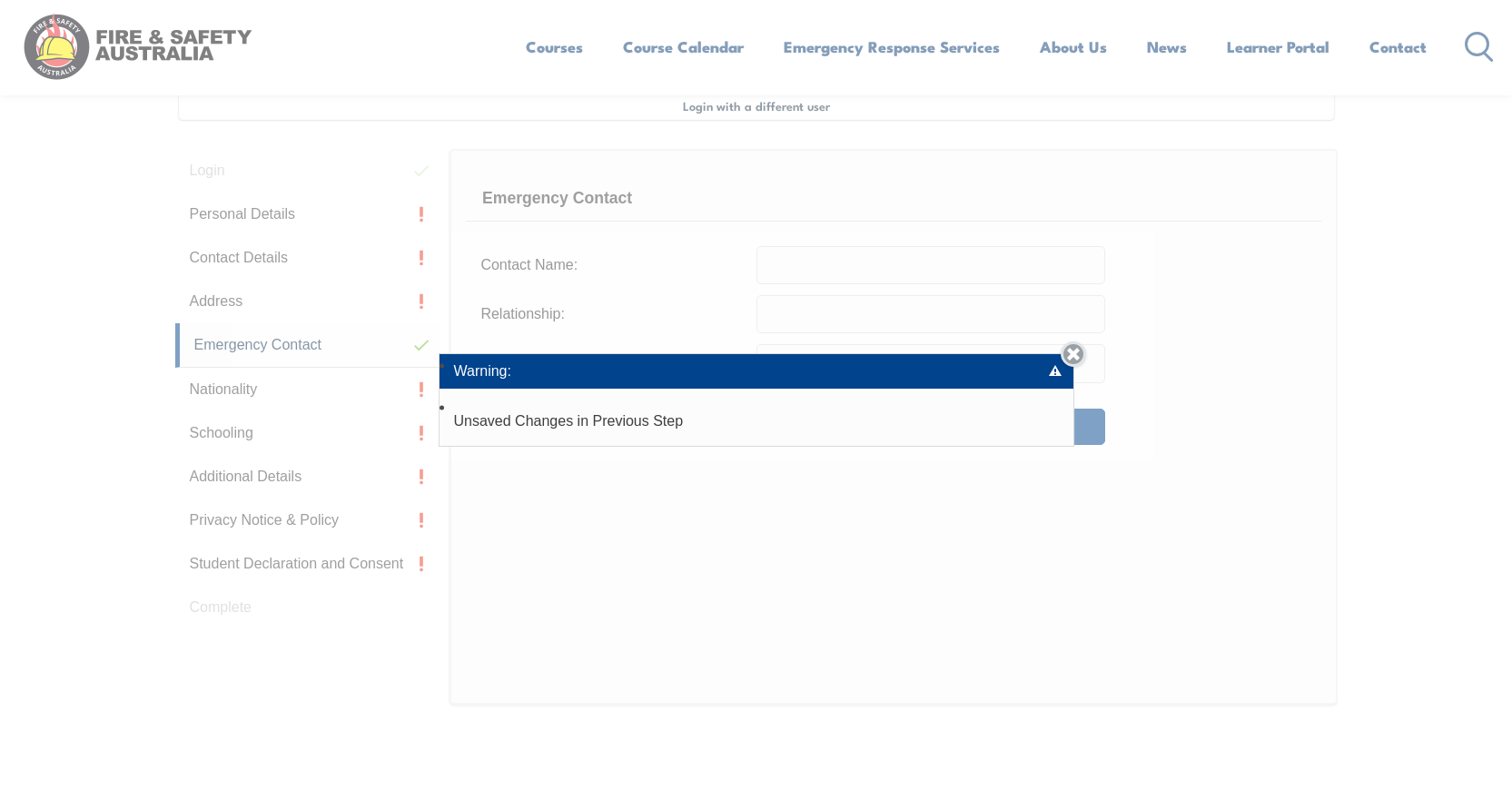
click at [1085, 357] on link "Close" at bounding box center [1074, 354] width 25 height 25
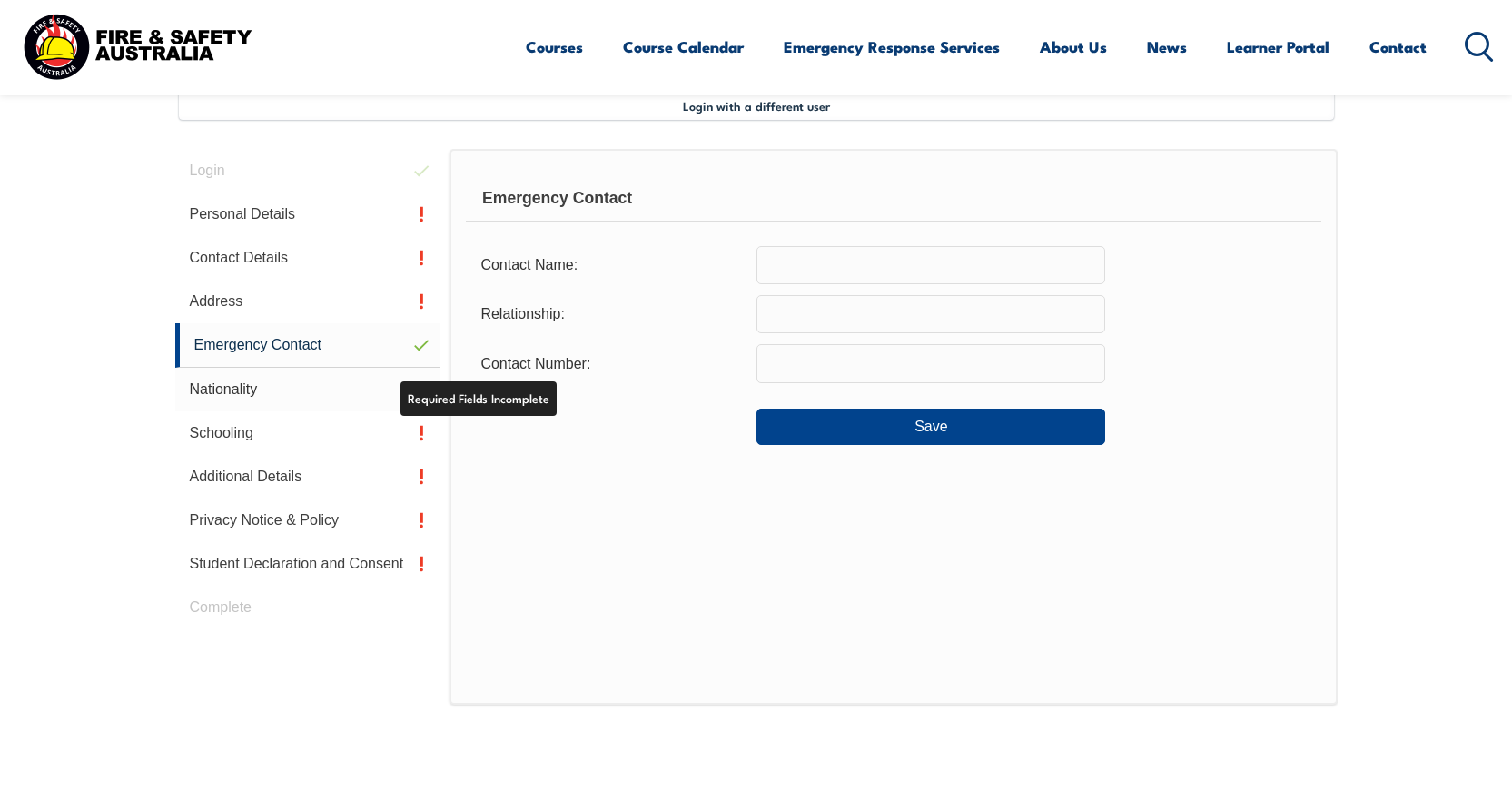
click at [261, 401] on link "Nationality" at bounding box center [308, 389] width 265 height 43
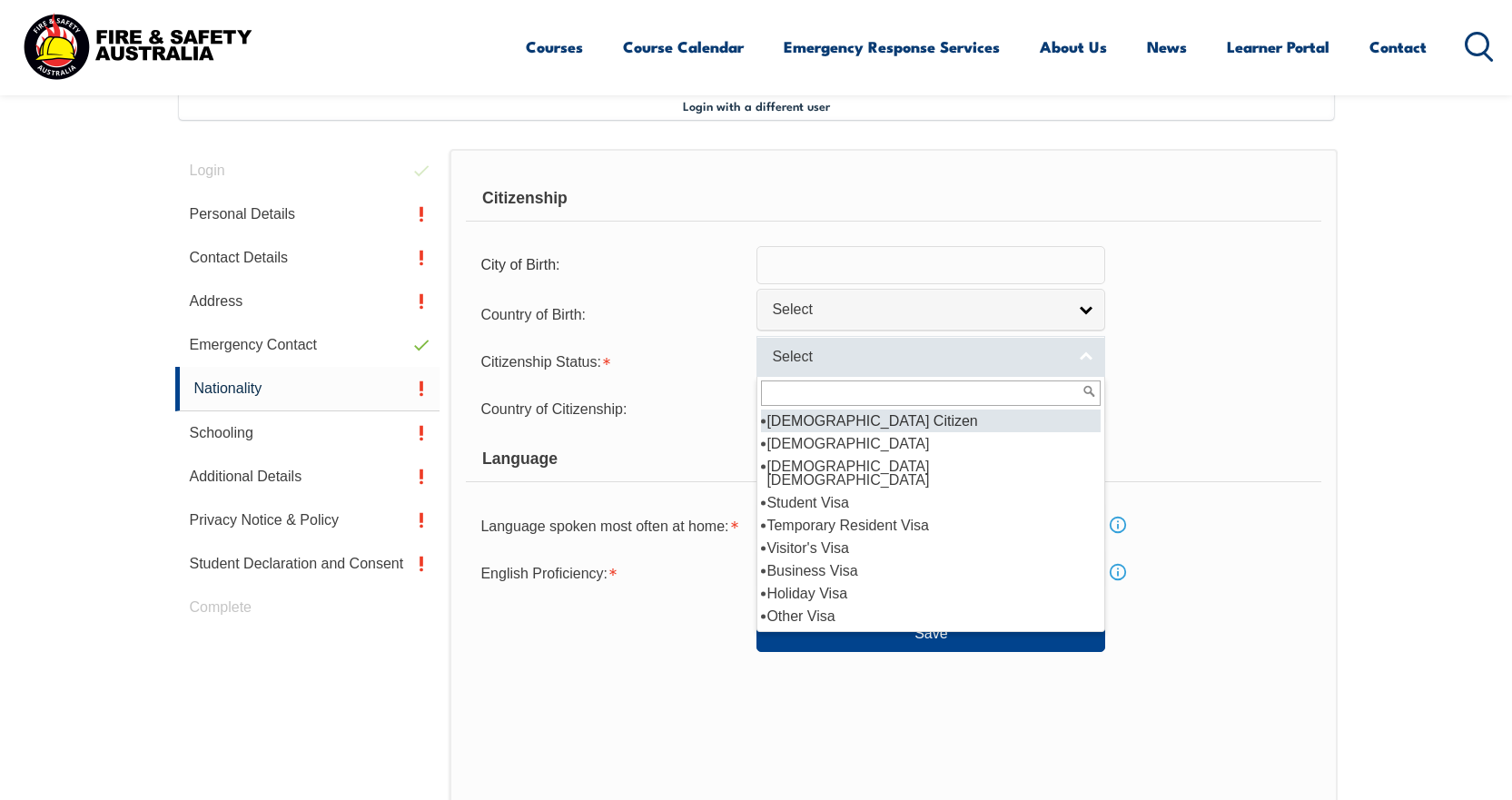
click at [838, 367] on link "Select" at bounding box center [930, 357] width 349 height 41
click at [820, 417] on li "[DEMOGRAPHIC_DATA] Citizen" at bounding box center [930, 421] width 339 height 23
select select "1"
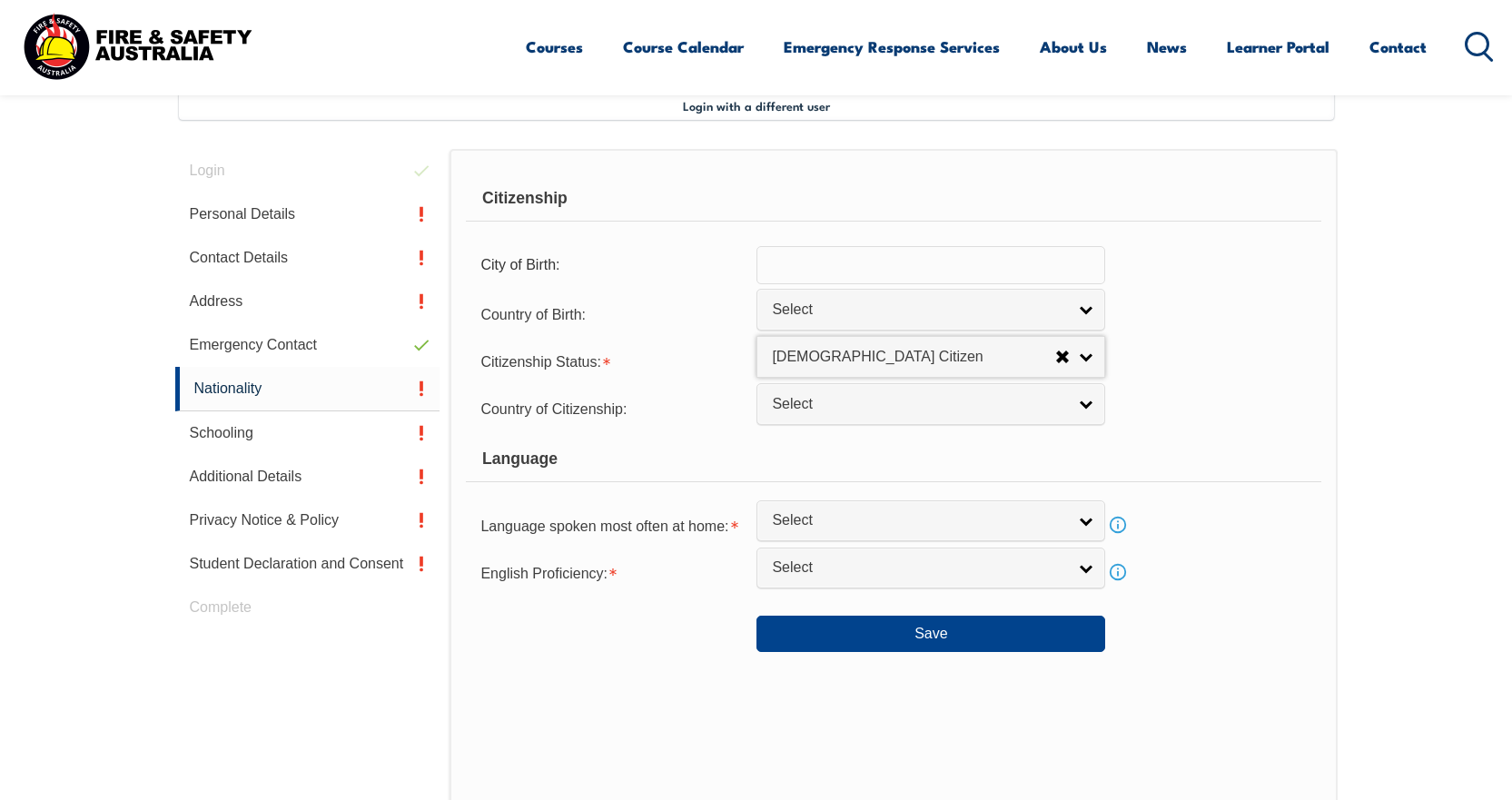
click at [616, 452] on div "Language" at bounding box center [893, 460] width 855 height 45
click at [809, 531] on link "Select" at bounding box center [930, 521] width 349 height 41
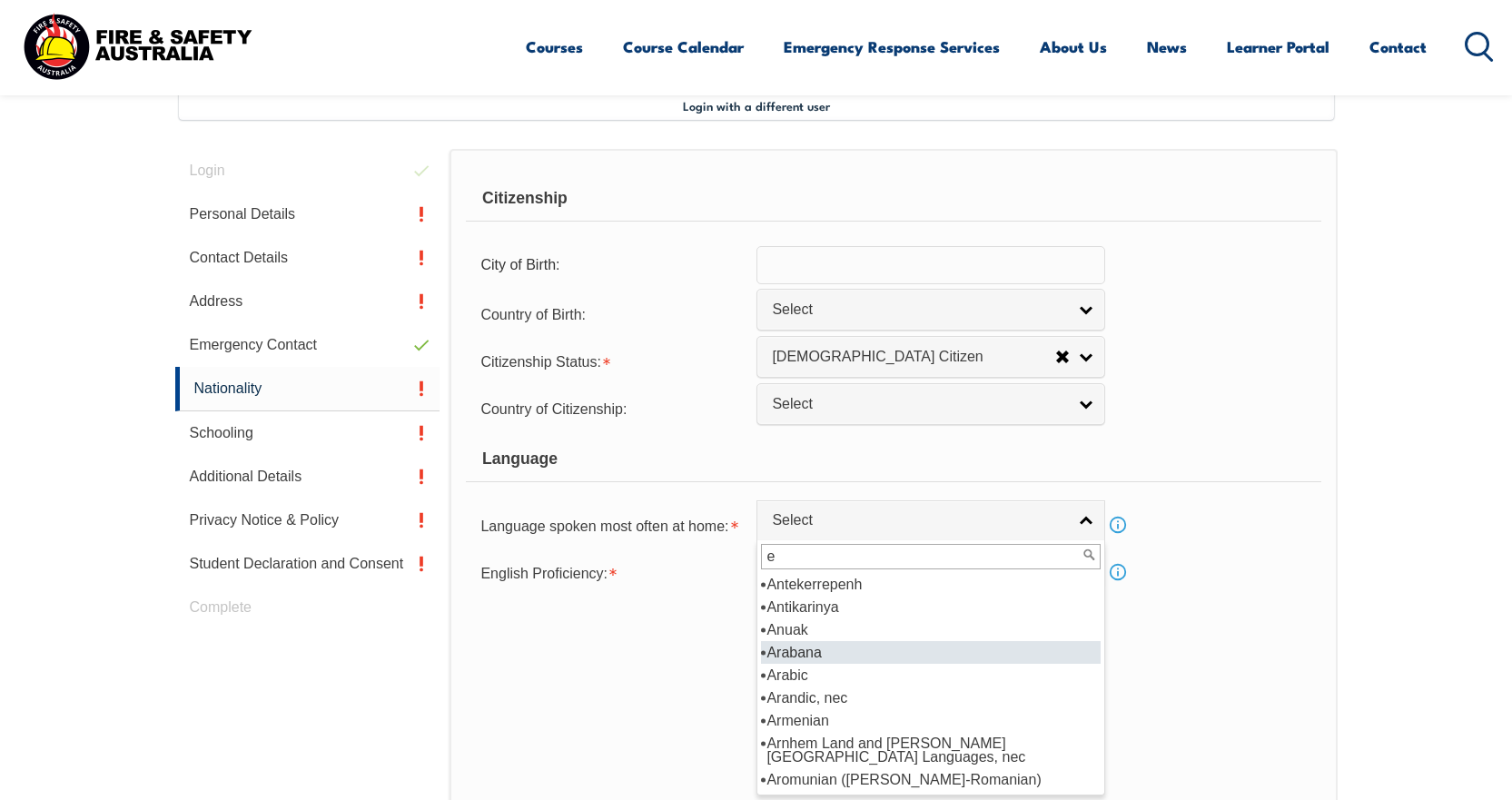
scroll to position [0, 0]
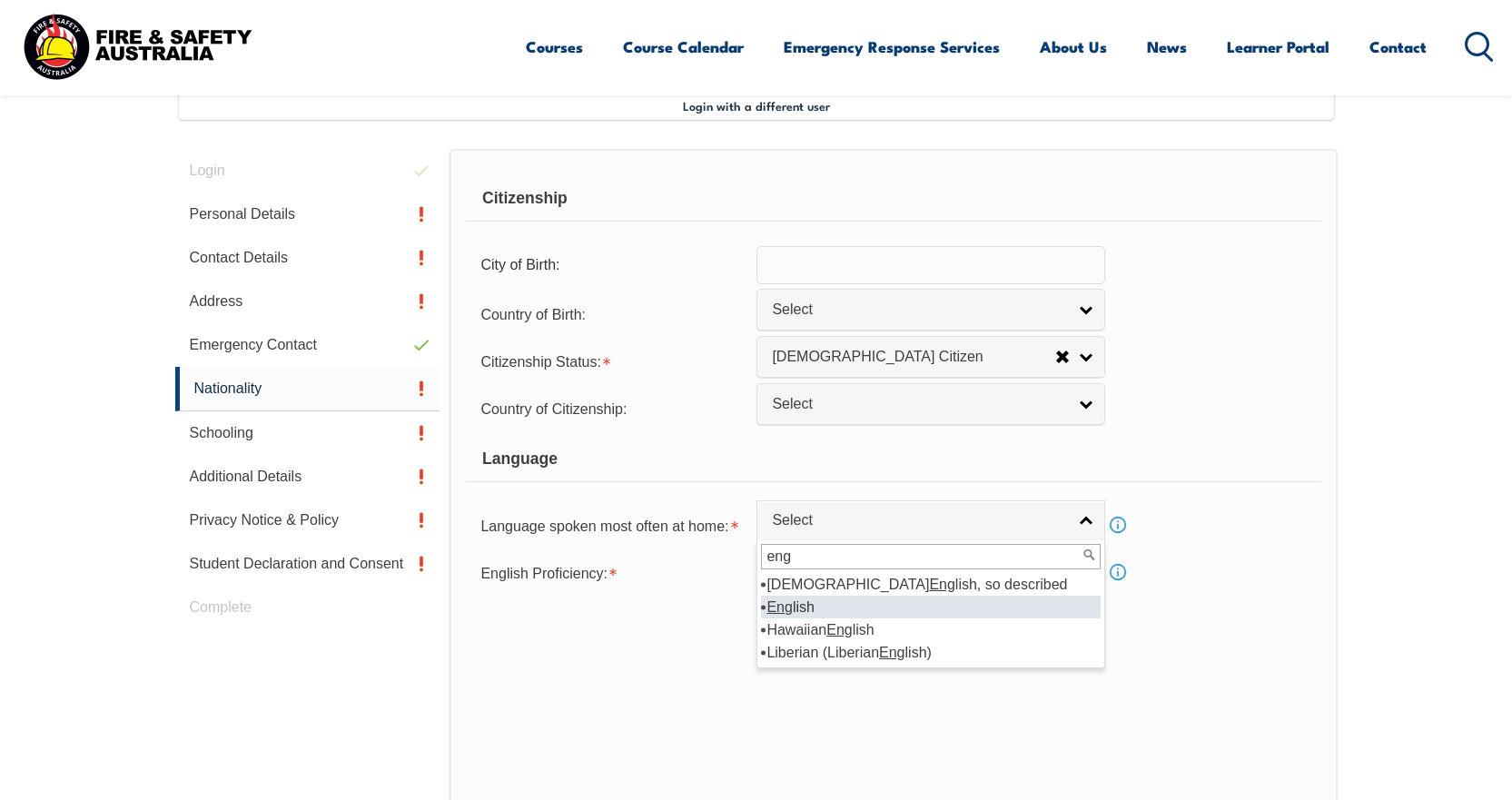
type input "eng"
click at [803, 612] on li "Eng lish" at bounding box center [930, 608] width 339 height 23
select select "1201"
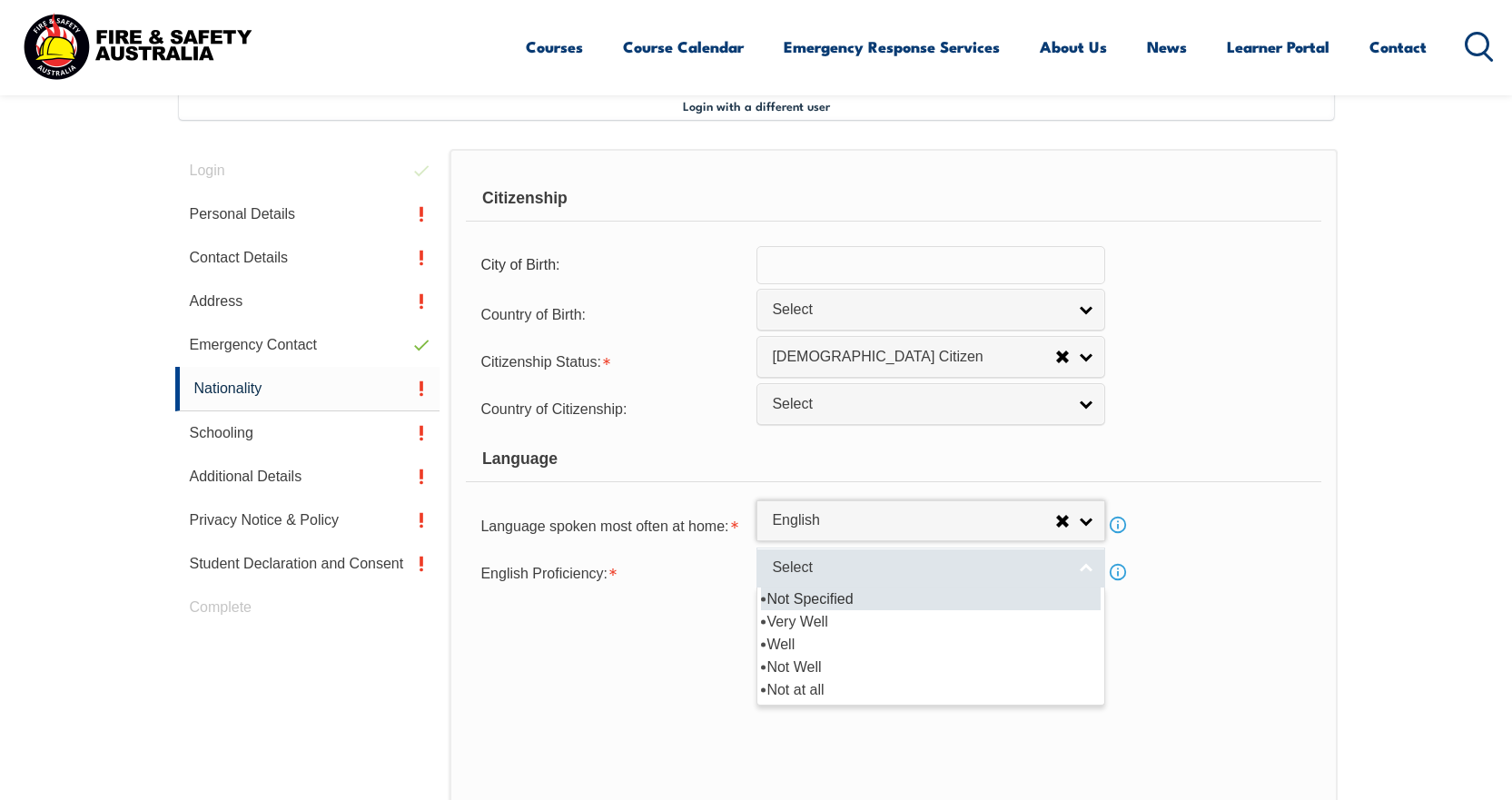
click at [793, 554] on link "Select" at bounding box center [930, 568] width 349 height 41
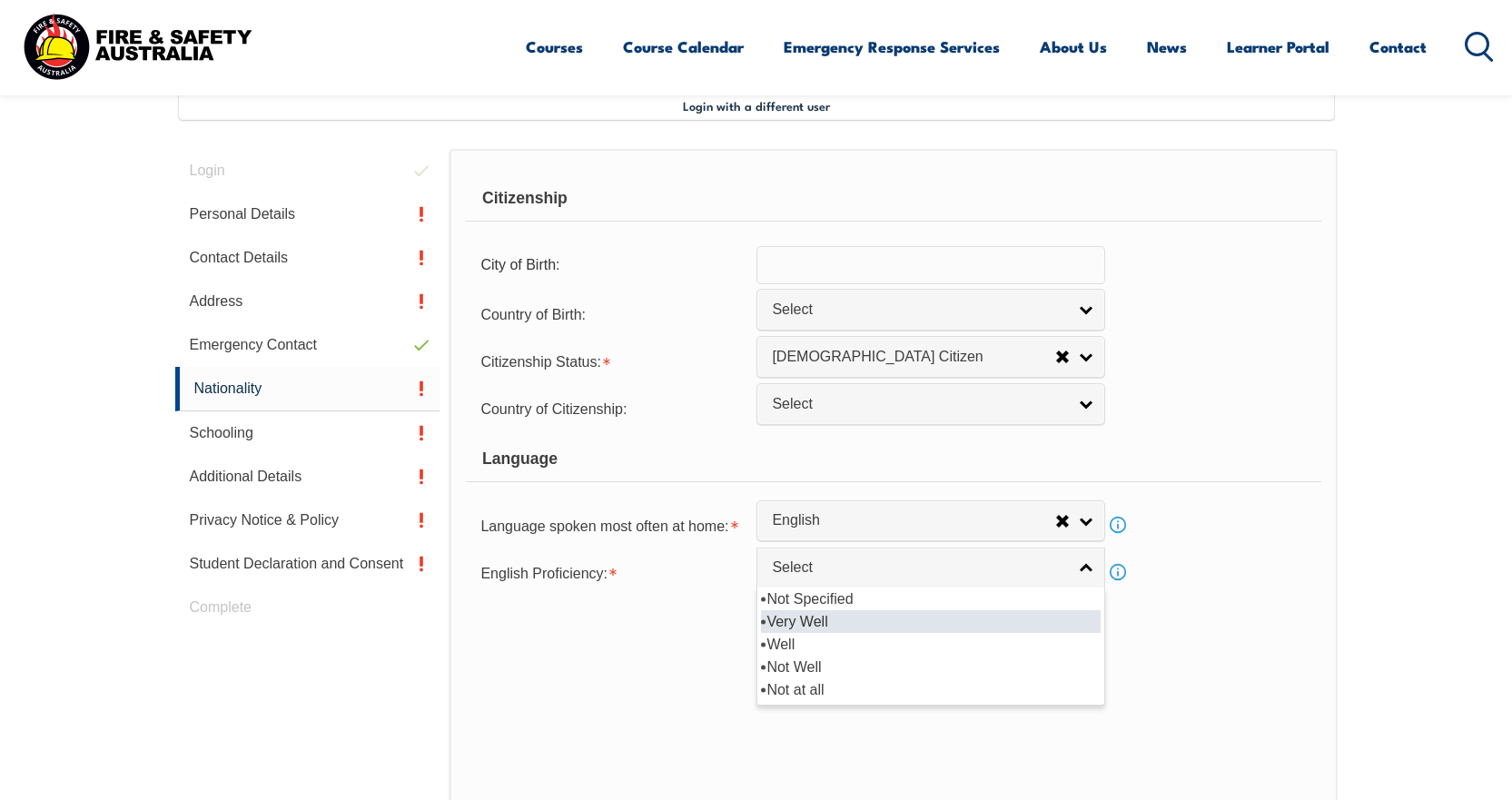
click at [800, 622] on li "Very Well" at bounding box center [930, 622] width 339 height 23
select select "1"
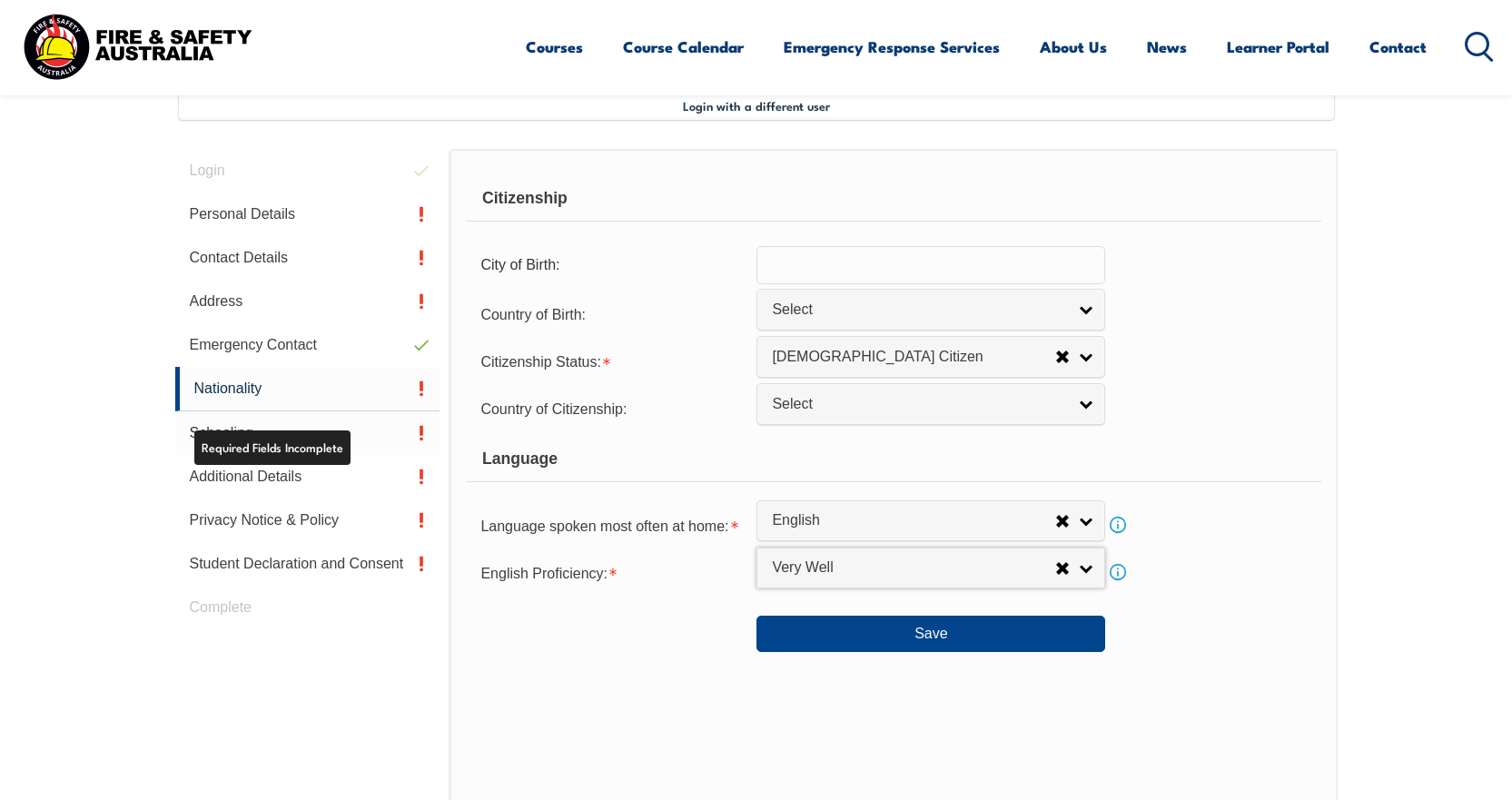
click at [286, 430] on link "Schooling" at bounding box center [308, 433] width 265 height 43
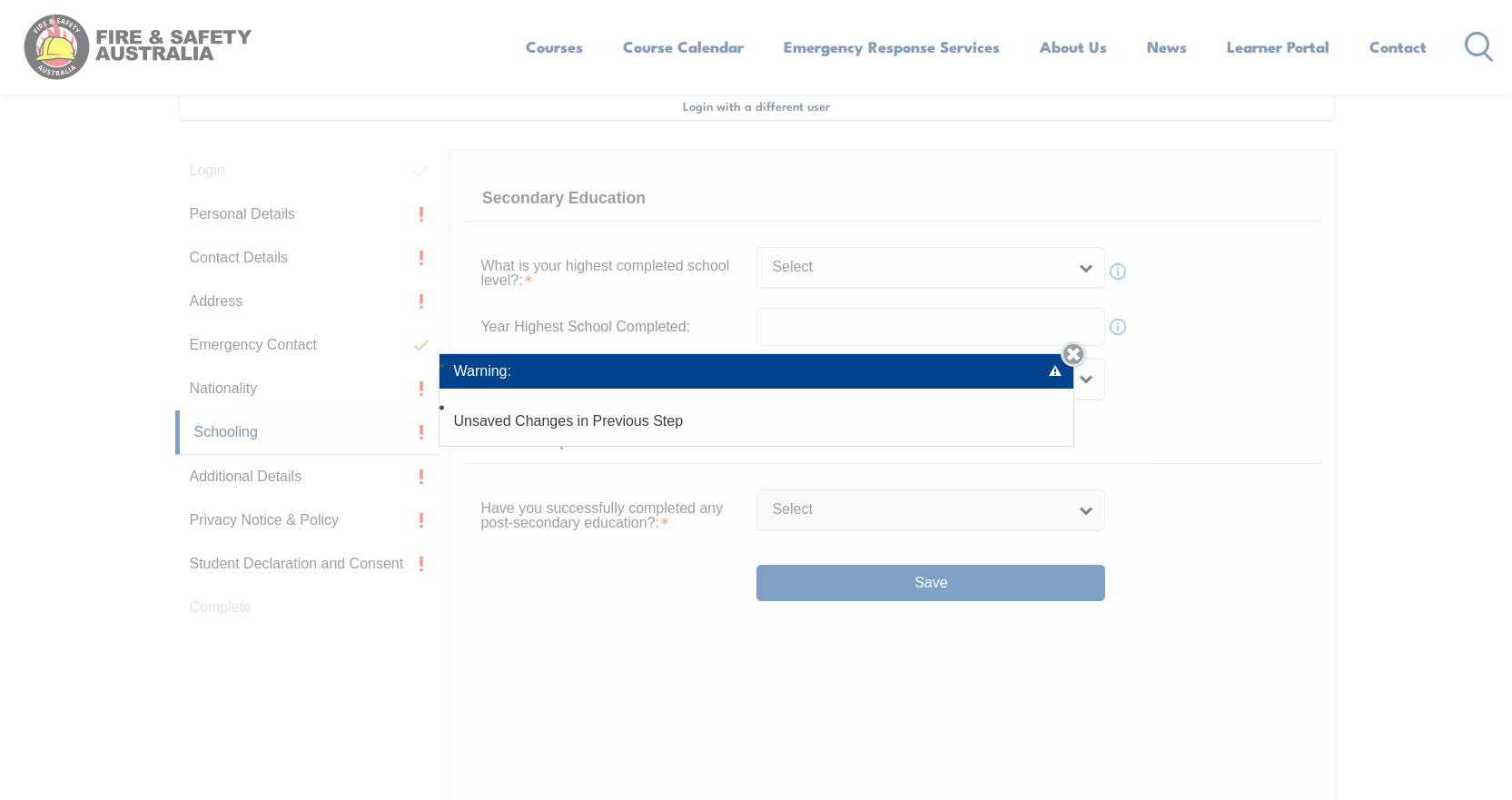
click at [1074, 350] on link "Close" at bounding box center [1074, 354] width 25 height 25
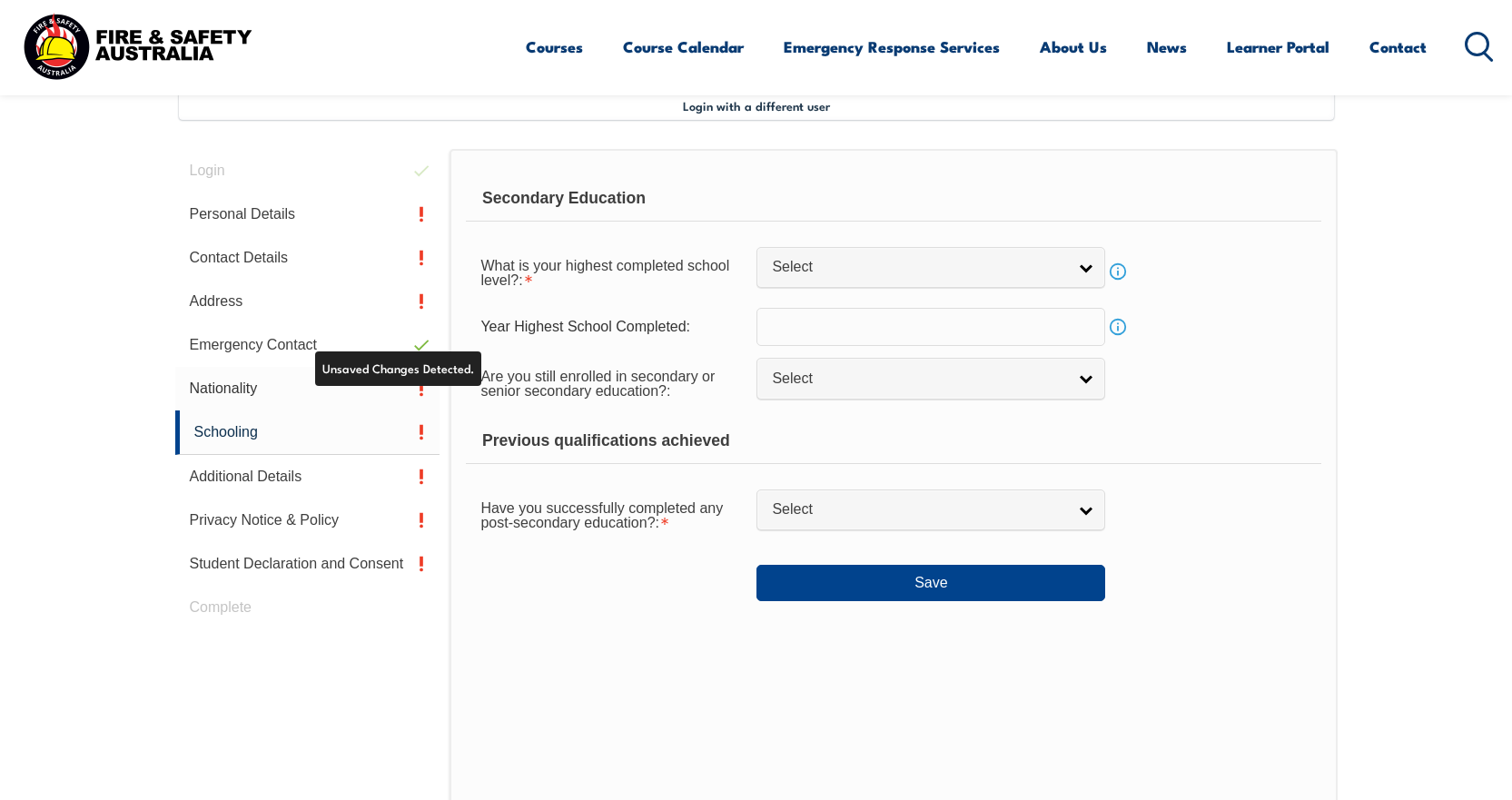
click at [328, 377] on link "Nationality" at bounding box center [308, 388] width 265 height 43
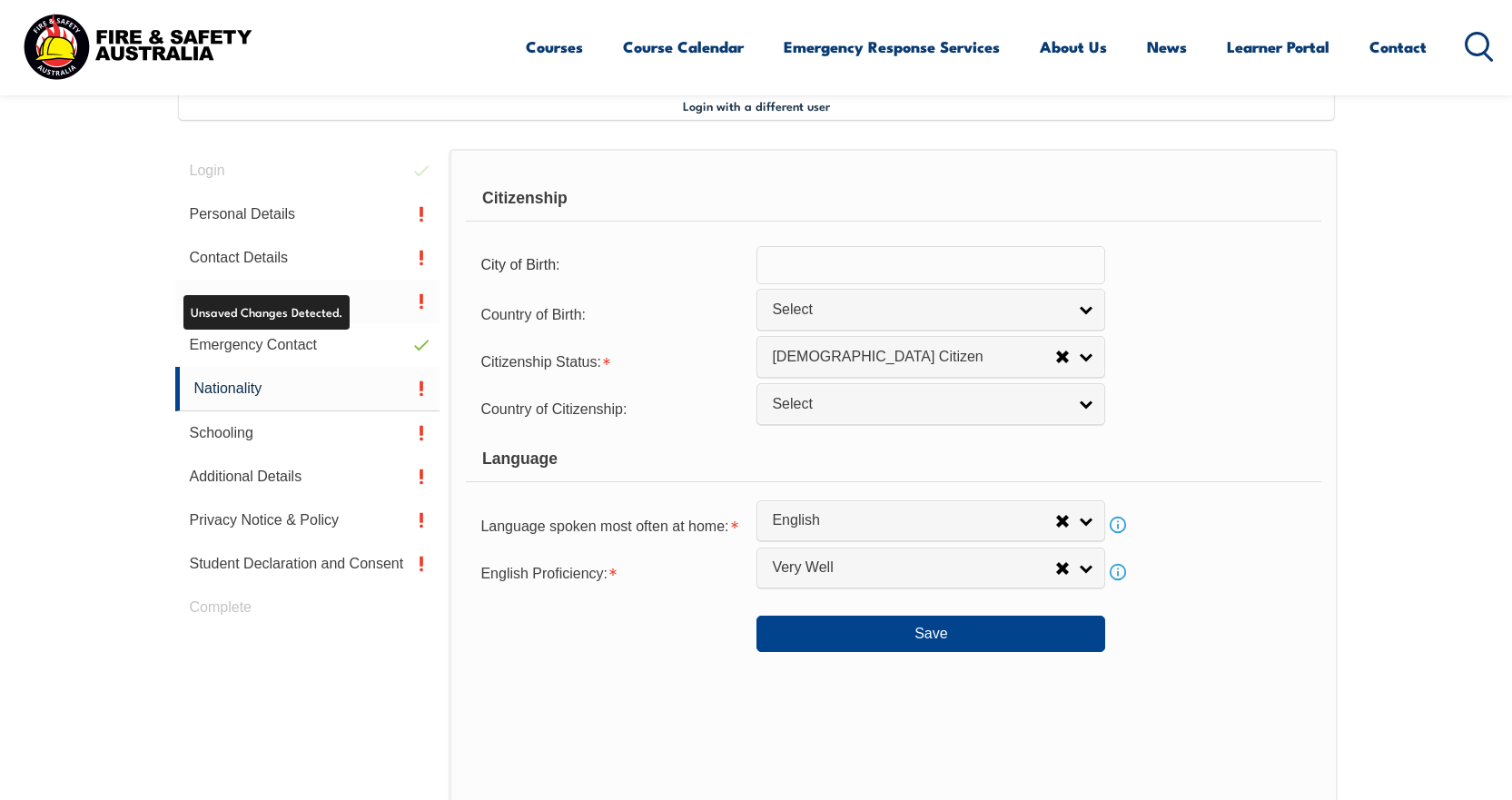
click at [314, 309] on link "Address" at bounding box center [308, 301] width 265 height 43
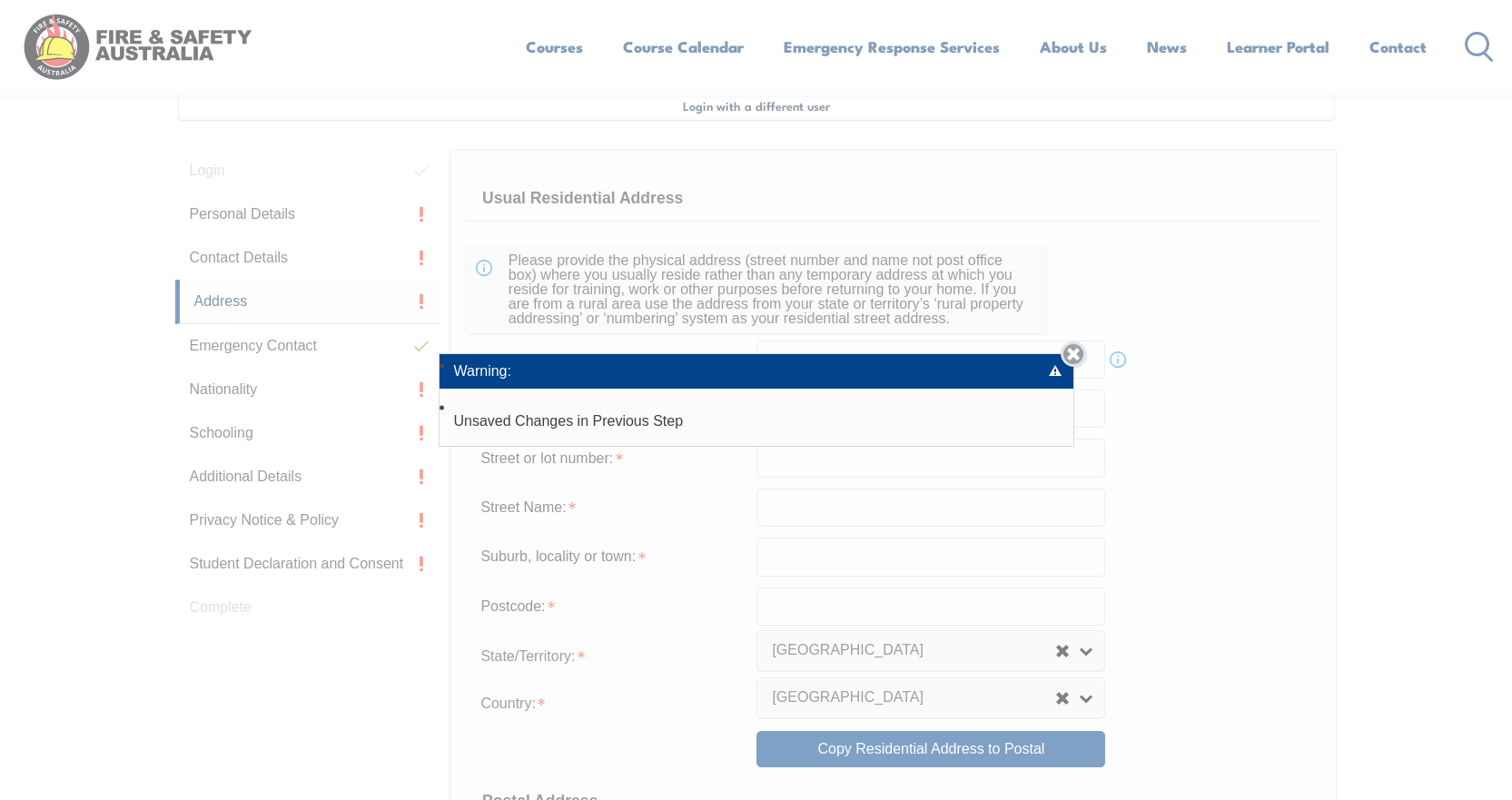
click at [1072, 356] on link "Close" at bounding box center [1074, 354] width 25 height 25
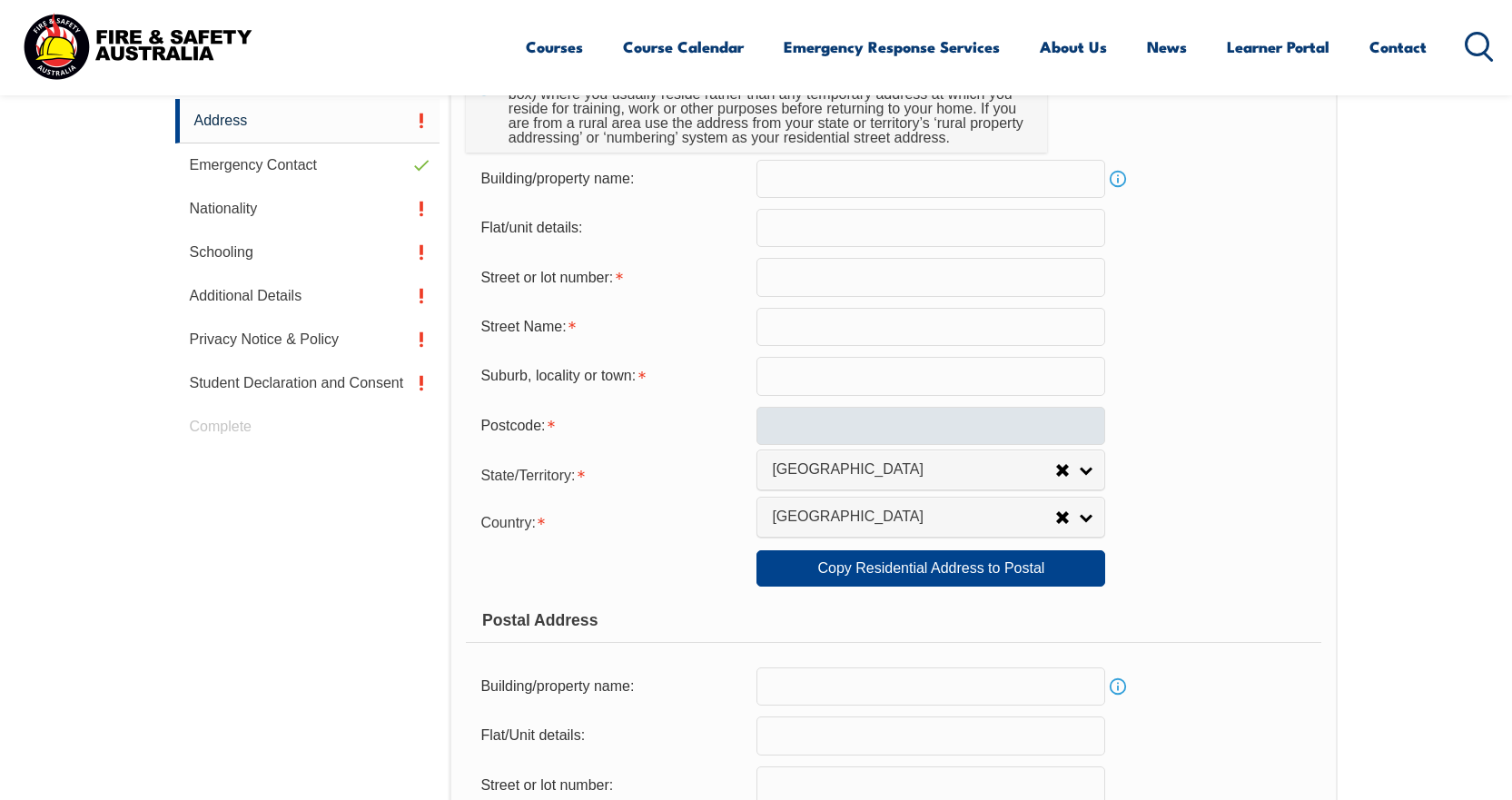
scroll to position [677, 0]
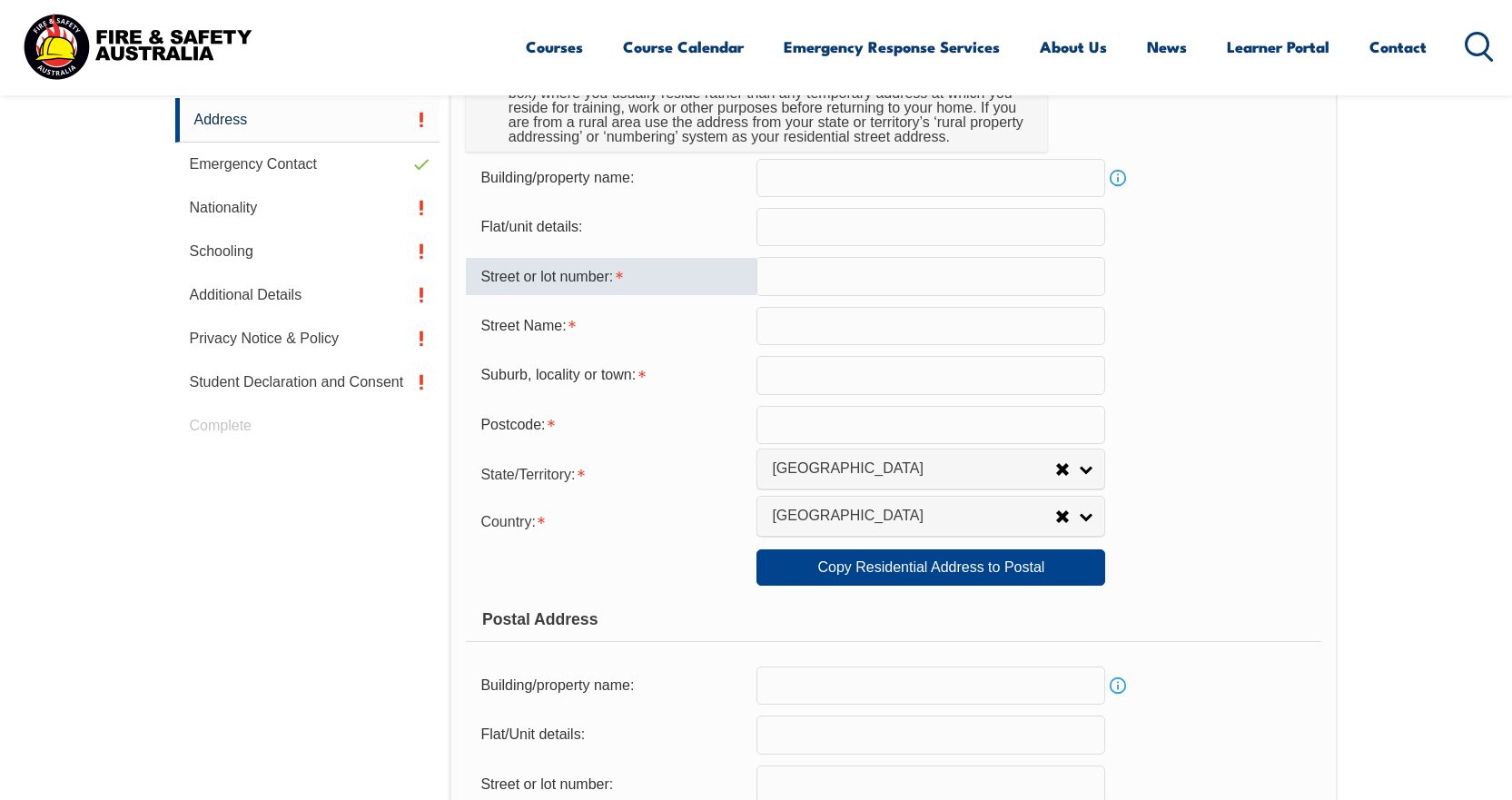
click at [795, 290] on input "text" at bounding box center [930, 276] width 349 height 38
type input "17"
click at [774, 343] on form "Usual Residential Address Please provide the physical address (street number an…" at bounding box center [893, 576] width 855 height 1163
click at [780, 337] on input "text" at bounding box center [930, 326] width 349 height 38
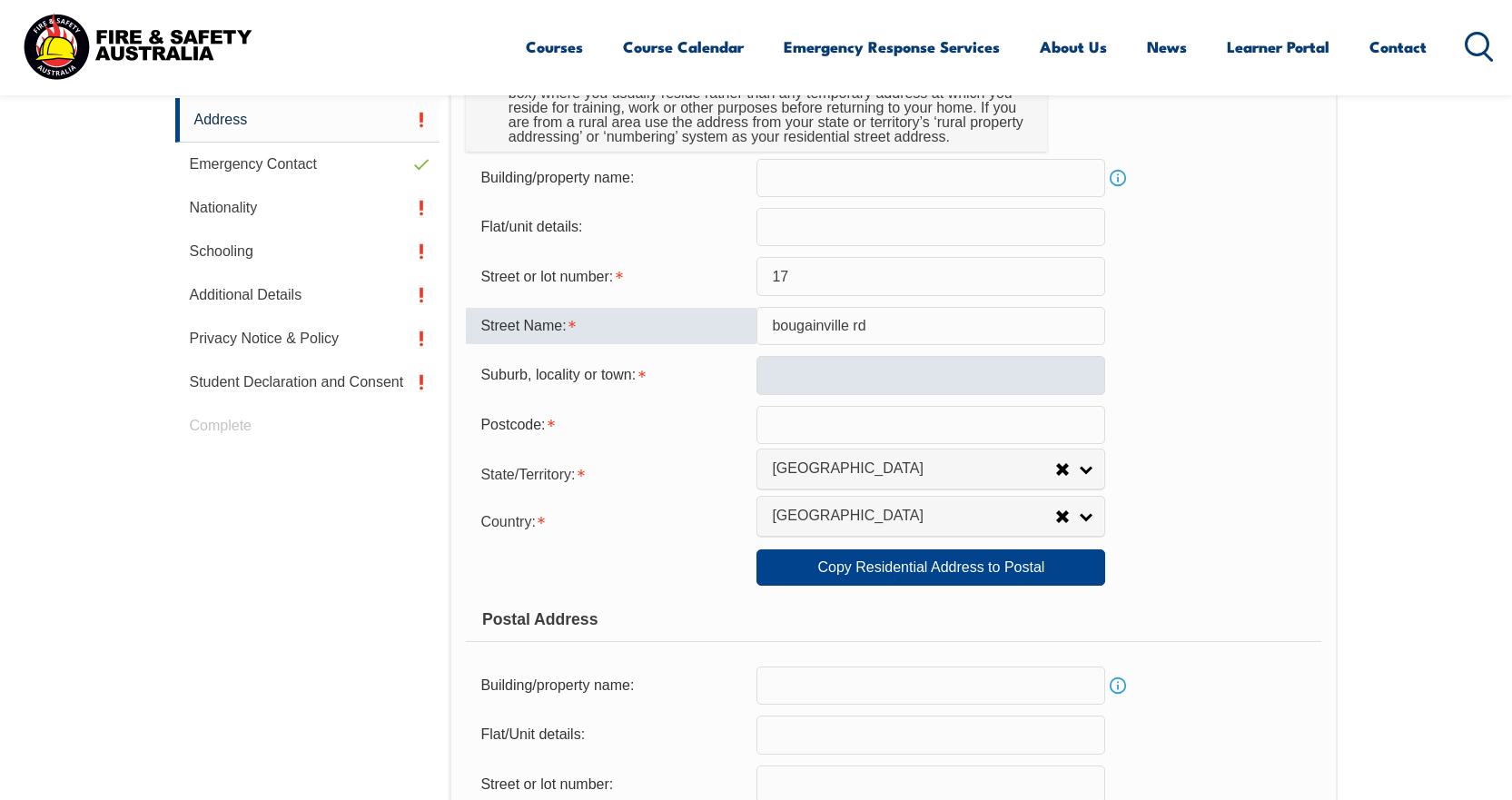
type input "bougainville rd"
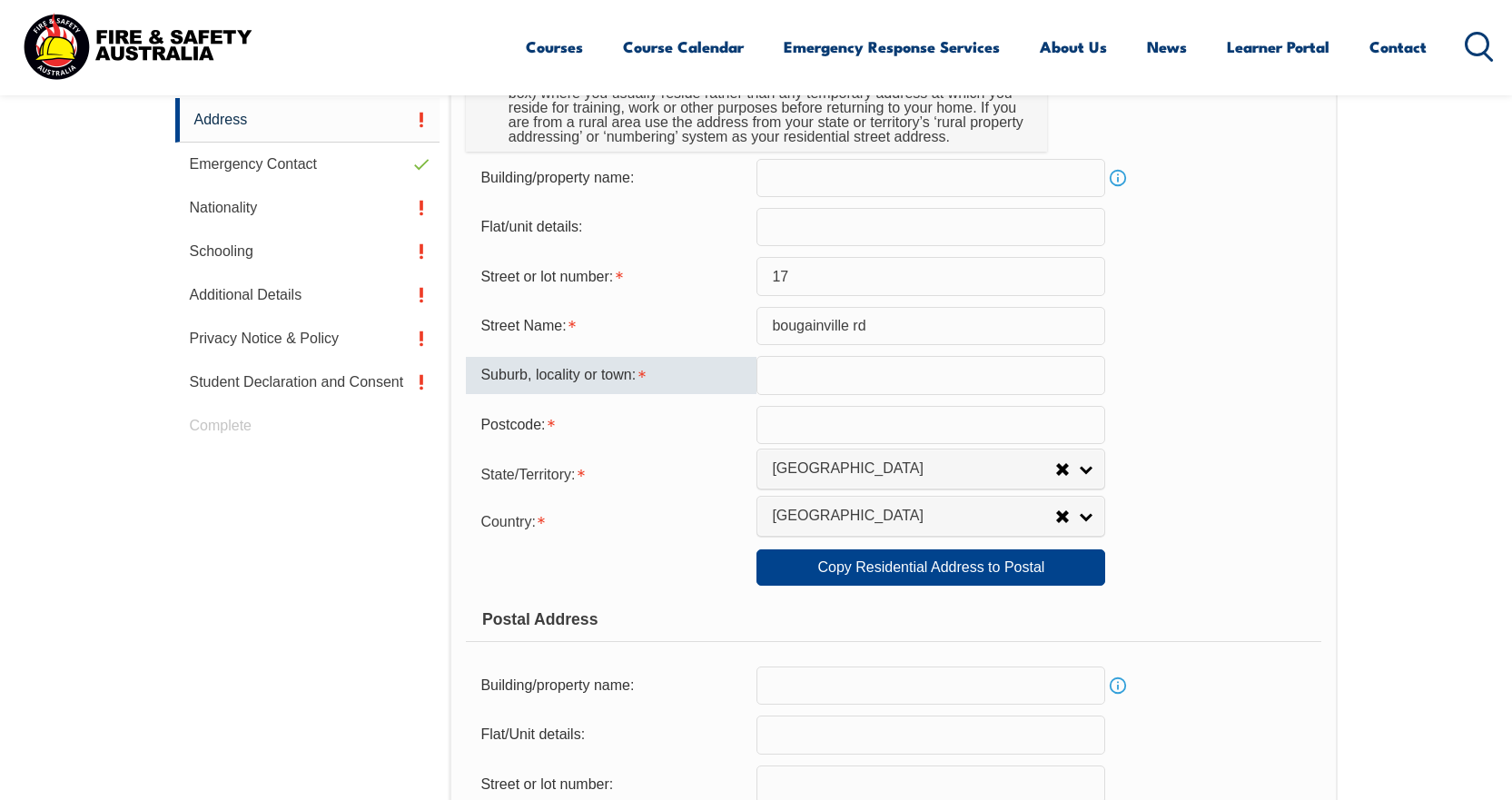
click at [792, 371] on input "text" at bounding box center [930, 375] width 349 height 38
type input "[GEOGRAPHIC_DATA]"
click at [792, 428] on input "text" at bounding box center [930, 425] width 349 height 38
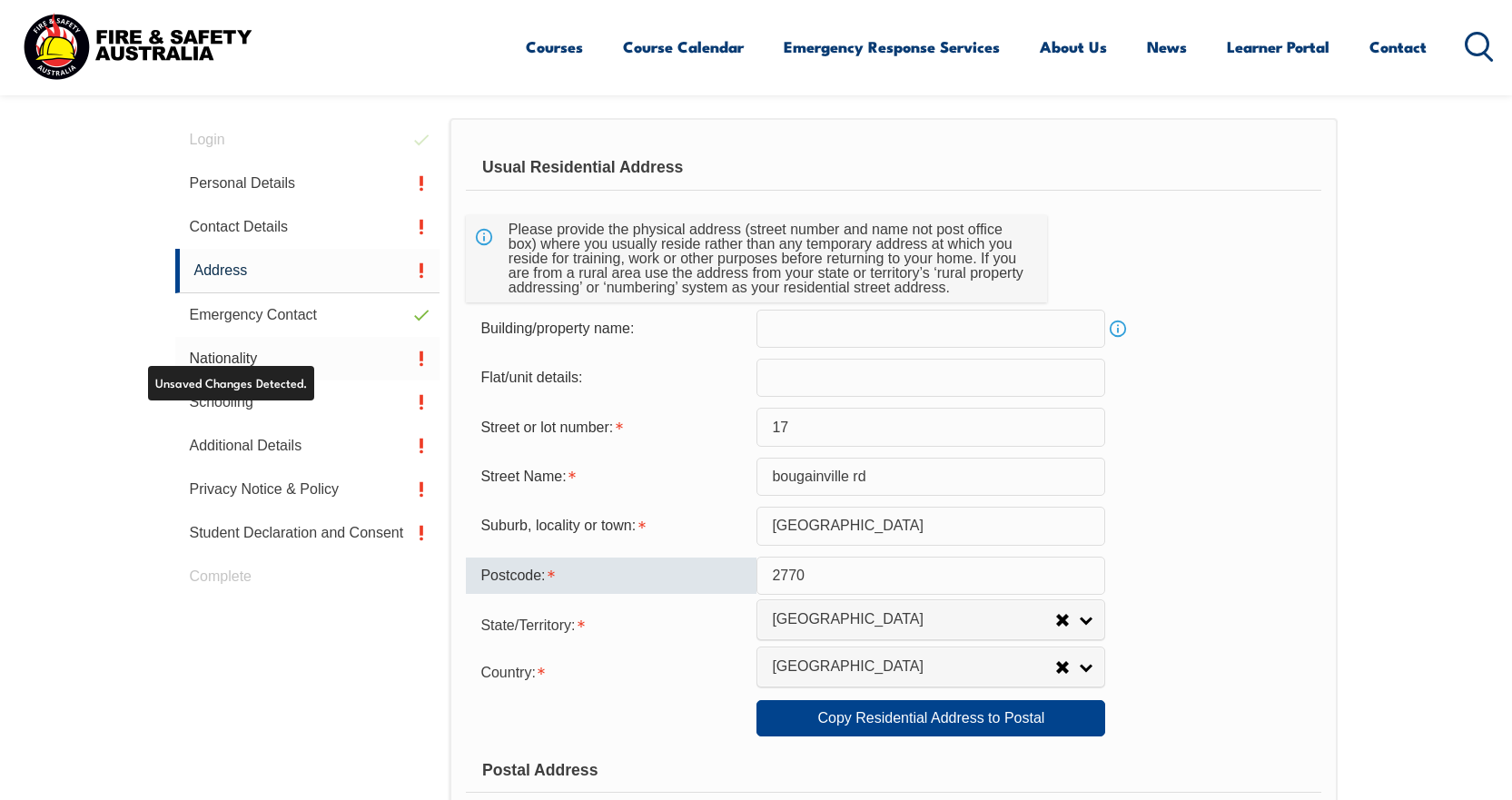
scroll to position [495, 0]
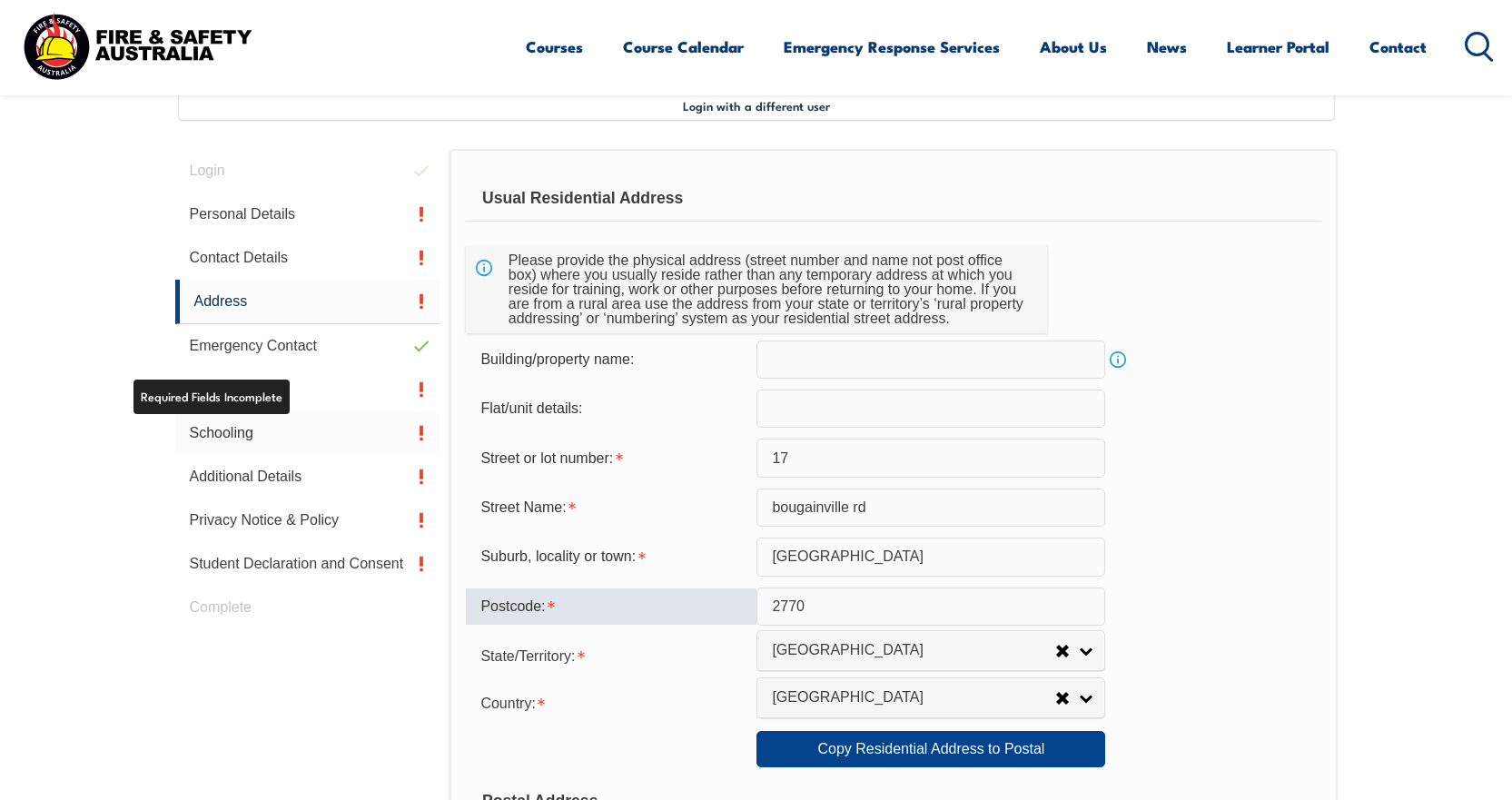
type input "2770"
click at [268, 425] on link "Schooling" at bounding box center [308, 433] width 265 height 43
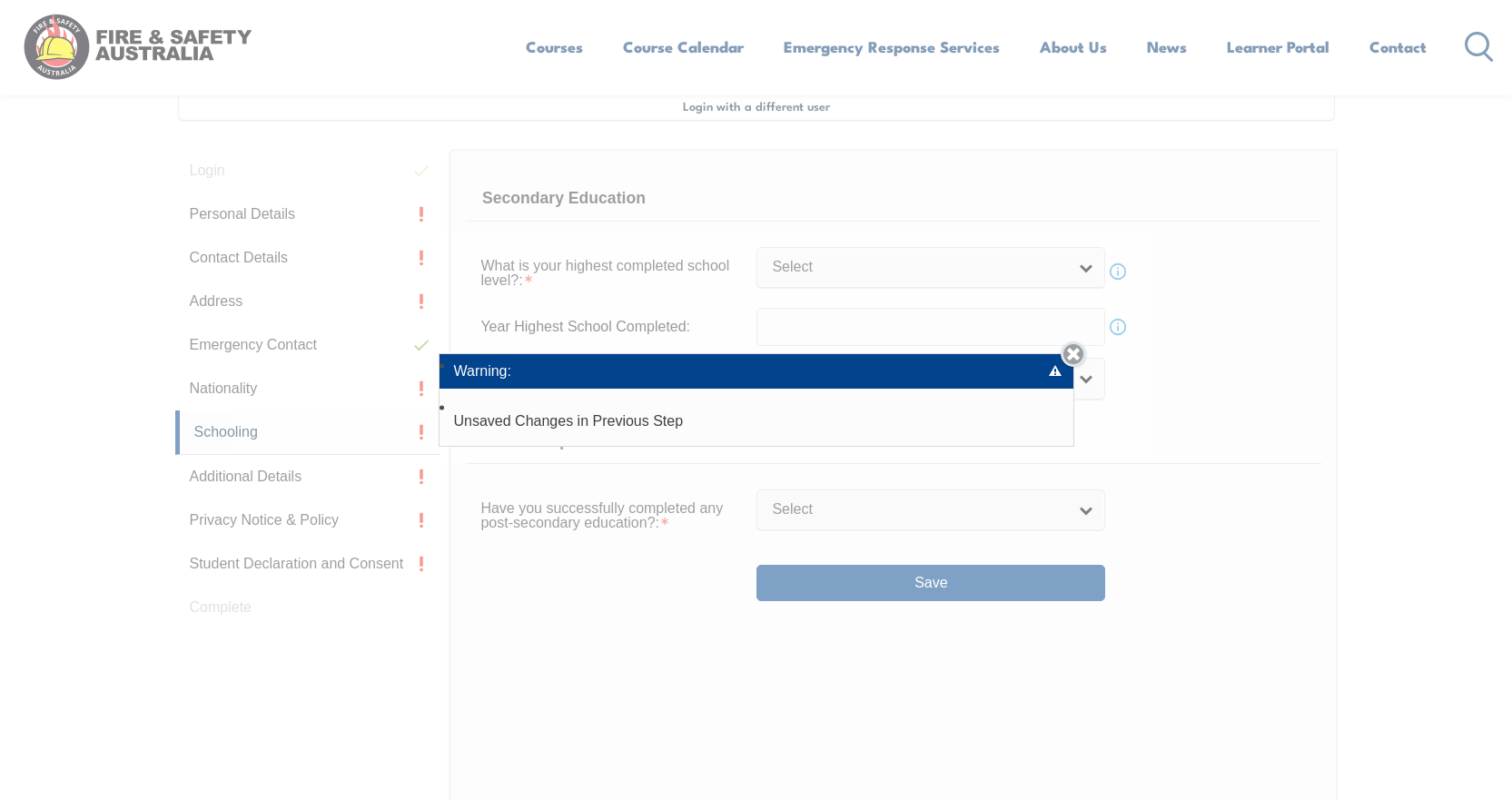
click at [1080, 358] on link "Close" at bounding box center [1074, 354] width 25 height 25
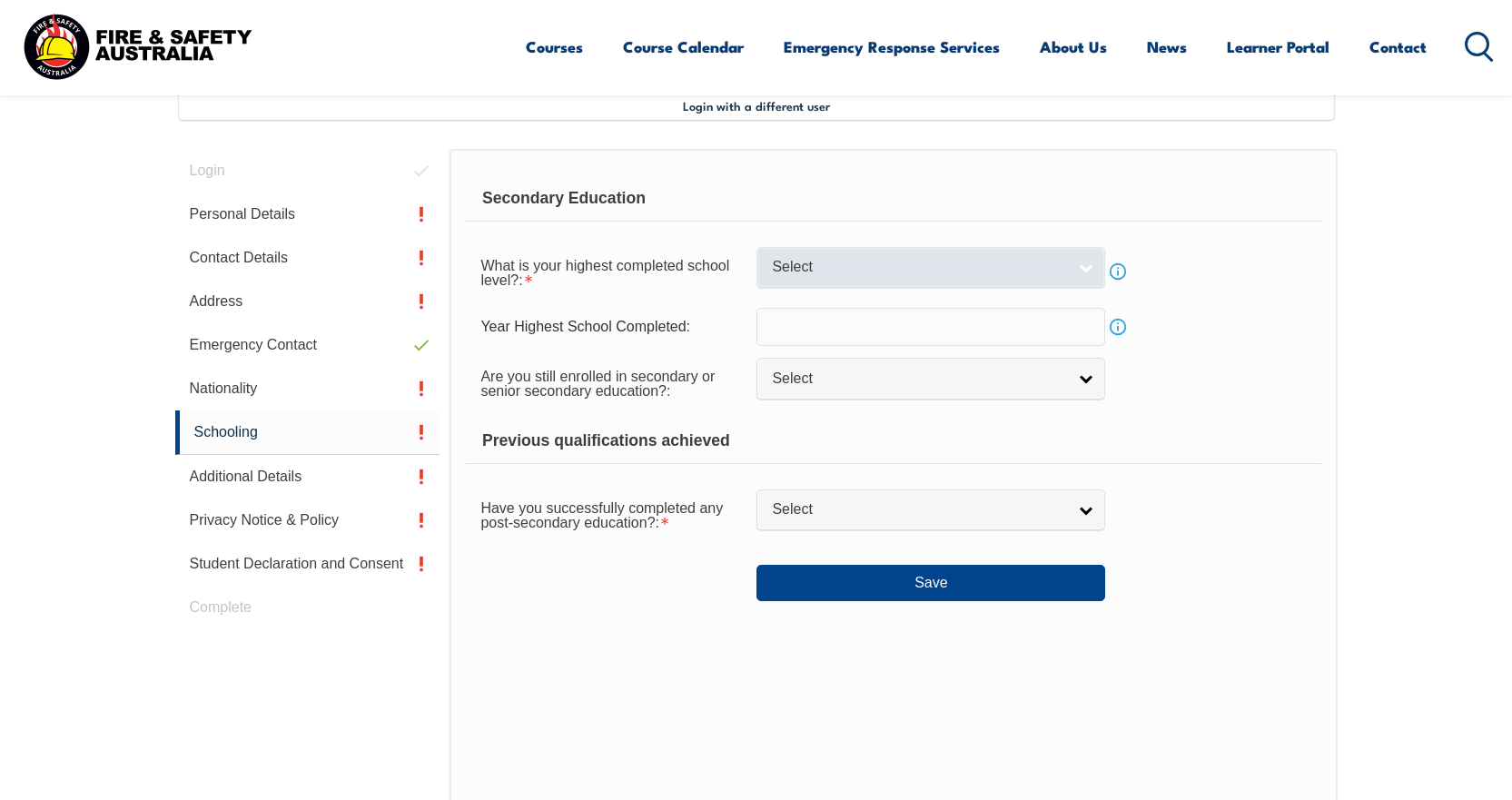
click at [978, 265] on span "Select" at bounding box center [919, 267] width 294 height 19
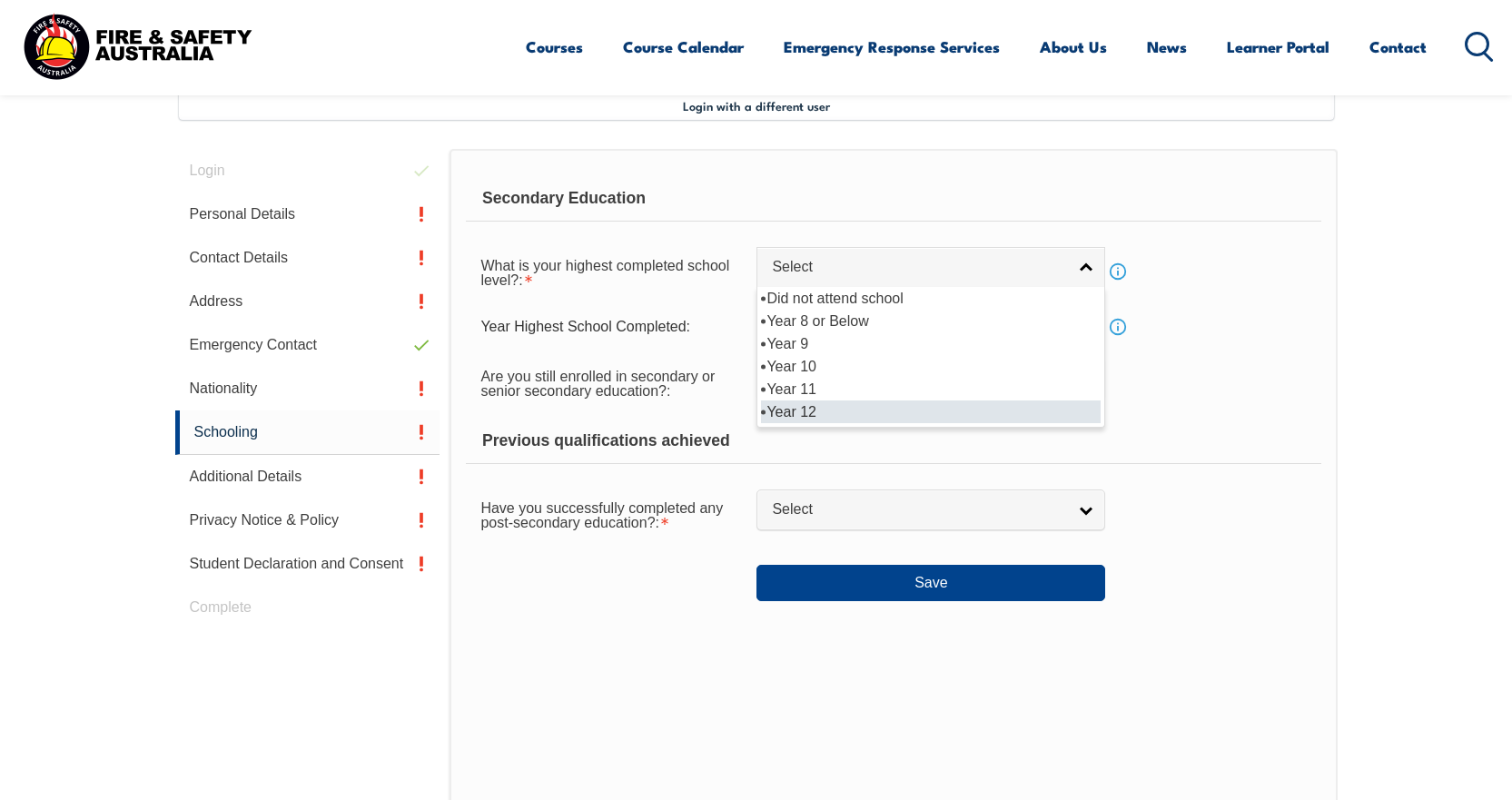
click at [816, 404] on li "Year 12" at bounding box center [930, 412] width 339 height 23
select select "12"
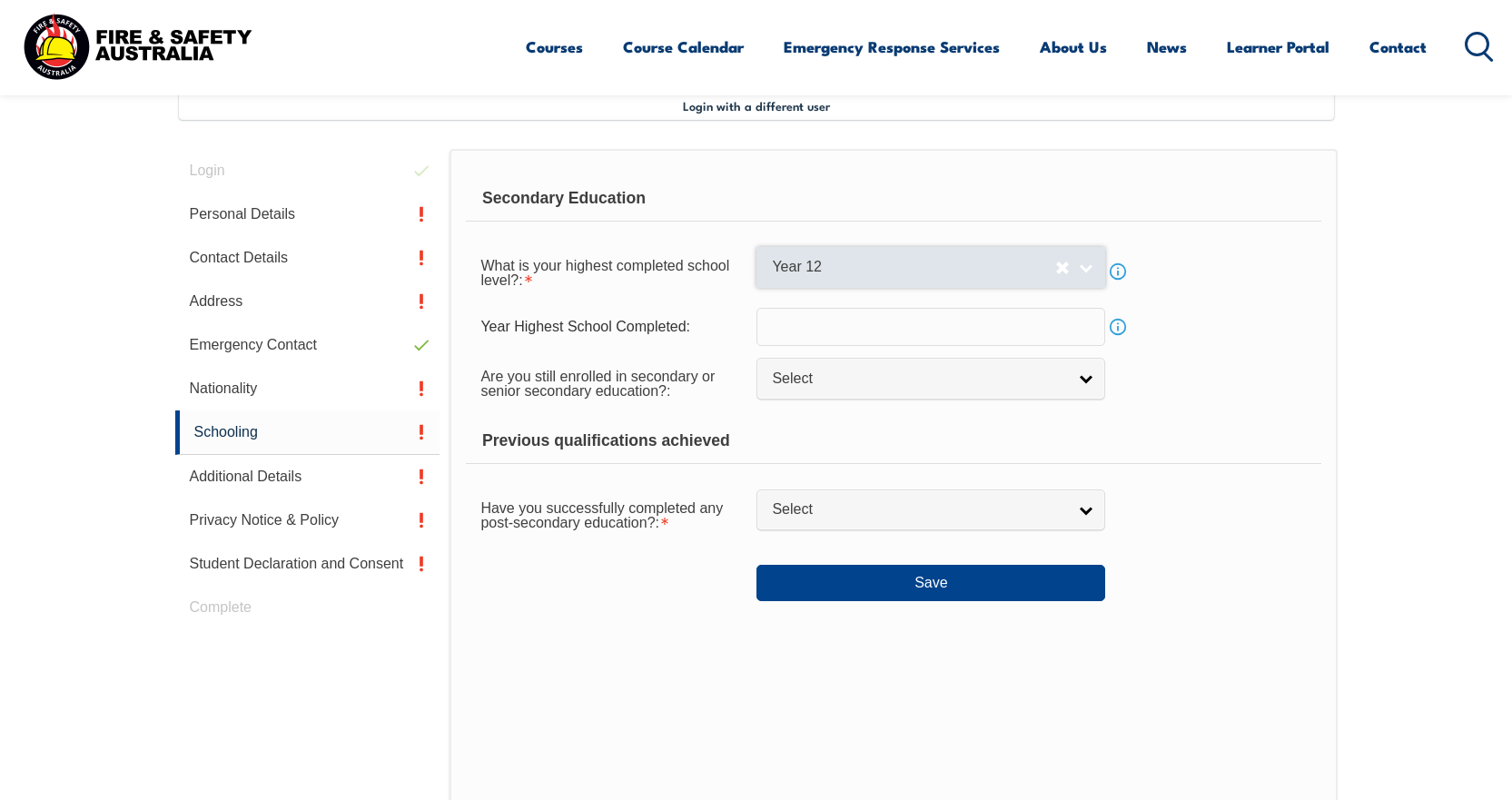
click at [927, 264] on span "Year 12" at bounding box center [913, 267] width 284 height 19
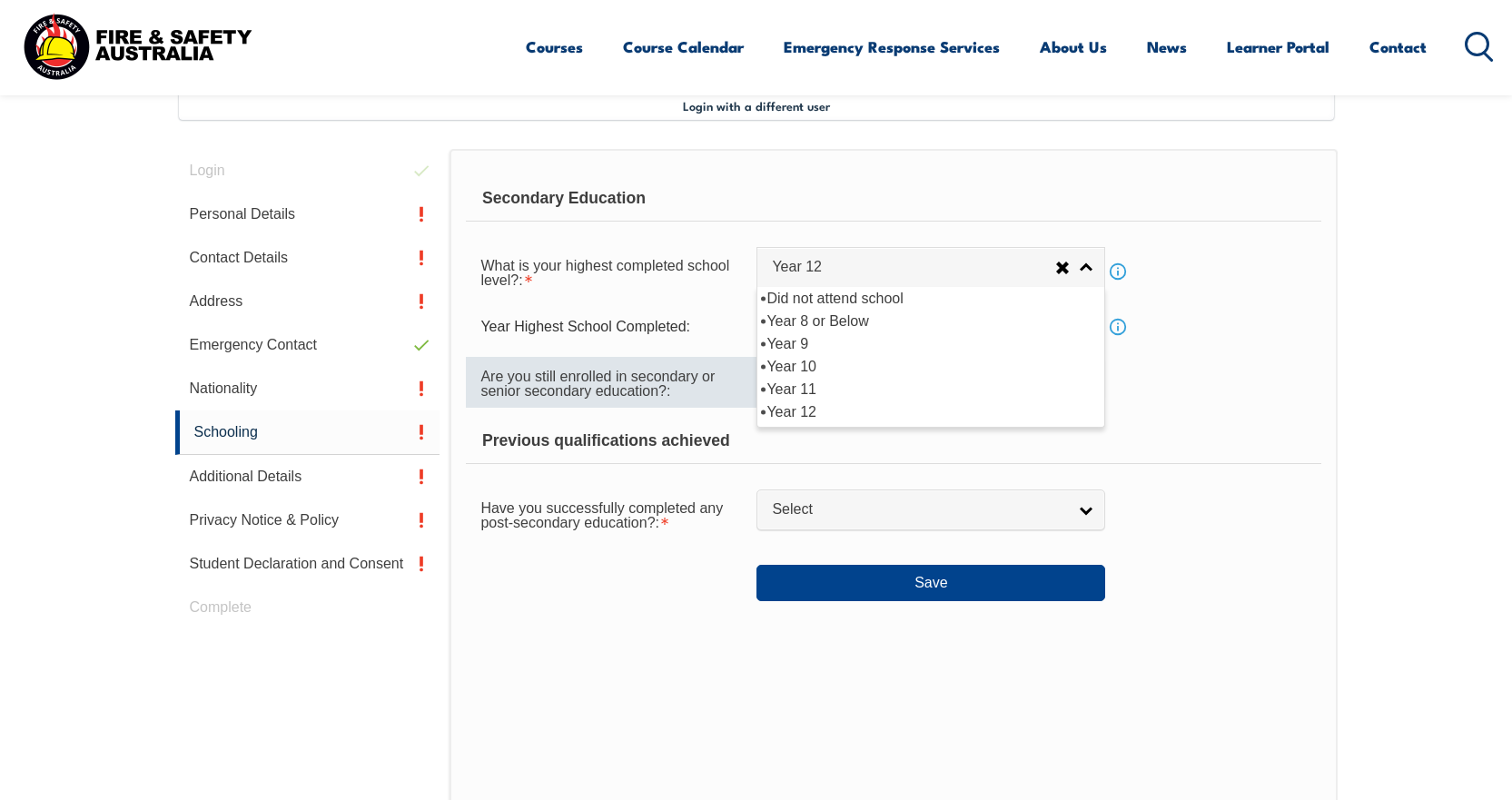
click at [589, 383] on span "Are you still enrolled in secondary or senior secondary education?:" at bounding box center [598, 384] width 235 height 30
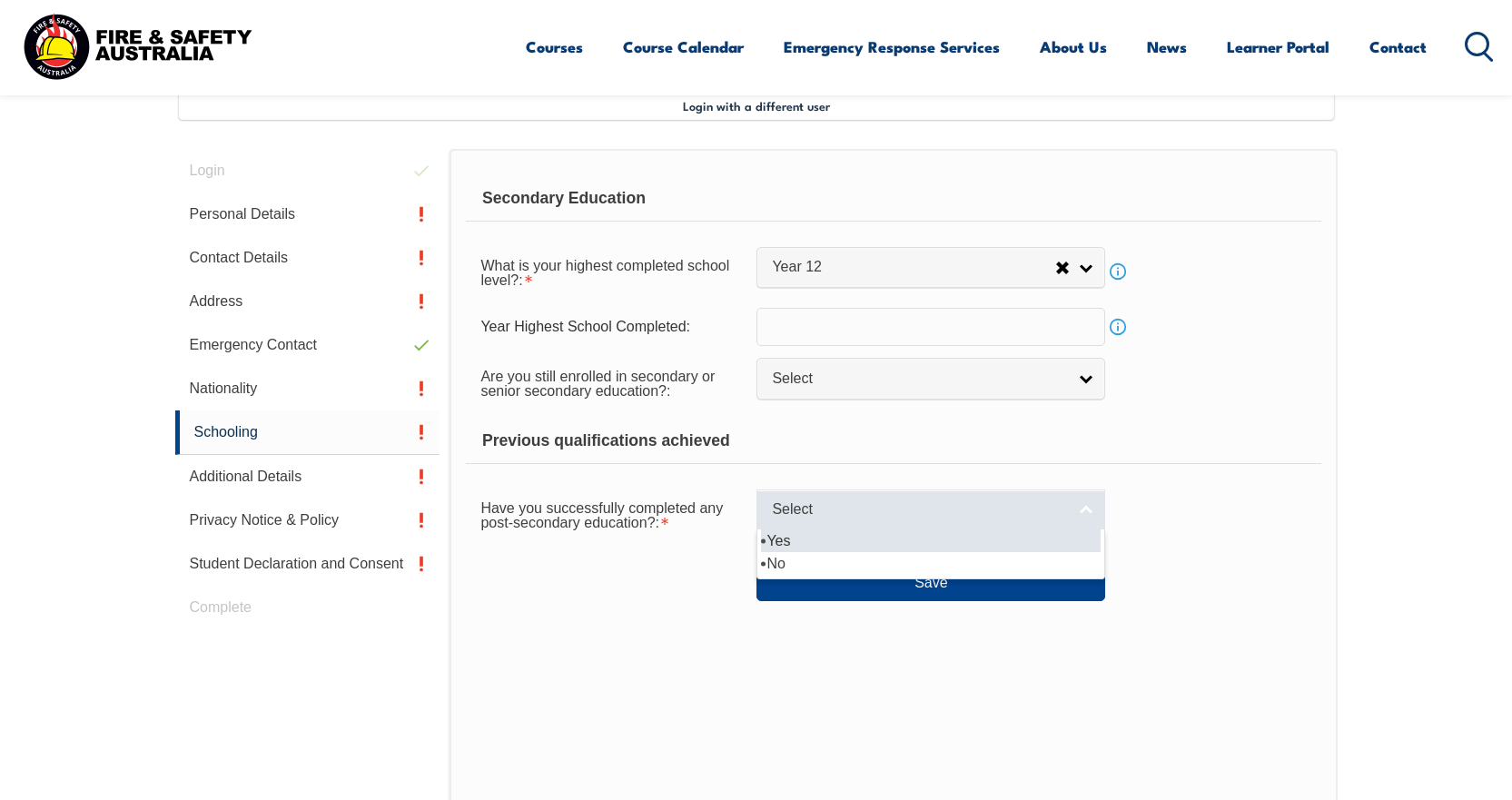
click at [789, 496] on link "Select" at bounding box center [930, 510] width 349 height 41
click at [788, 541] on li "Yes" at bounding box center [930, 541] width 339 height 23
select select "true"
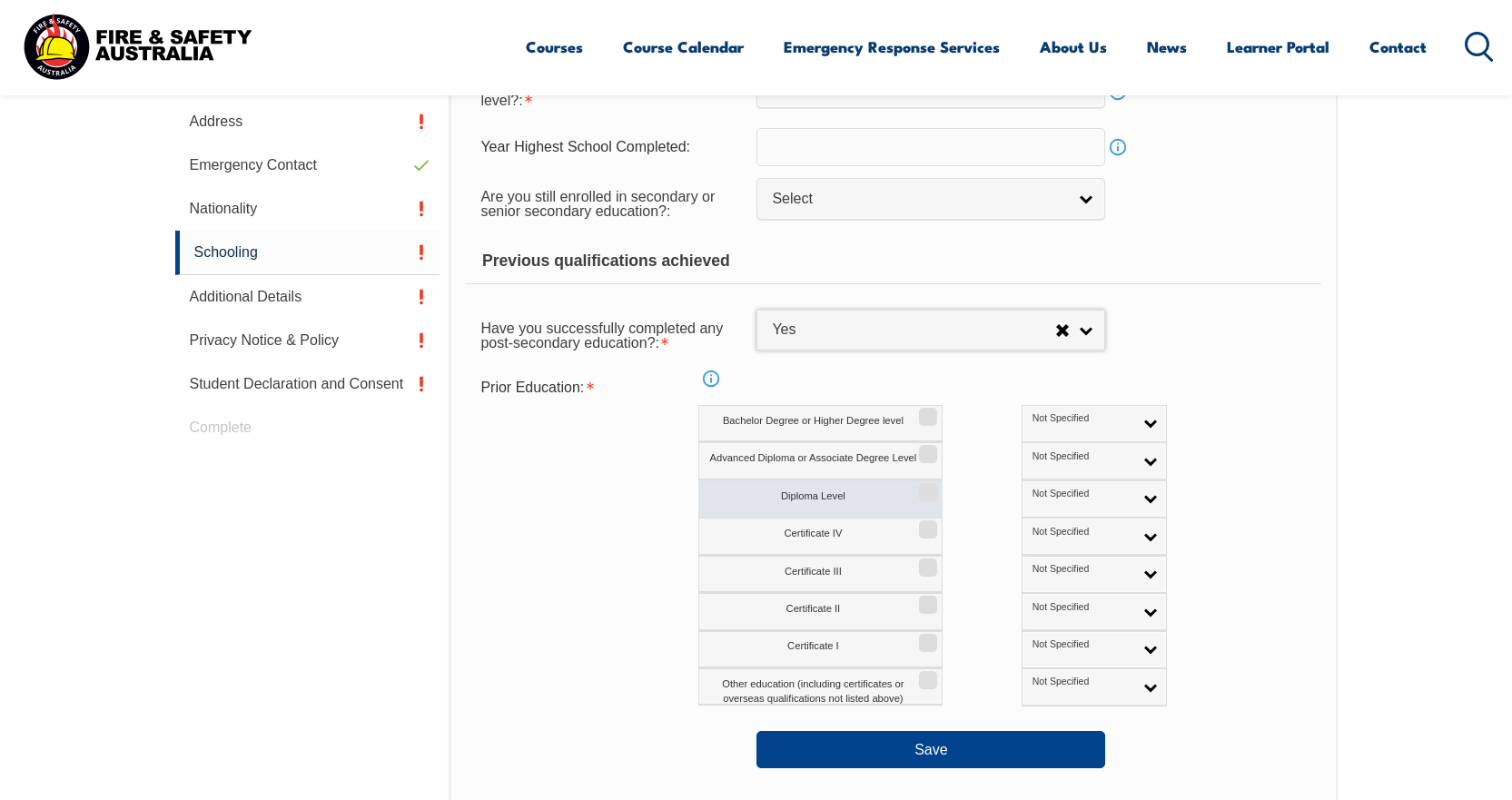
scroll to position [677, 0]
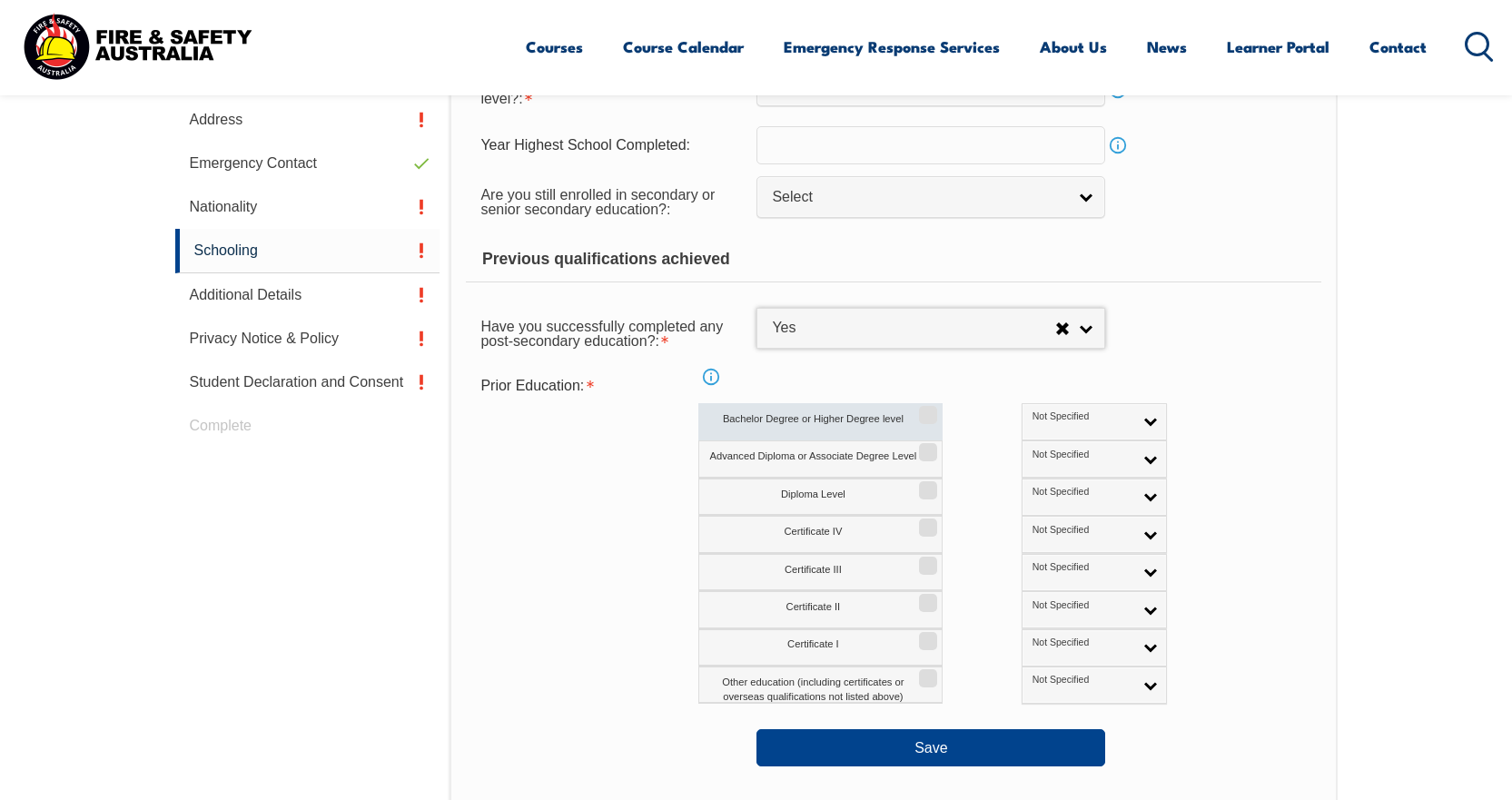
click at [926, 410] on input "Bachelor Degree or Higher Degree level" at bounding box center [925, 409] width 11 height 2
checkbox input "true"
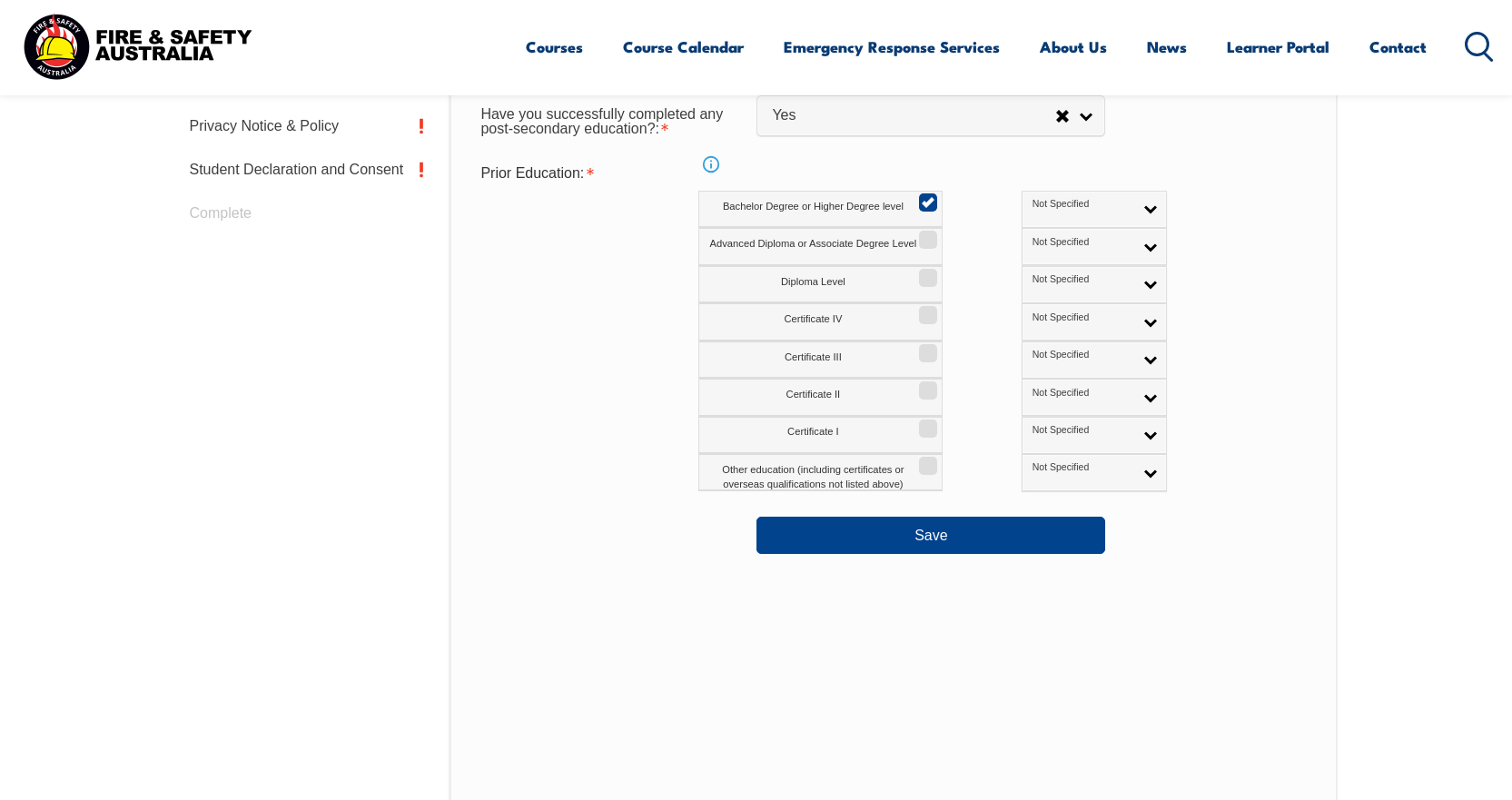
scroll to position [949, 0]
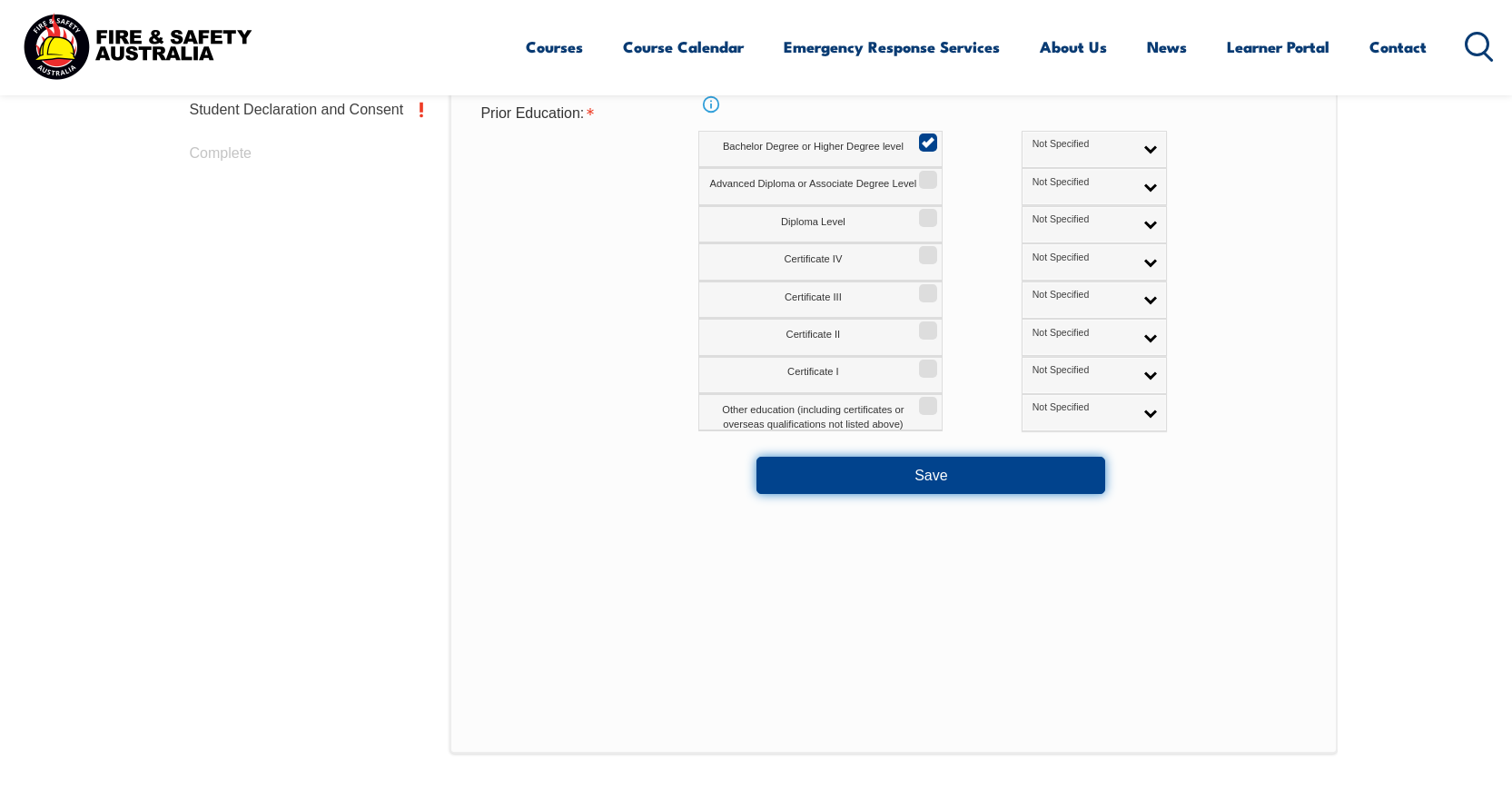
click at [924, 487] on button "Save" at bounding box center [930, 475] width 349 height 37
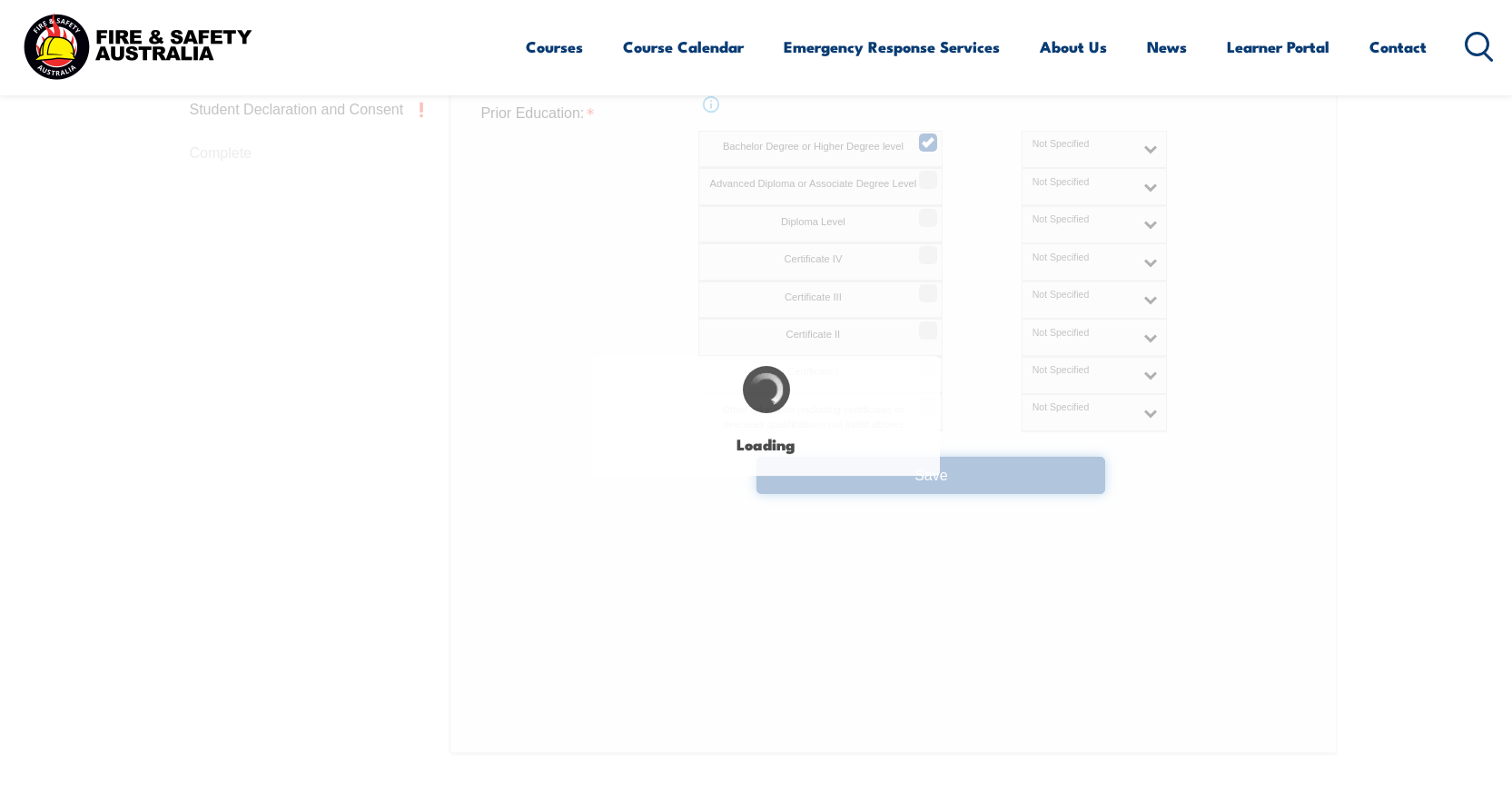
select select
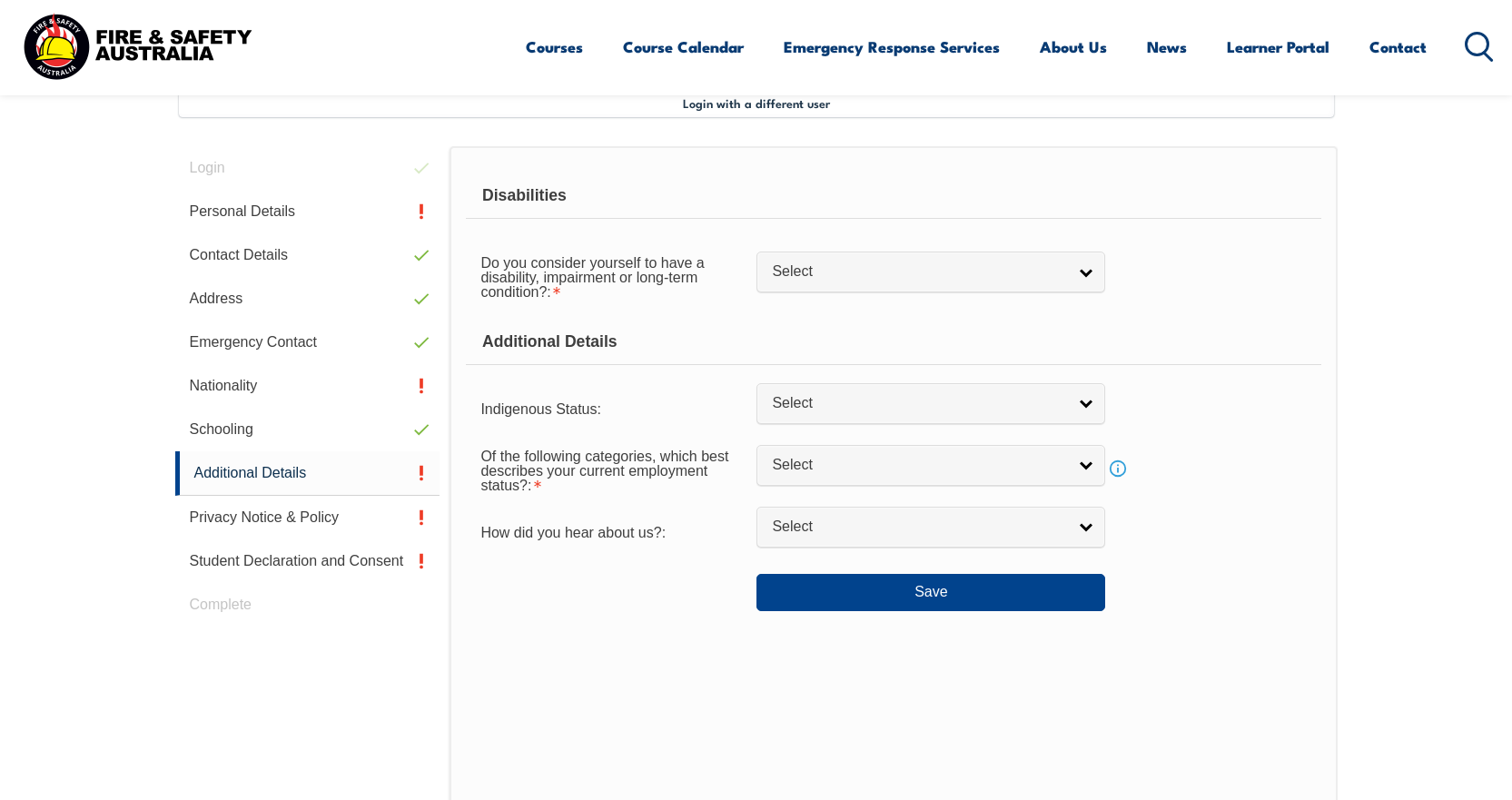
scroll to position [495, 0]
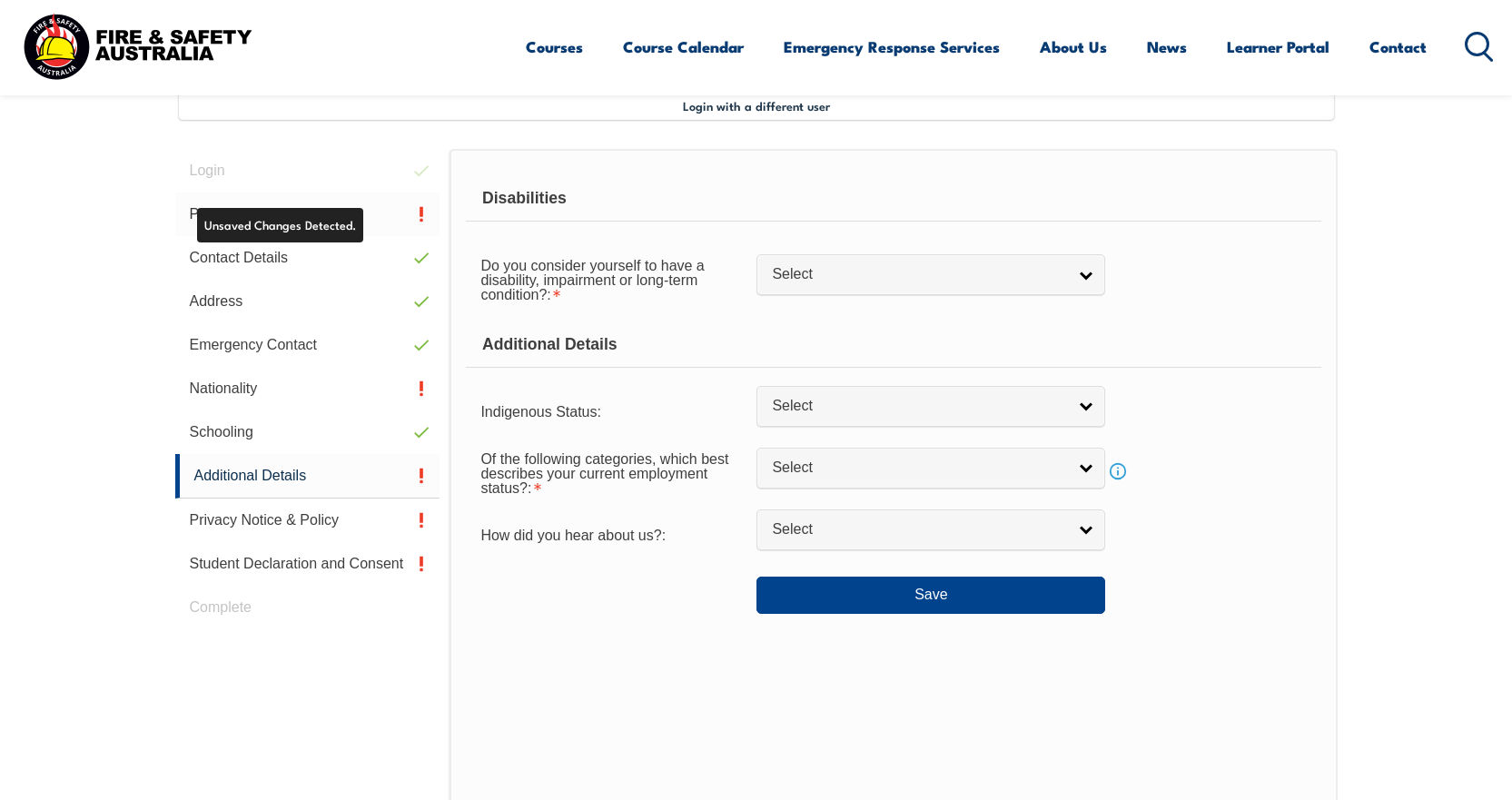
click at [341, 221] on link "Personal Details" at bounding box center [308, 213] width 265 height 43
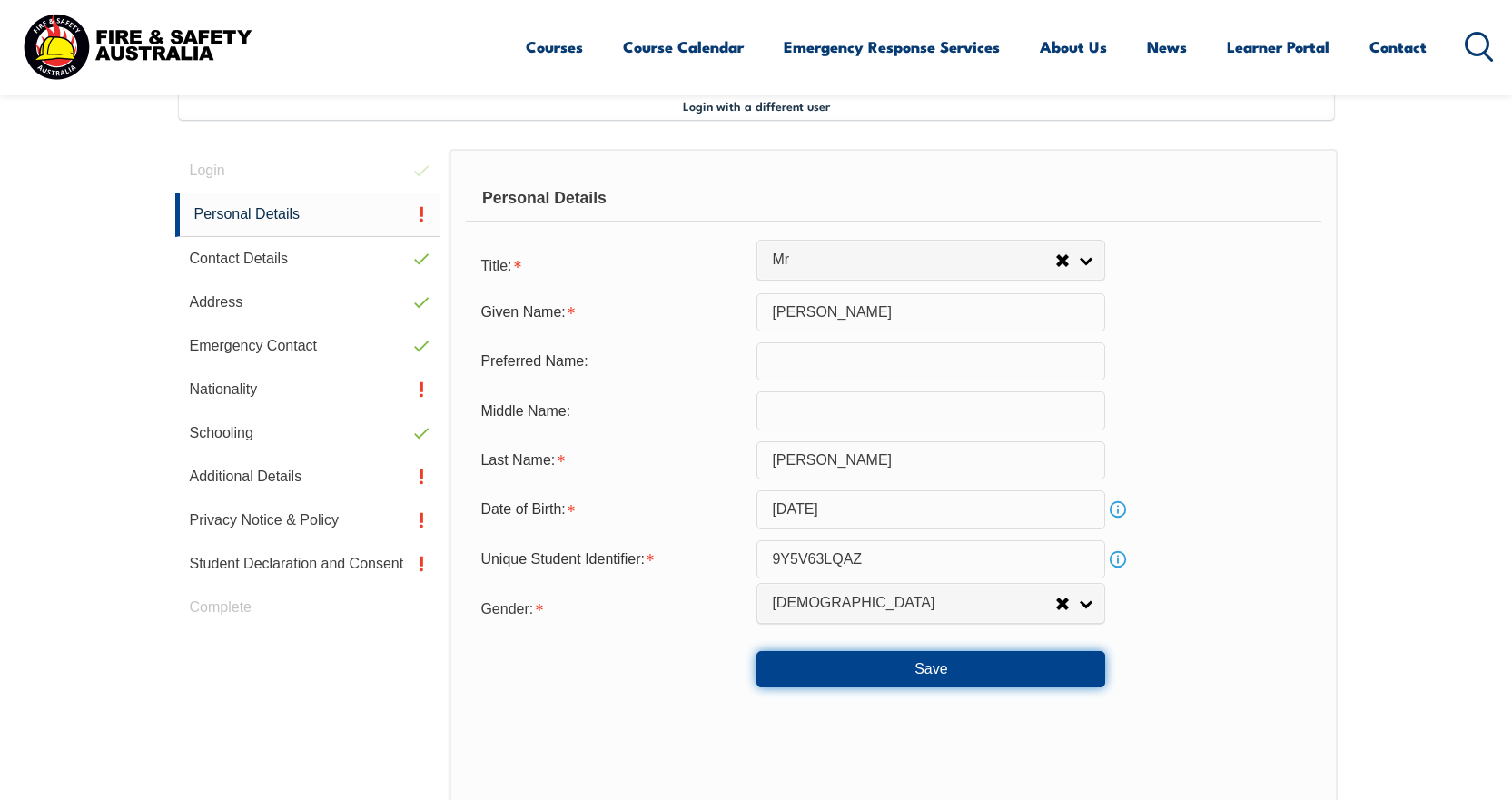
click at [953, 676] on button "Save" at bounding box center [930, 670] width 349 height 37
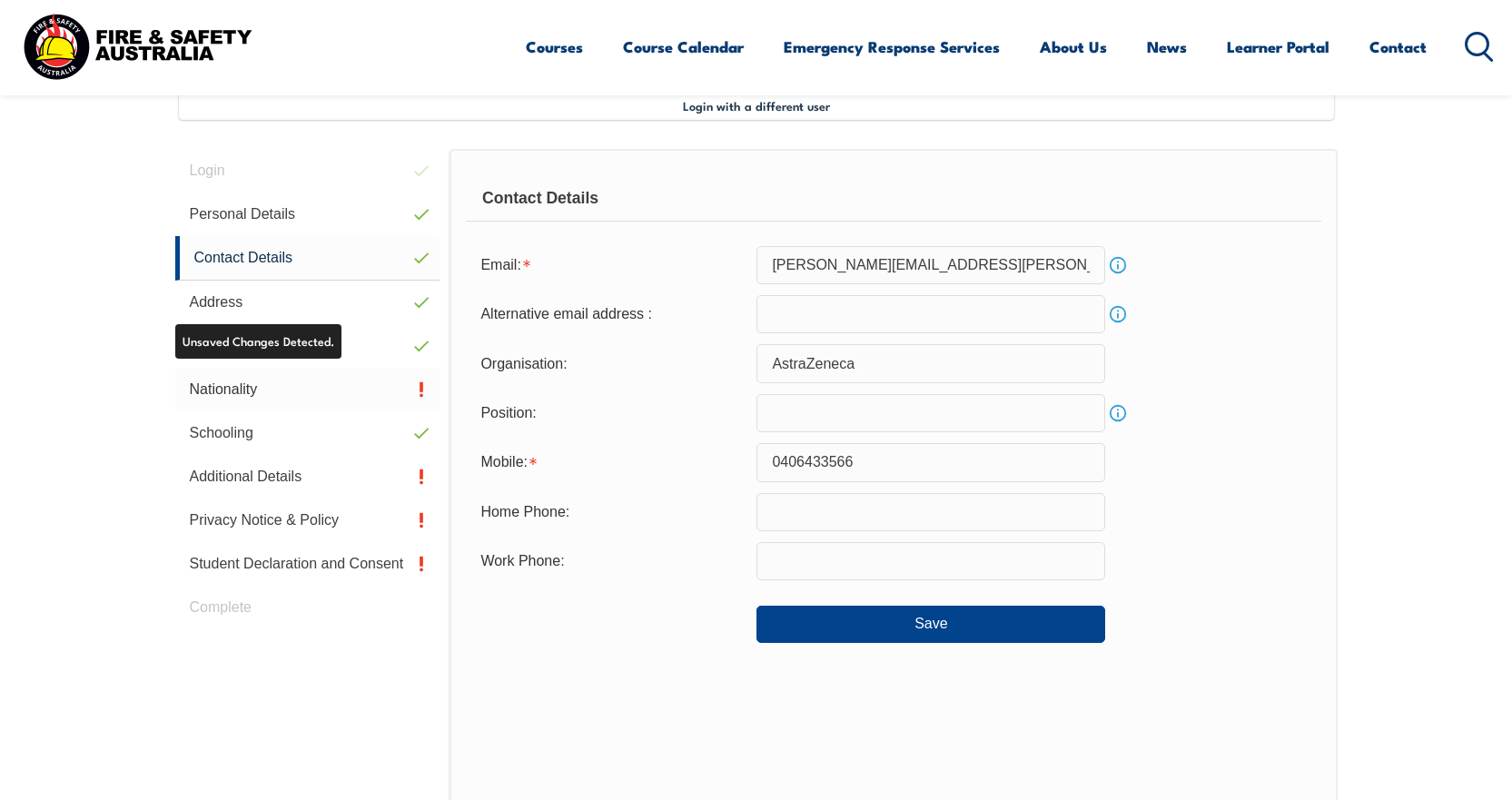
click at [323, 385] on link "Nationality" at bounding box center [308, 389] width 265 height 43
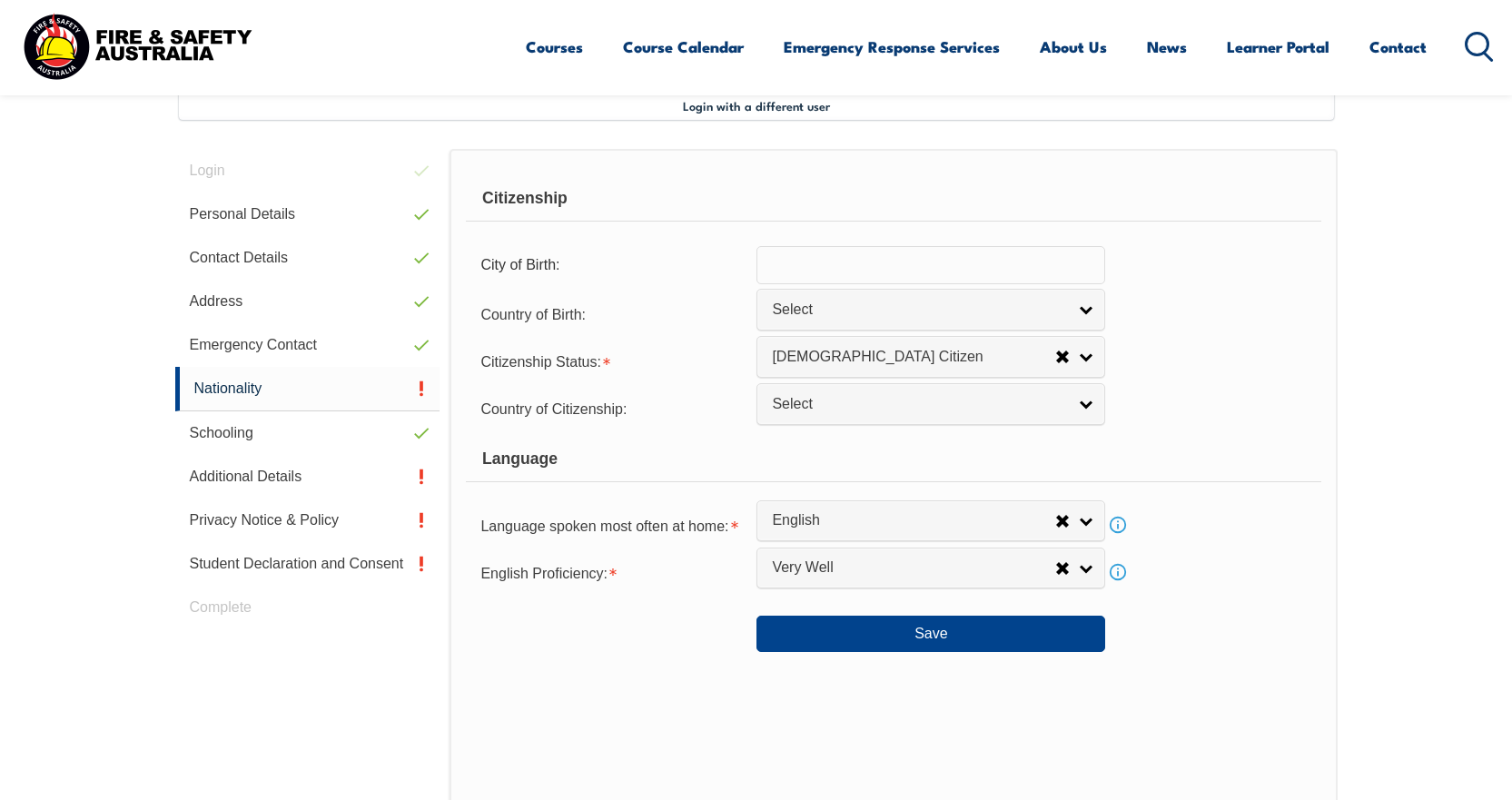
click at [885, 666] on div "Citizenship City of Birth: Country of Birth: [GEOGRAPHIC_DATA] ([DEMOGRAPHIC_DA…" at bounding box center [893, 531] width 887 height 763
click at [890, 649] on button "Save" at bounding box center [930, 635] width 349 height 37
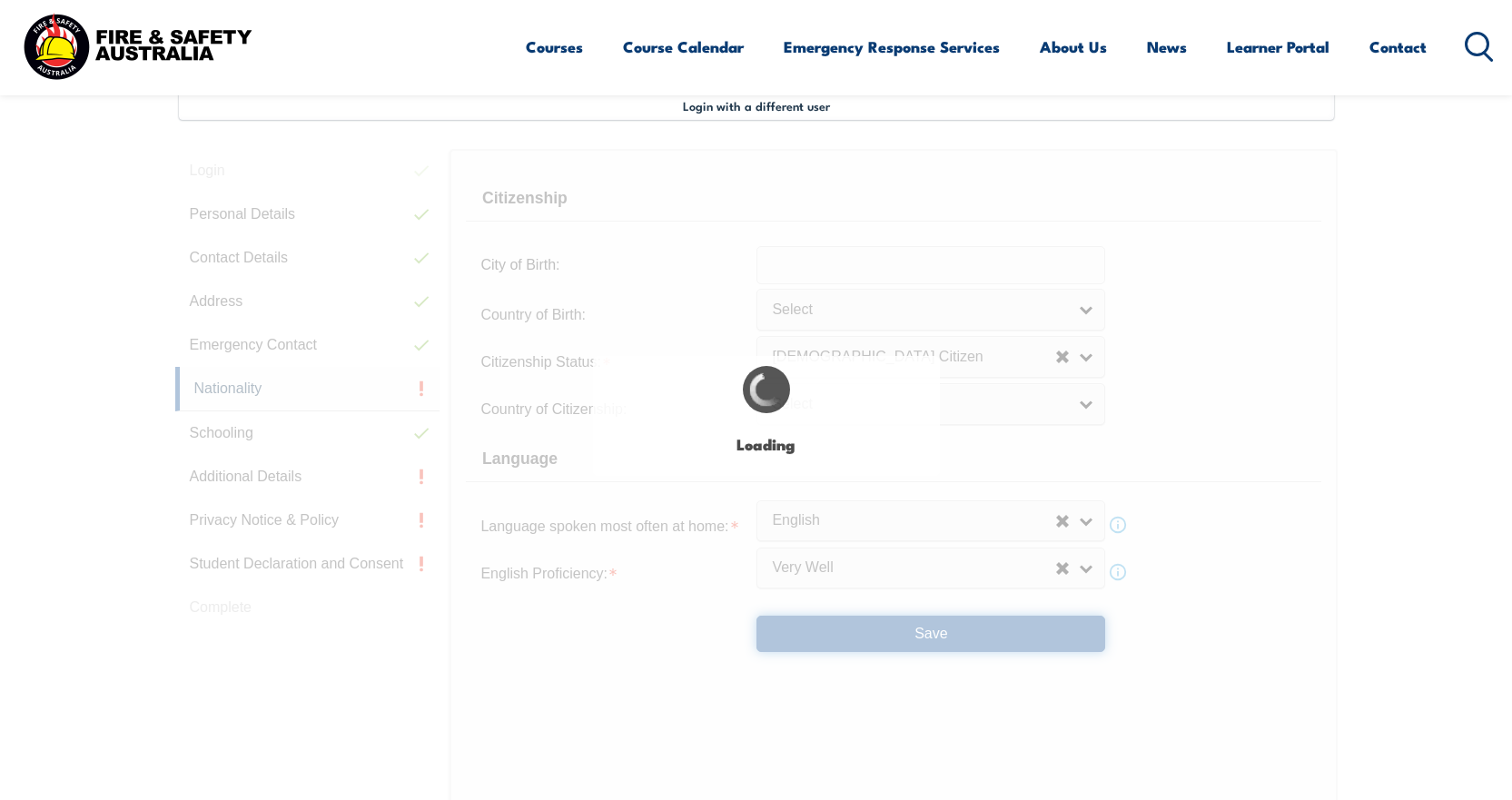
select select "true"
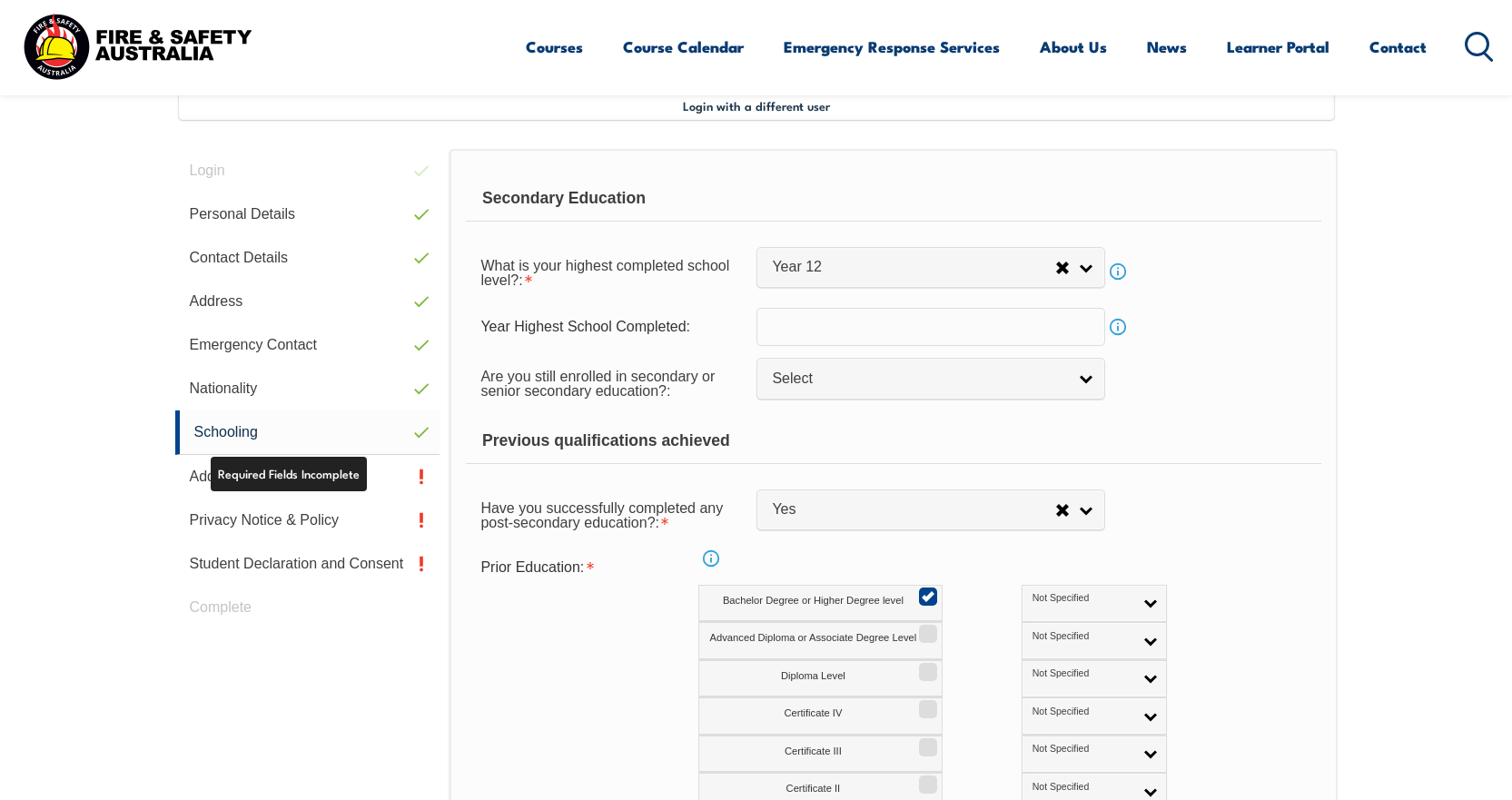
click at [347, 487] on link "Additional Details" at bounding box center [308, 476] width 265 height 43
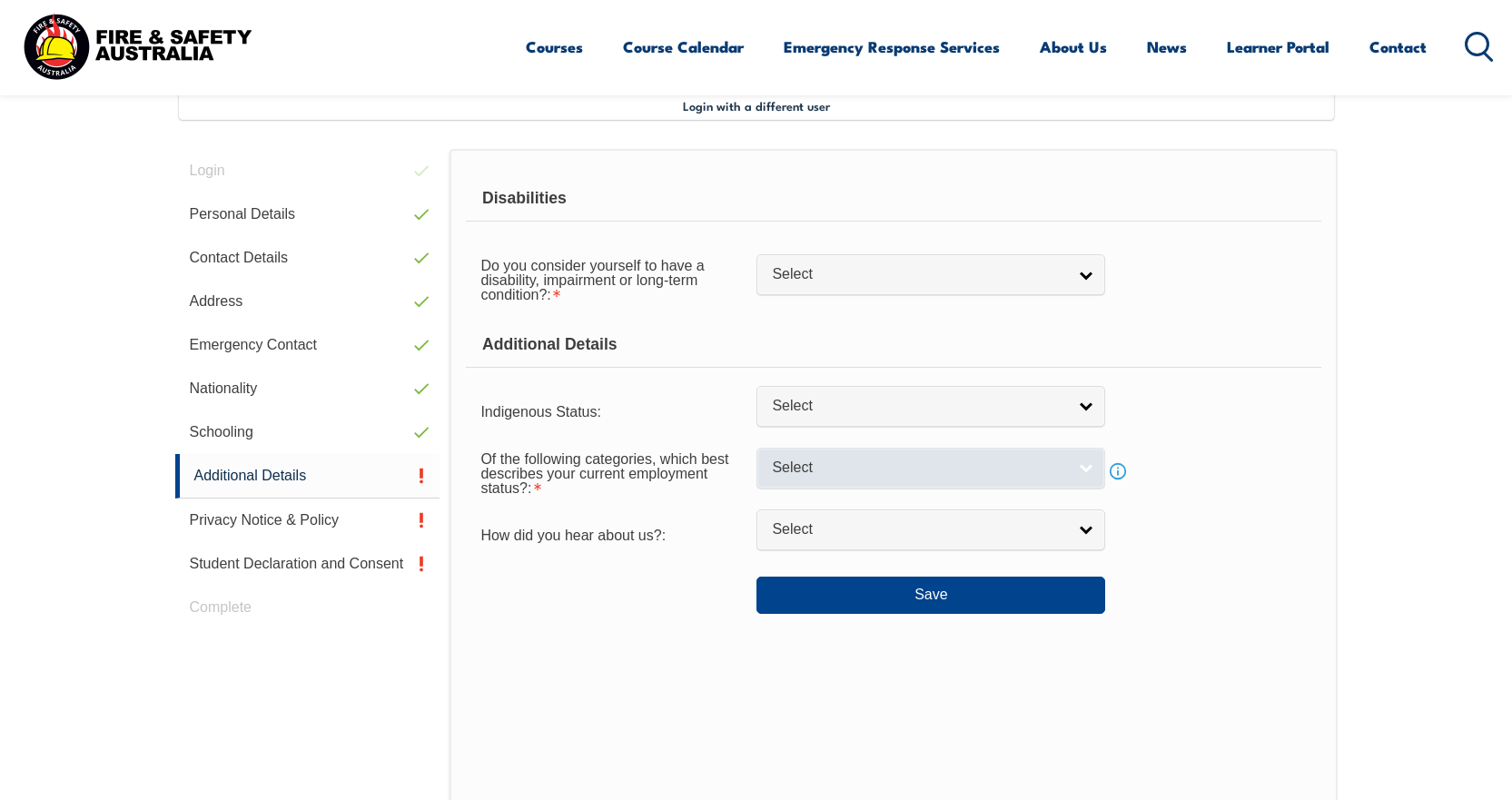
click at [883, 475] on span "Select" at bounding box center [919, 468] width 294 height 19
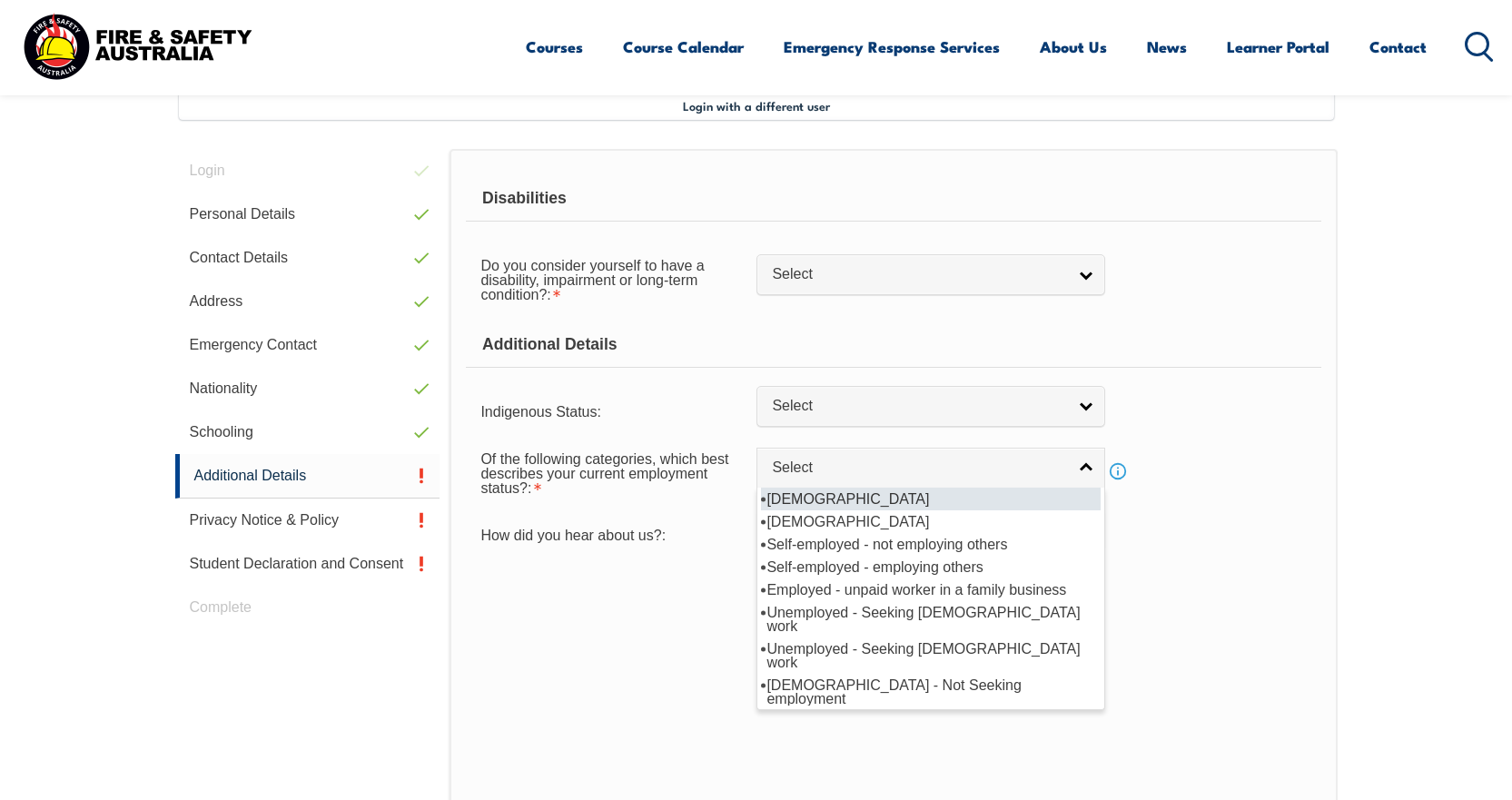
click at [835, 499] on li "[DEMOGRAPHIC_DATA]" at bounding box center [930, 499] width 339 height 23
select select "1"
click at [831, 459] on span "[DEMOGRAPHIC_DATA]" at bounding box center [913, 468] width 284 height 19
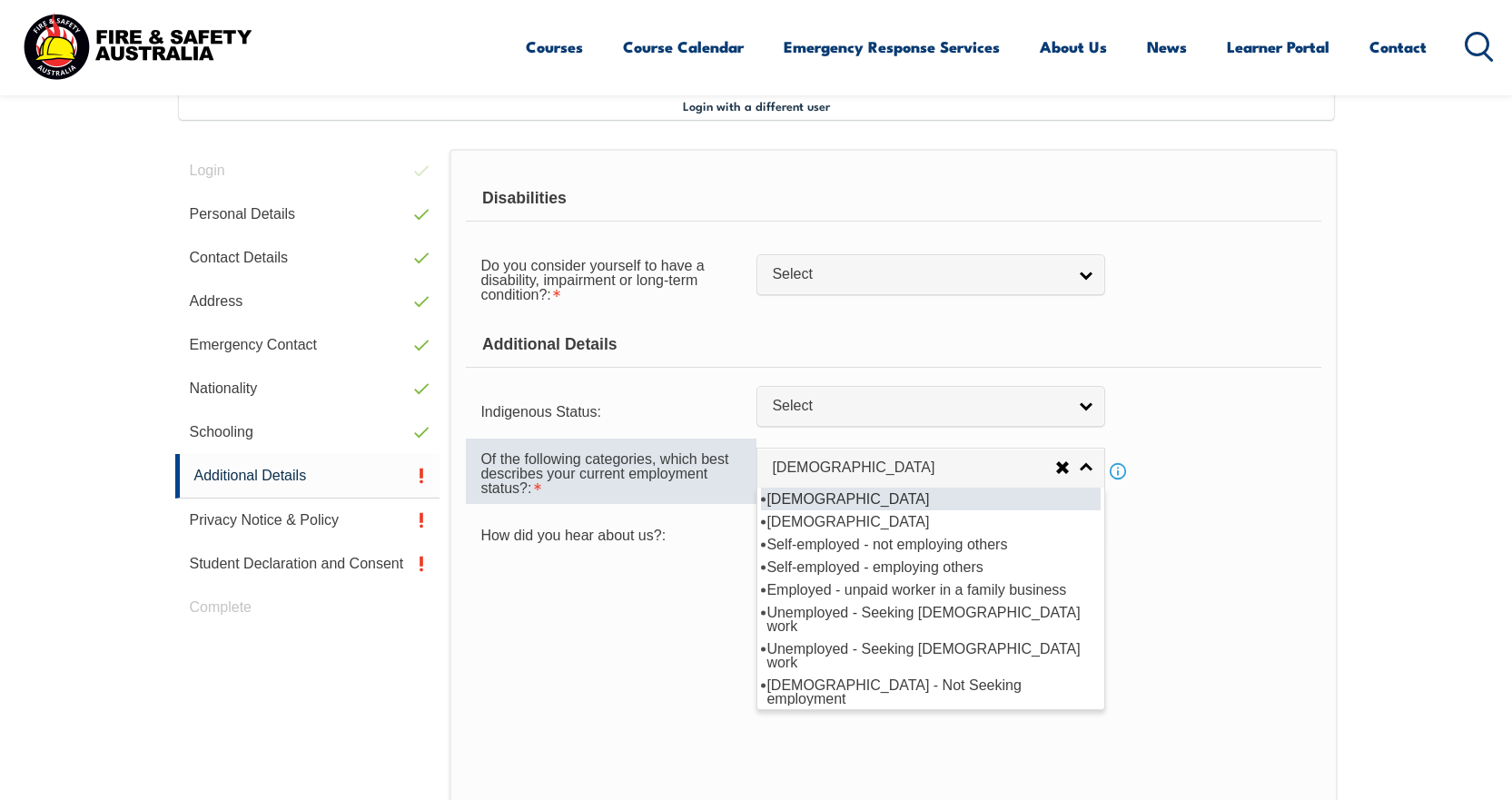
click at [648, 504] on div "Of the following categories, which best describes your current employment statu…" at bounding box center [611, 471] width 290 height 65
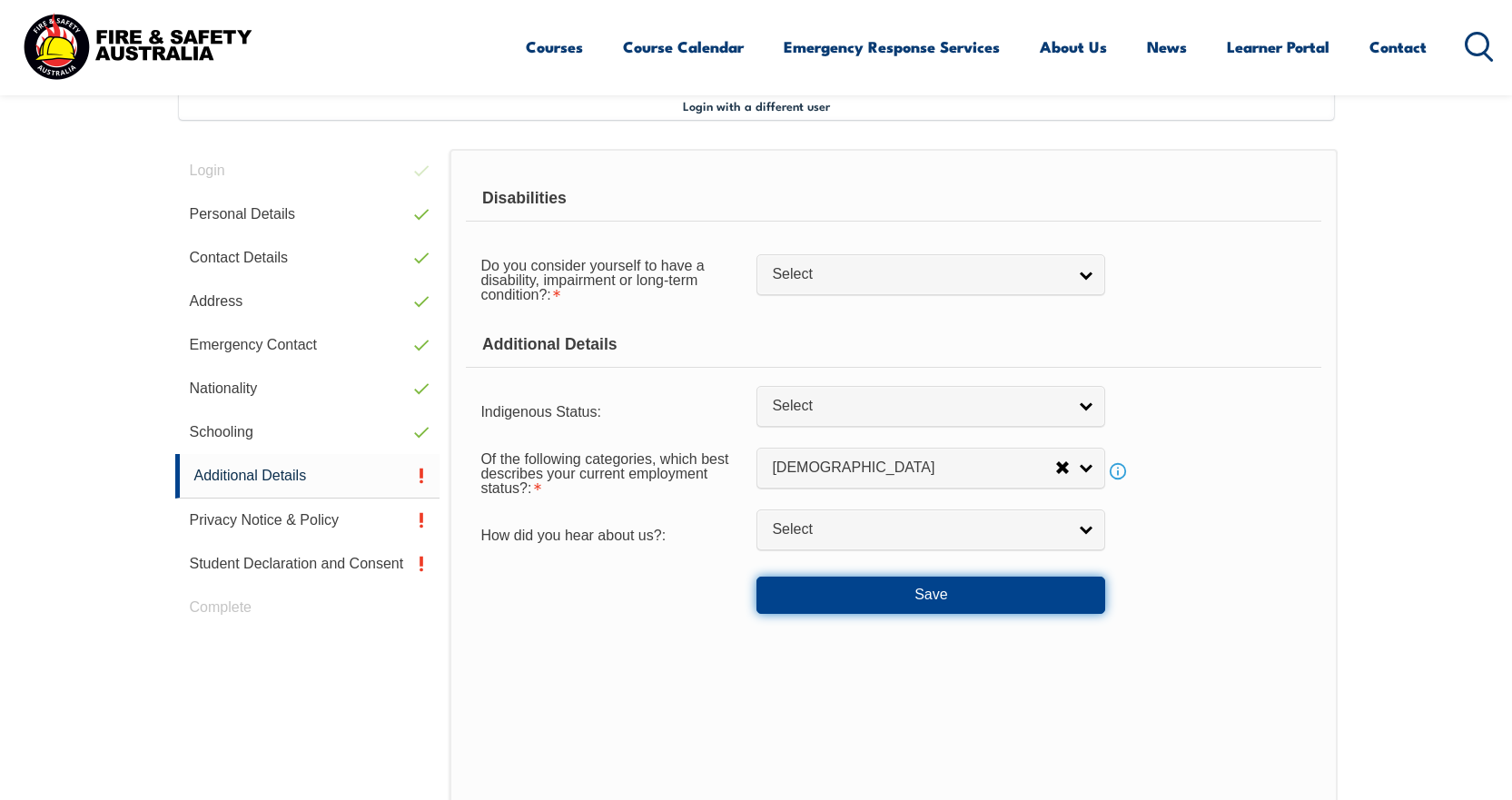
click at [800, 588] on button "Save" at bounding box center [930, 595] width 349 height 37
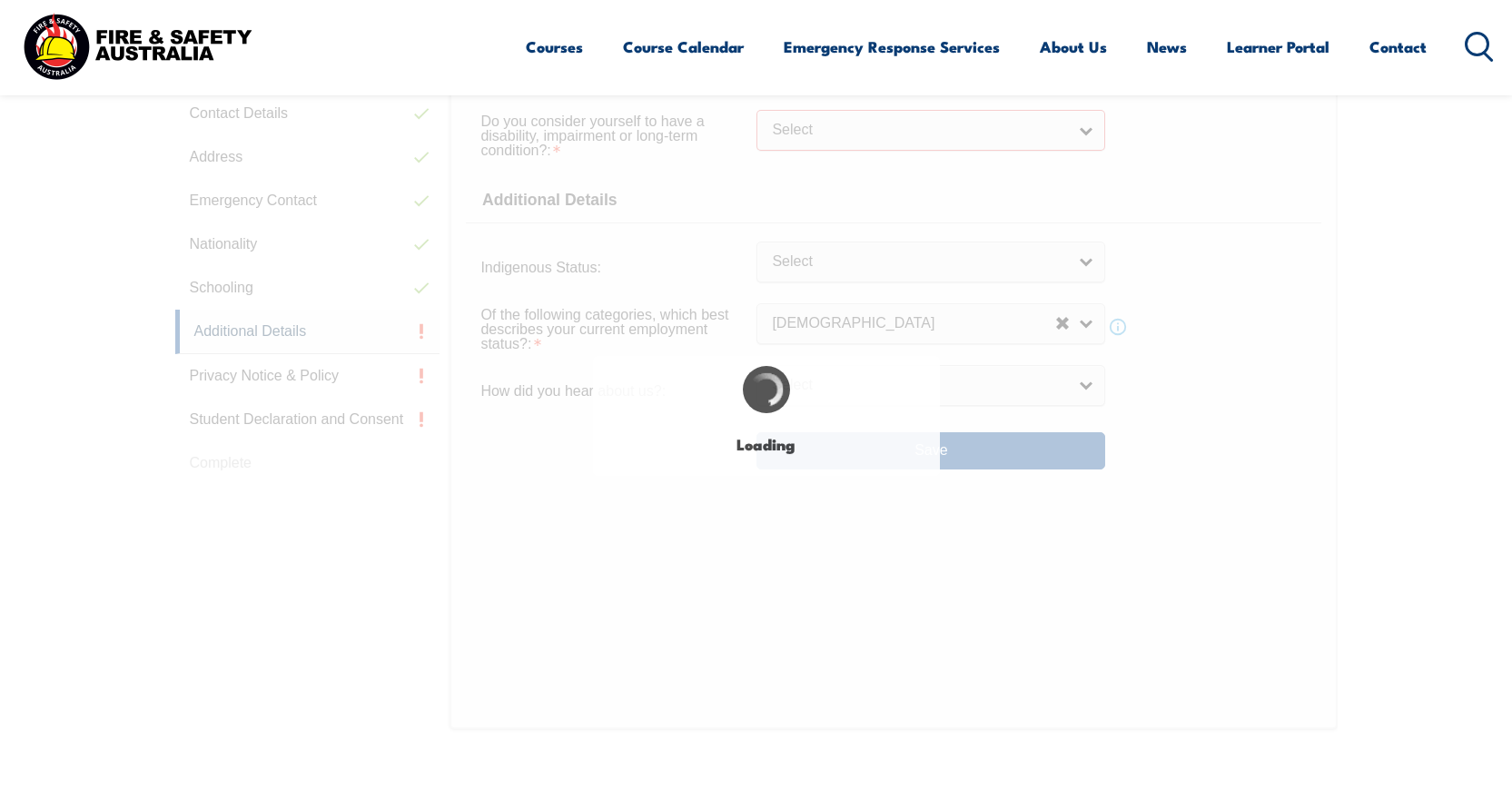
select select
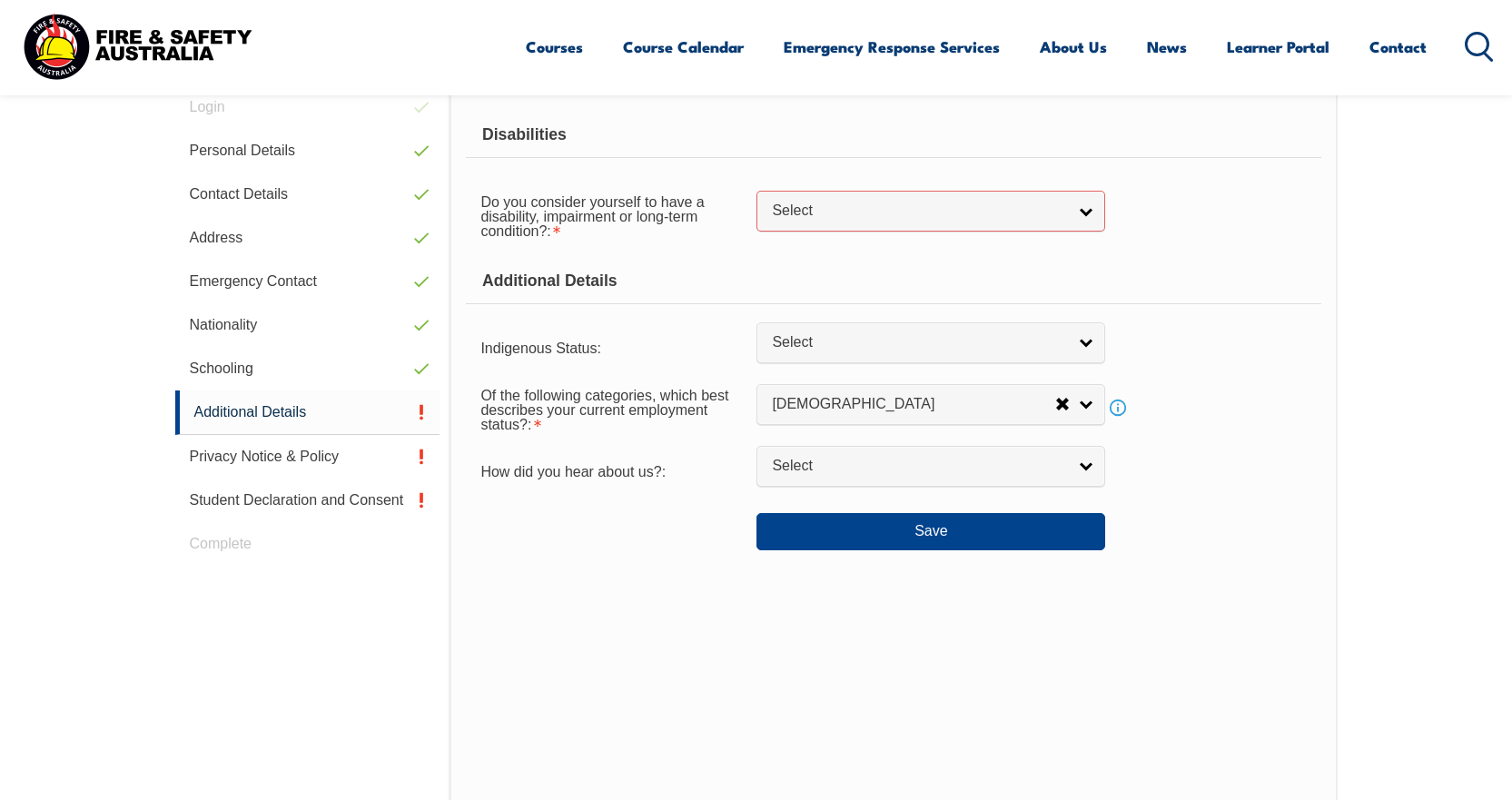
scroll to position [475, 0]
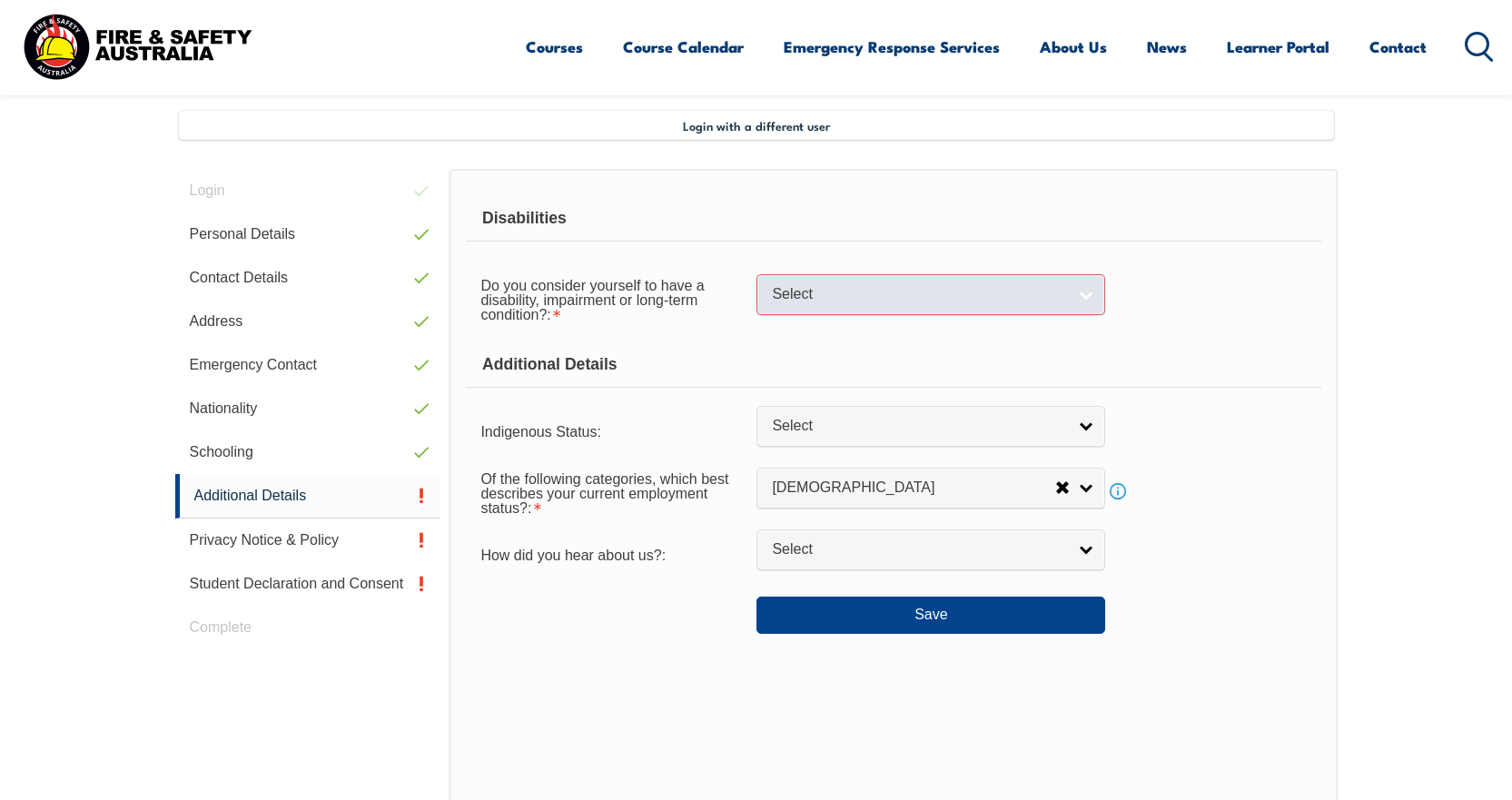
click at [783, 305] on span "Select" at bounding box center [919, 295] width 294 height 19
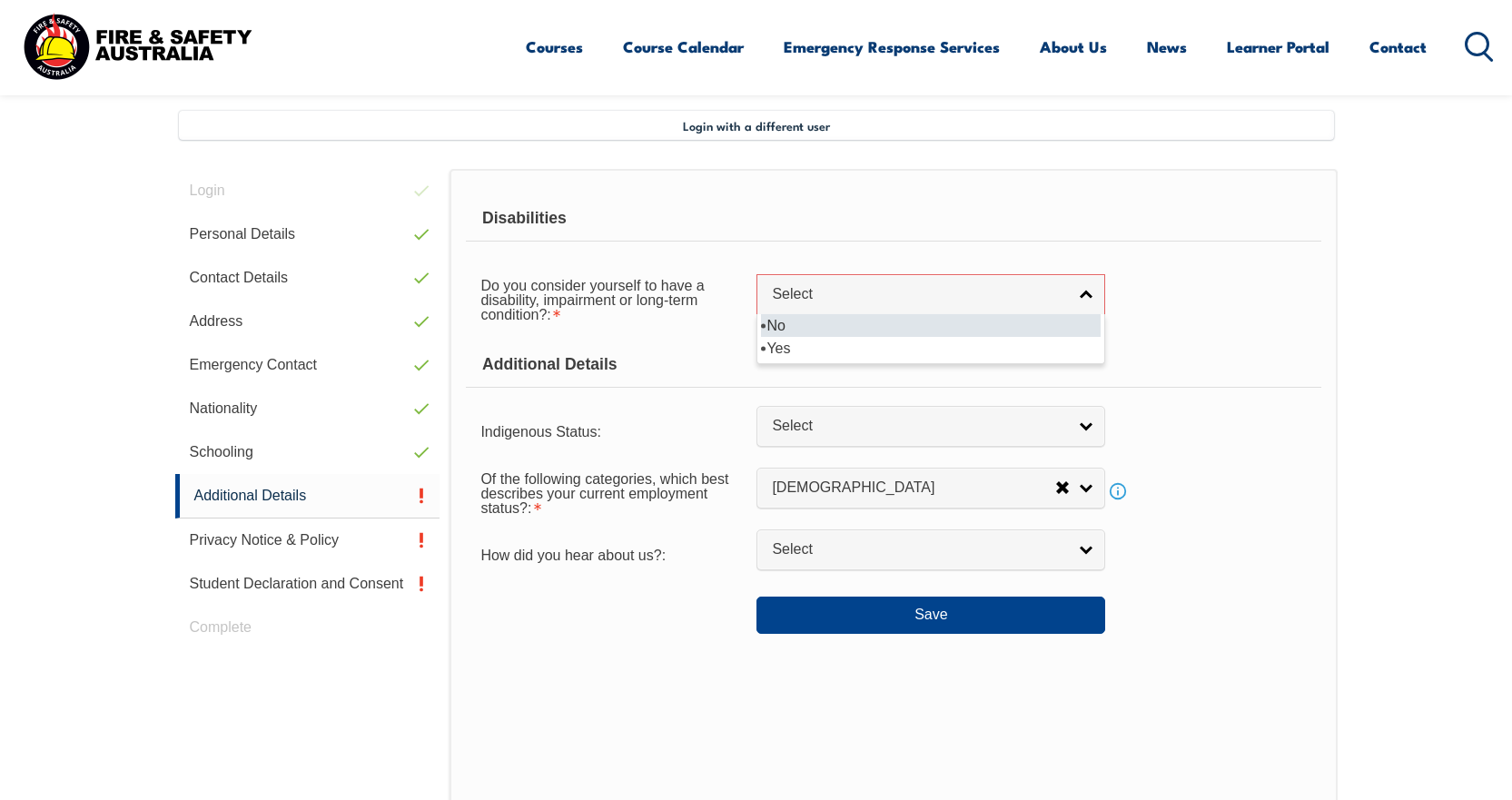
click at [770, 330] on li "No" at bounding box center [930, 326] width 339 height 23
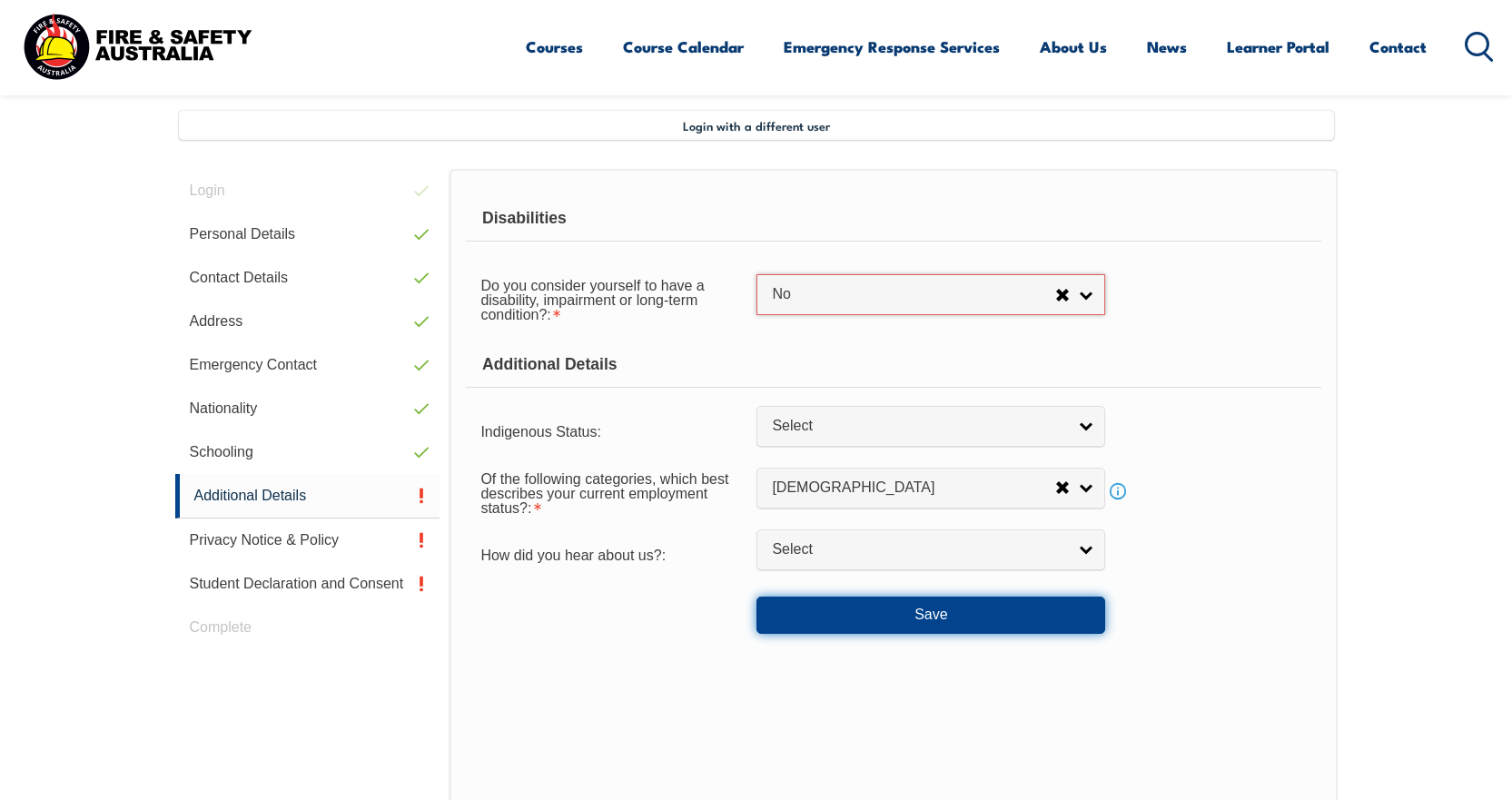
click at [855, 611] on button "Save" at bounding box center [930, 615] width 349 height 37
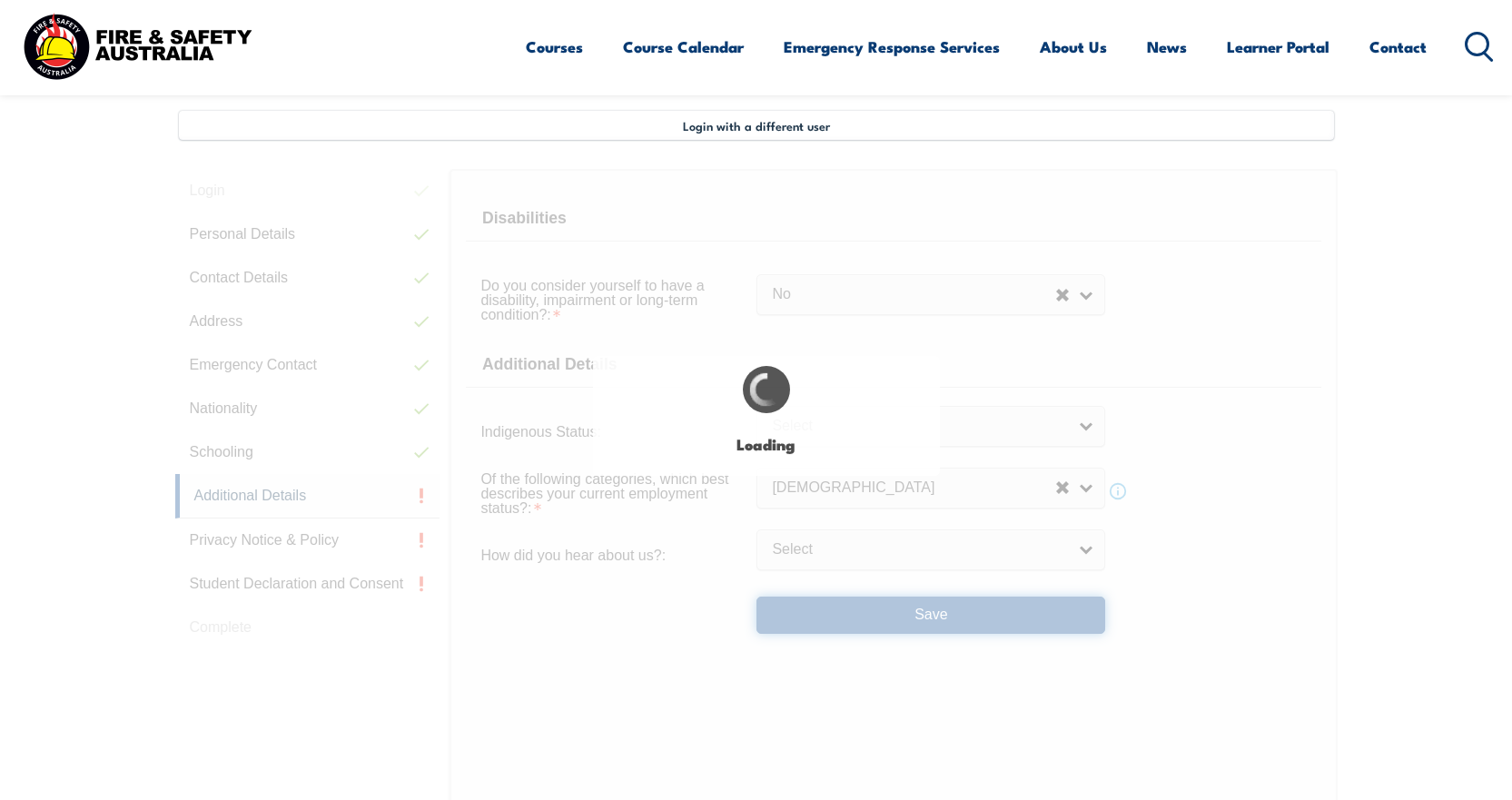
select select "false"
select select
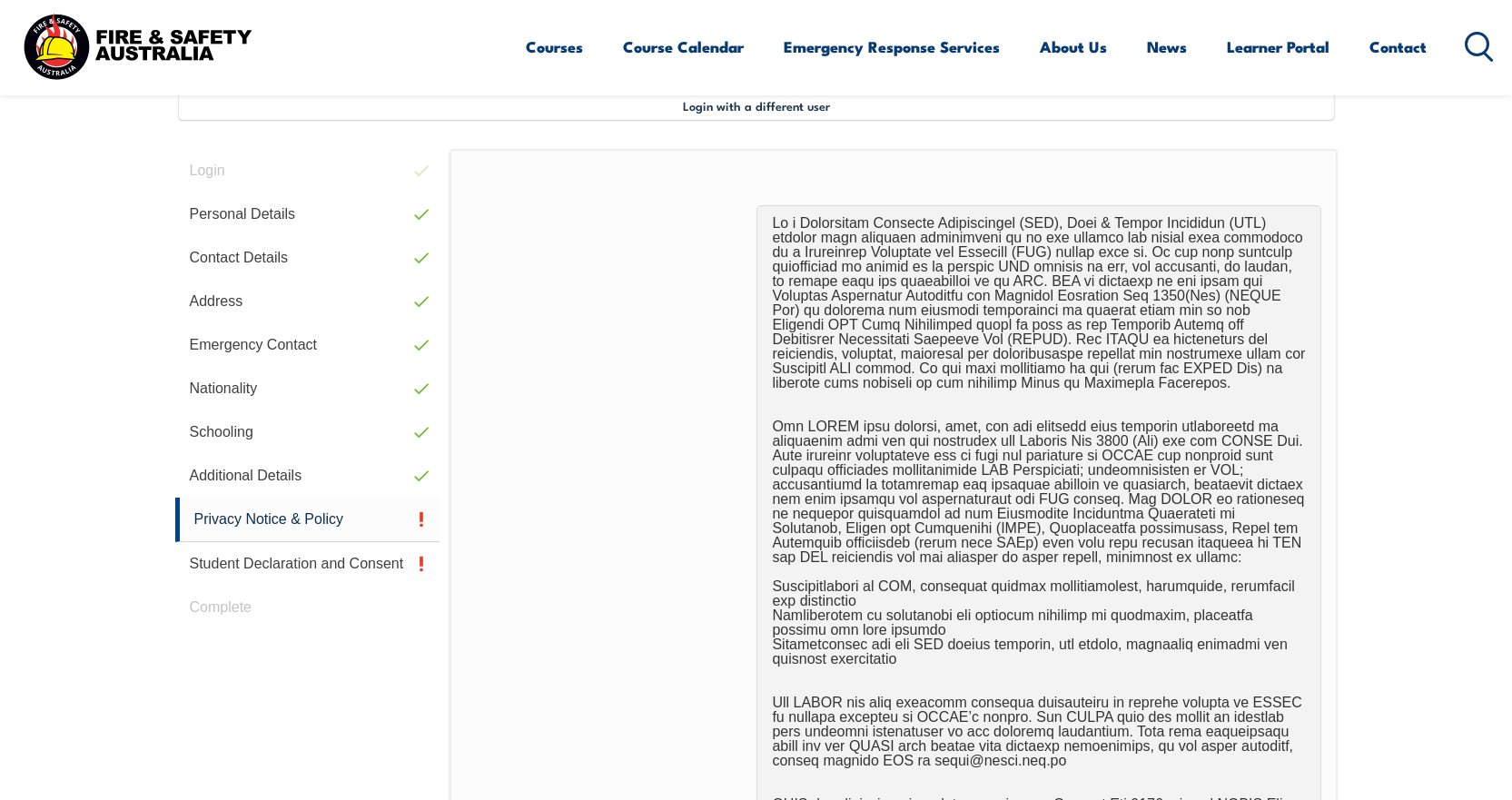
scroll to position [677, 0]
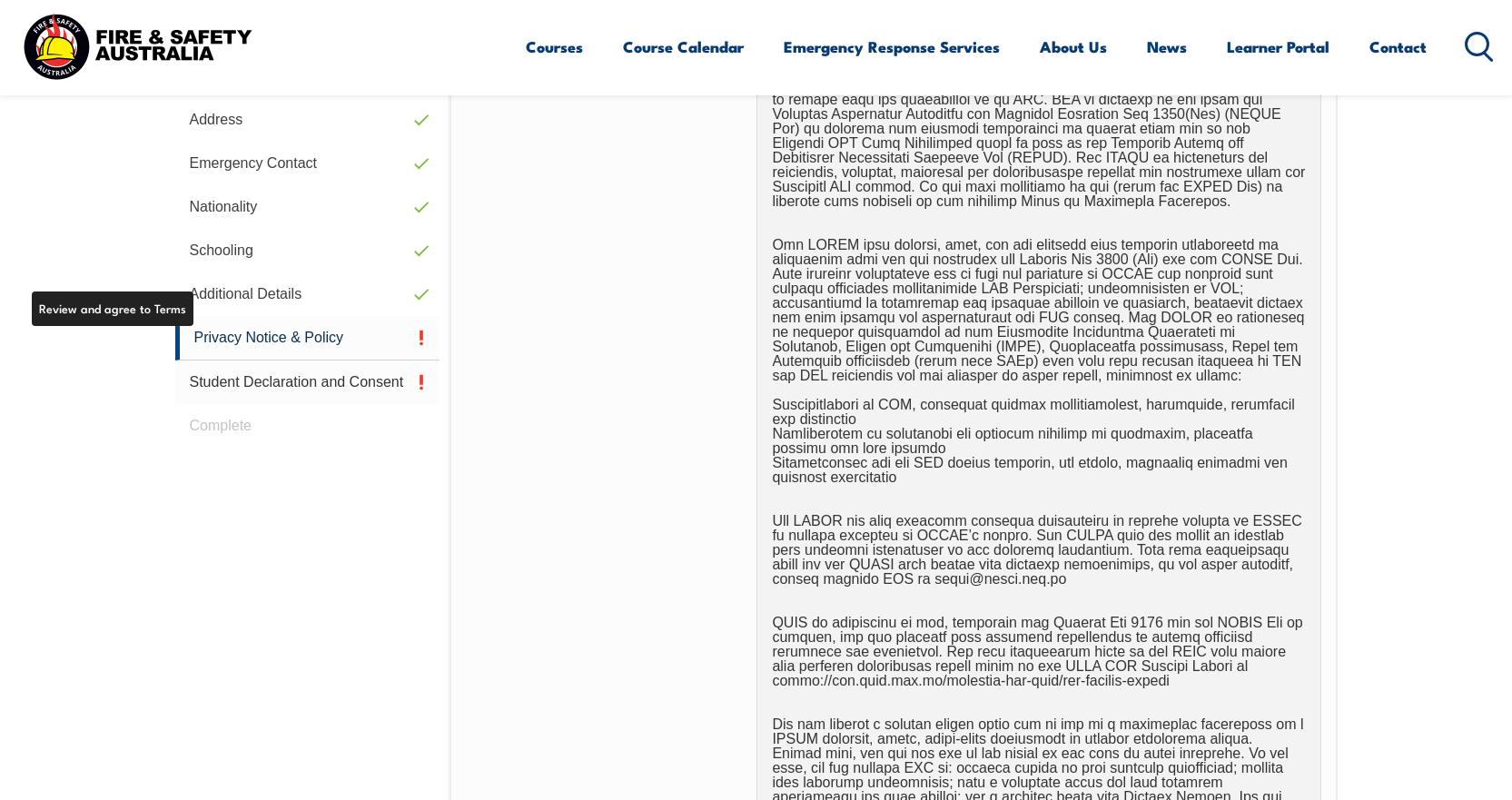
click at [233, 371] on link "Student Declaration and Consent" at bounding box center [308, 382] width 265 height 43
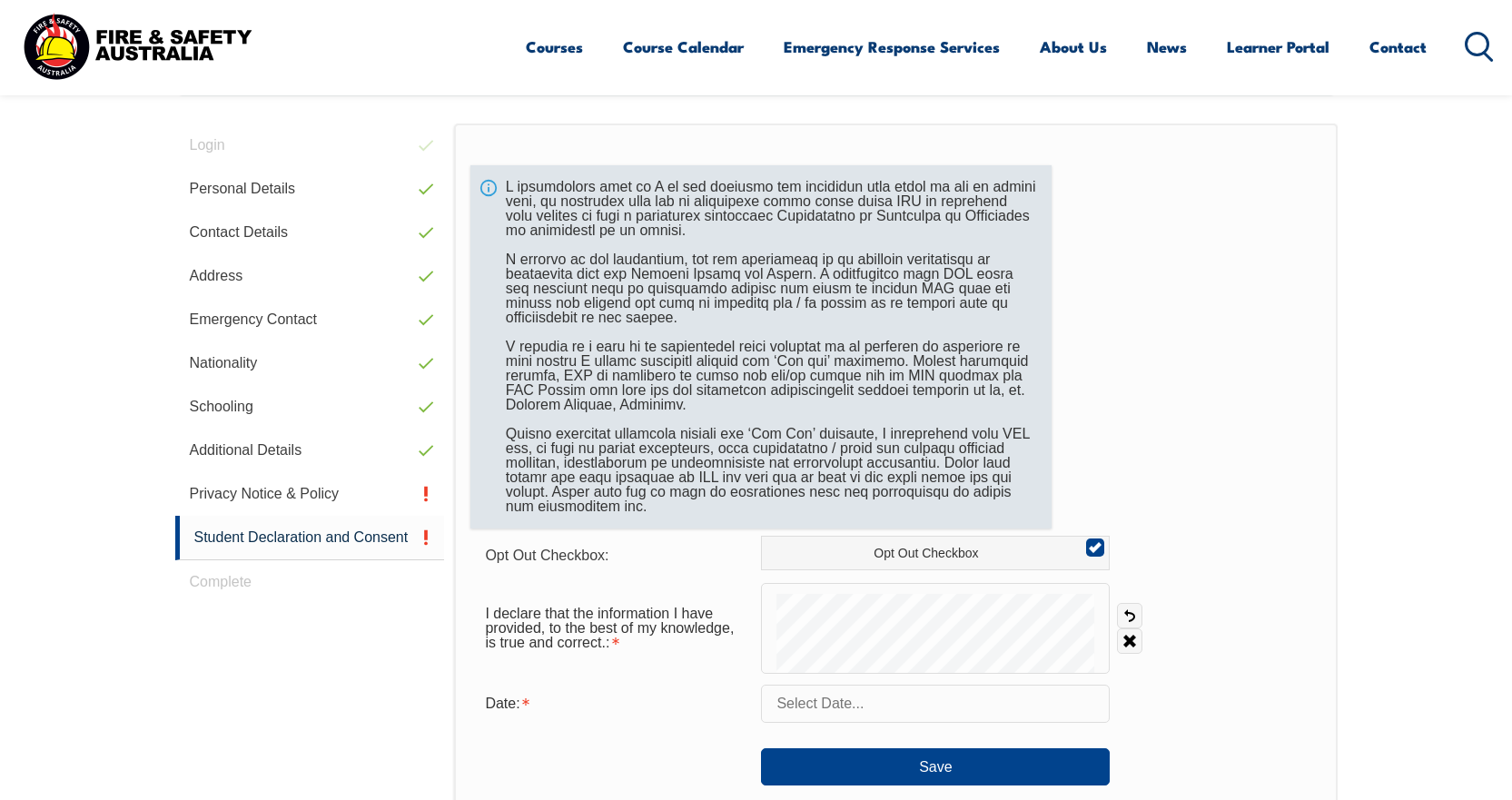
scroll to position [495, 0]
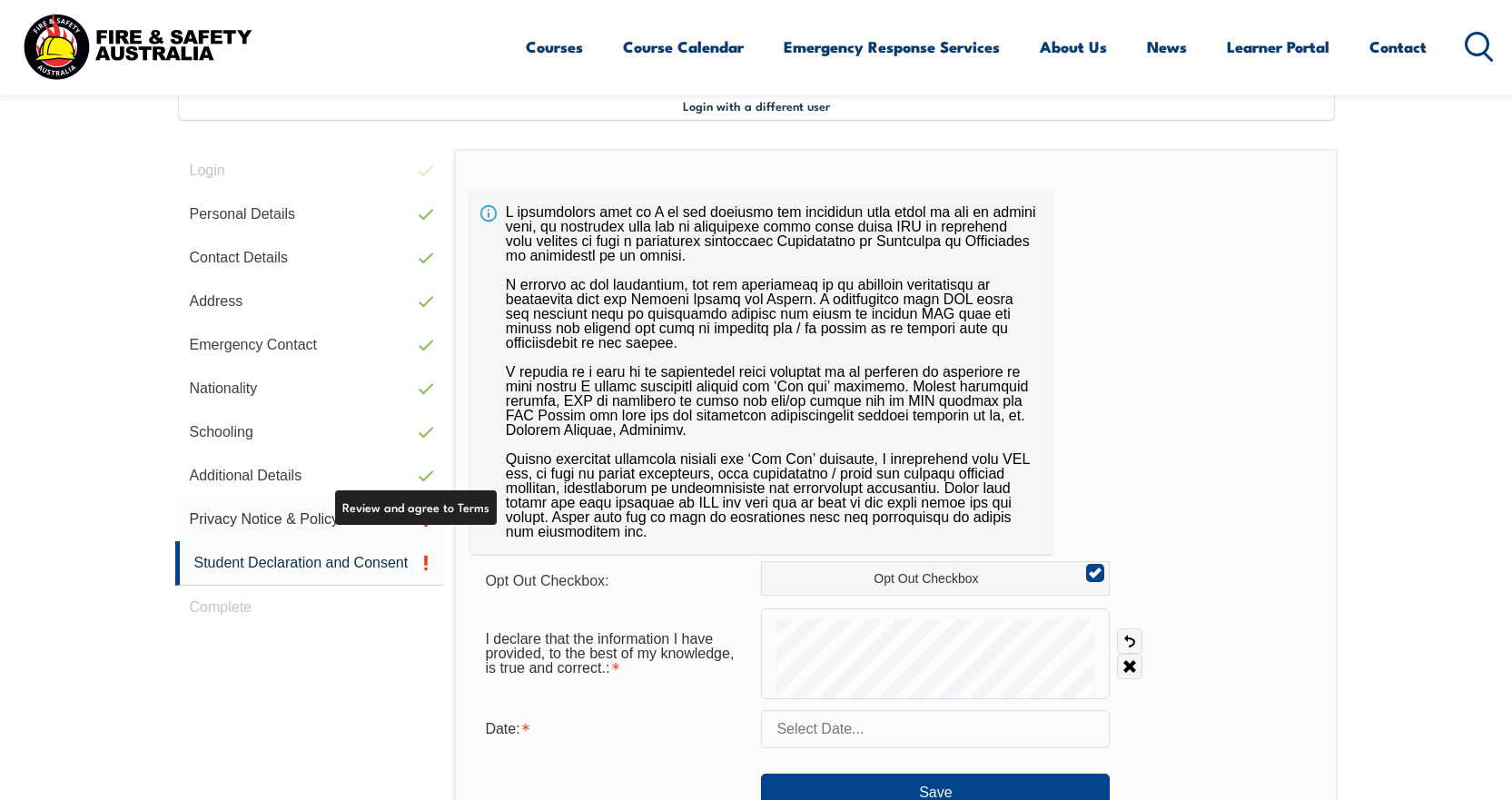
click at [326, 513] on link "Privacy Notice & Policy" at bounding box center [310, 519] width 270 height 43
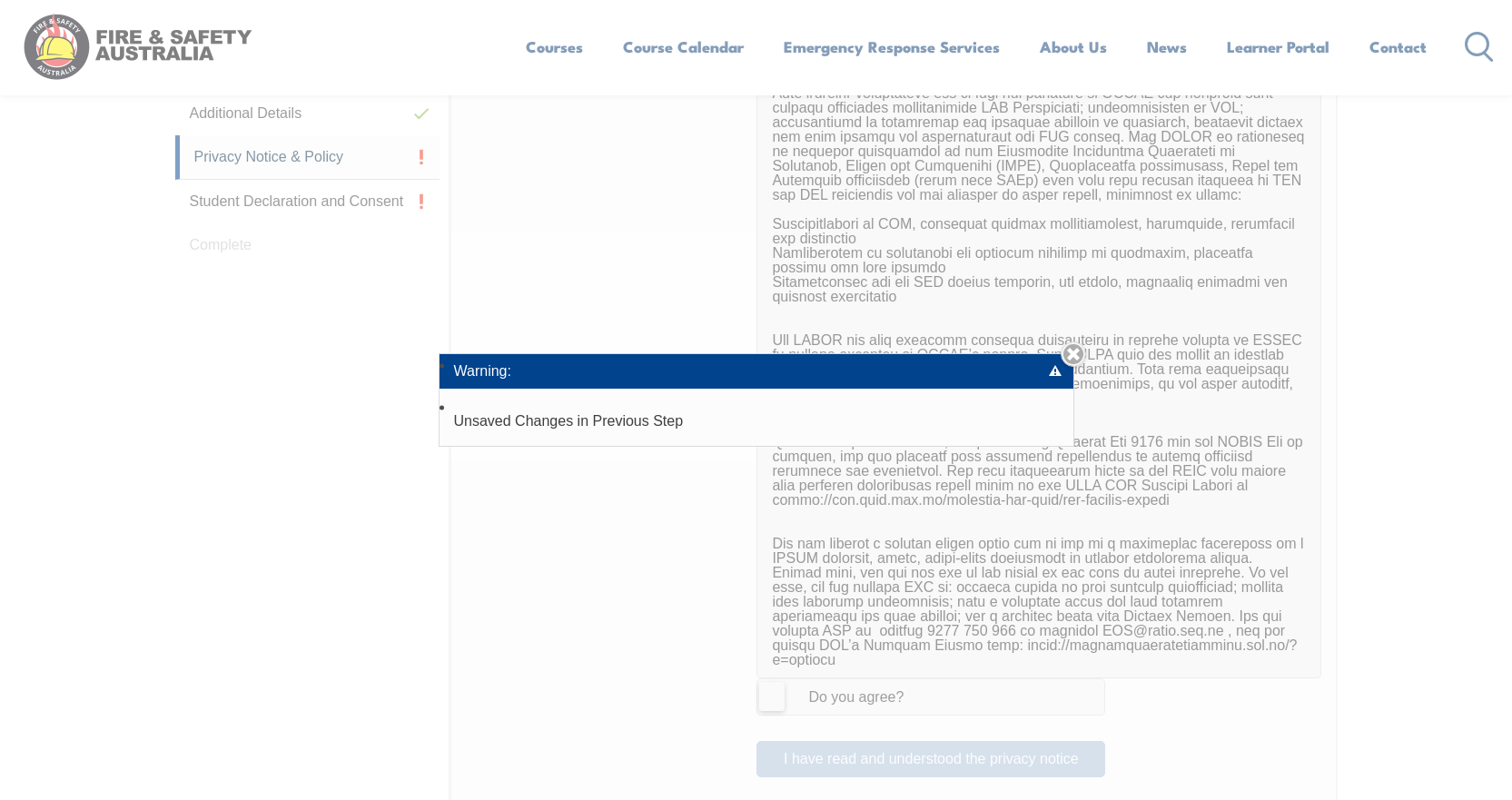
scroll to position [859, 0]
click at [1073, 358] on link "Close" at bounding box center [1074, 354] width 25 height 25
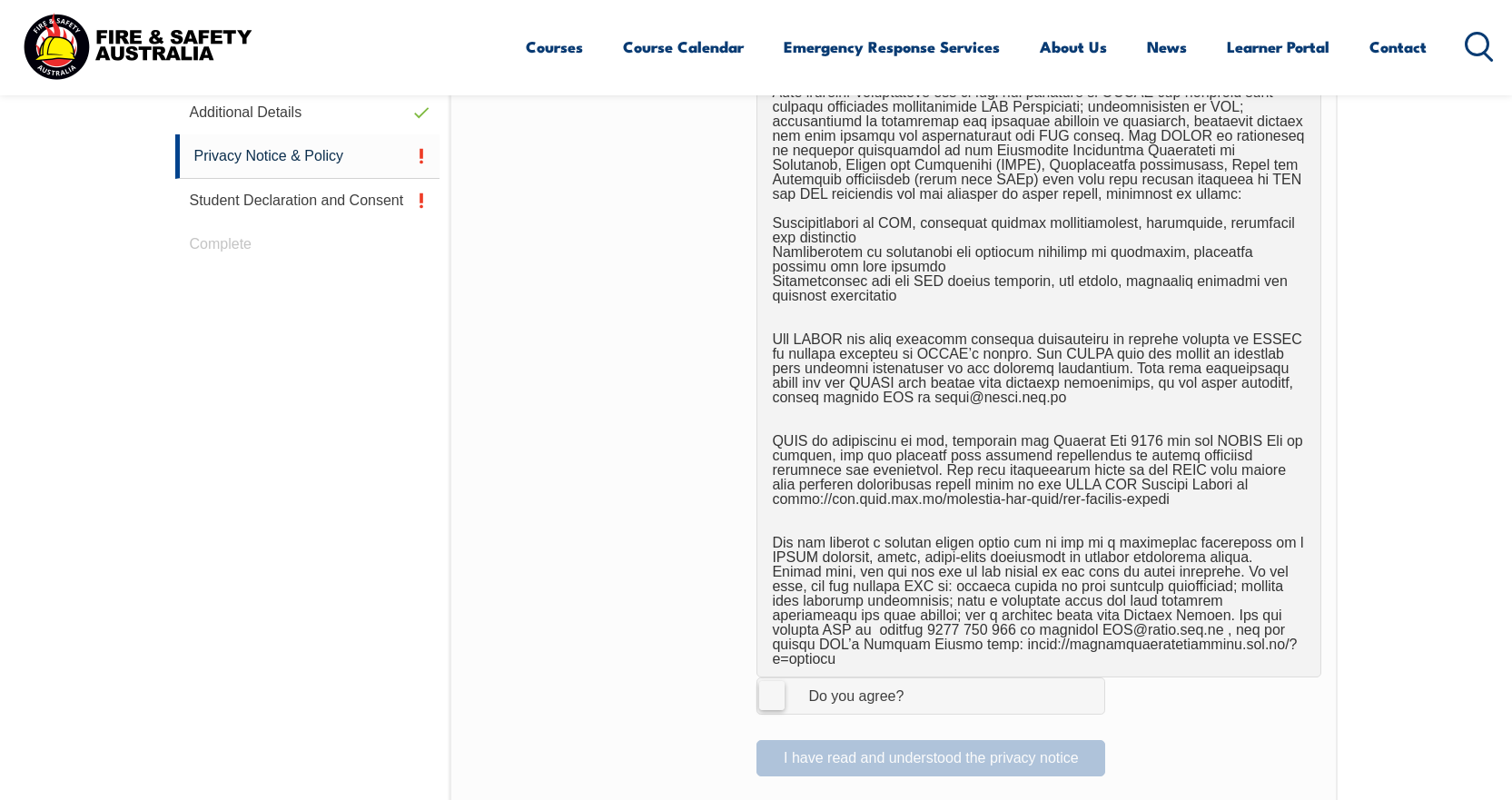
click at [800, 689] on div "Do you agree?" at bounding box center [837, 696] width 132 height 14
click at [918, 684] on input "I Agree Do you agree?" at bounding box center [933, 696] width 31 height 35
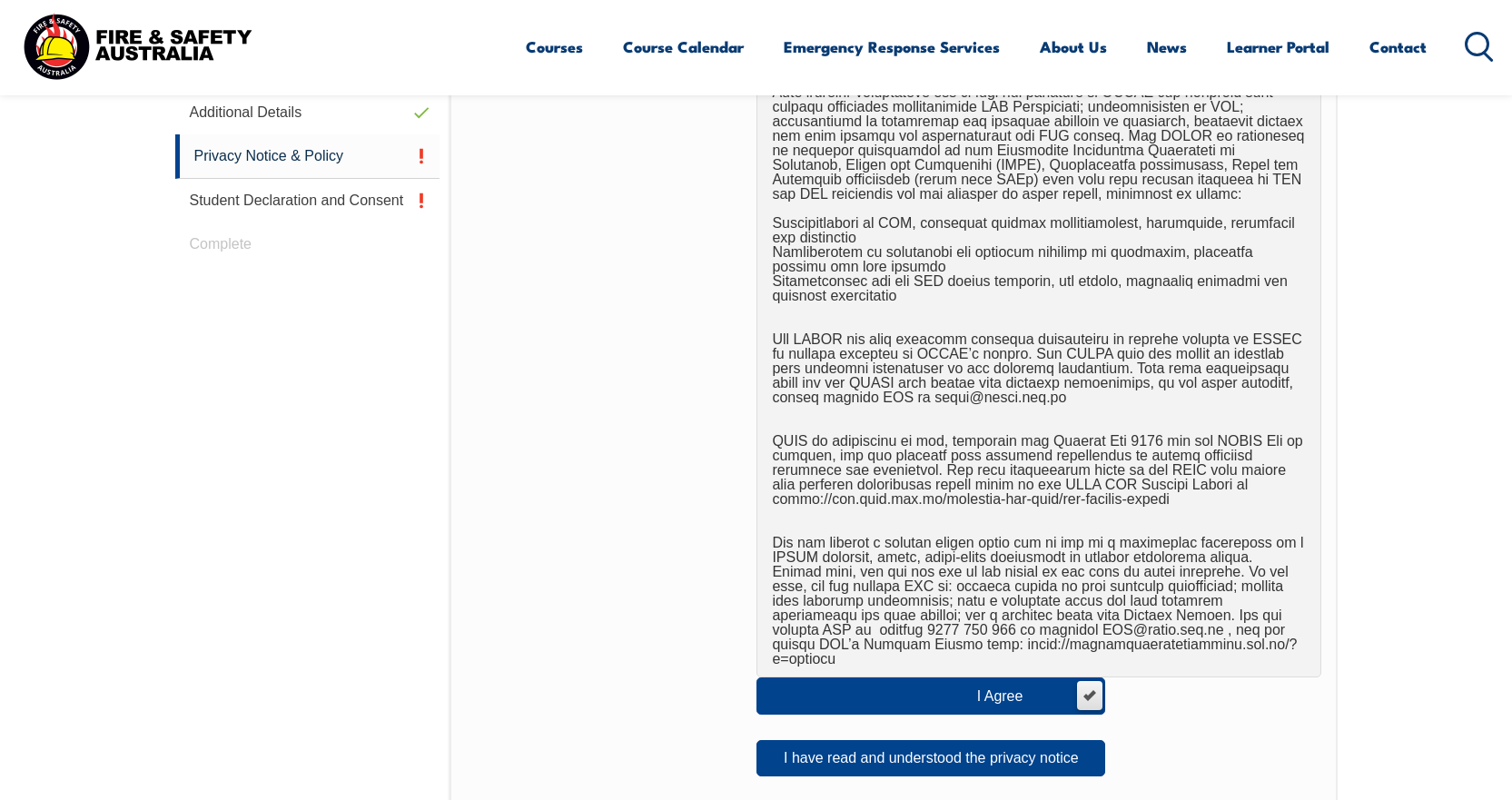
click at [784, 679] on label "I Agree Do you agree?" at bounding box center [930, 696] width 349 height 37
click at [1074, 679] on input "I Agree Do you agree?" at bounding box center [1089, 696] width 31 height 35
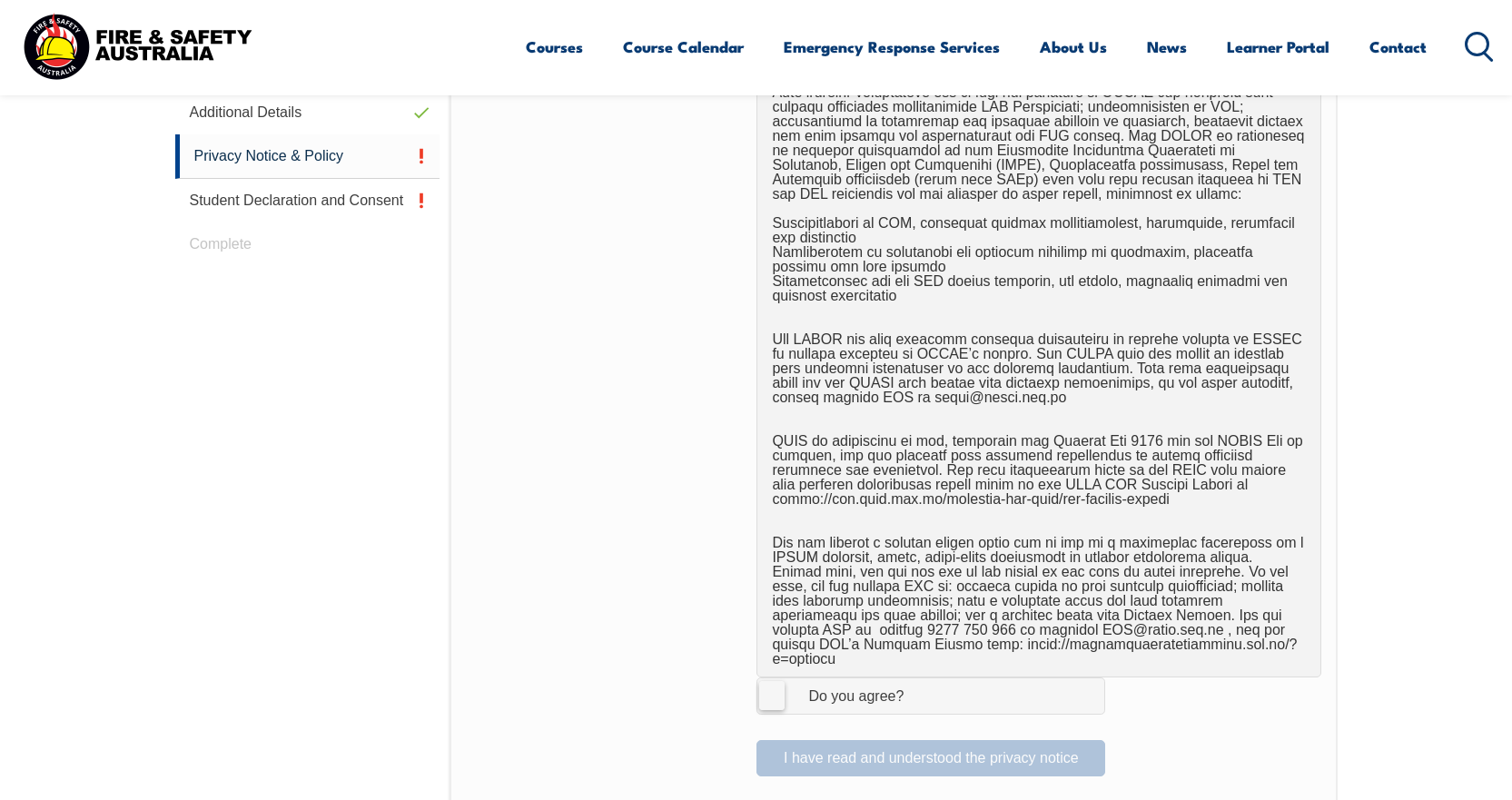
click at [867, 689] on div "Do you agree?" at bounding box center [837, 696] width 132 height 14
click at [918, 679] on input "I Agree Do you agree?" at bounding box center [933, 696] width 31 height 35
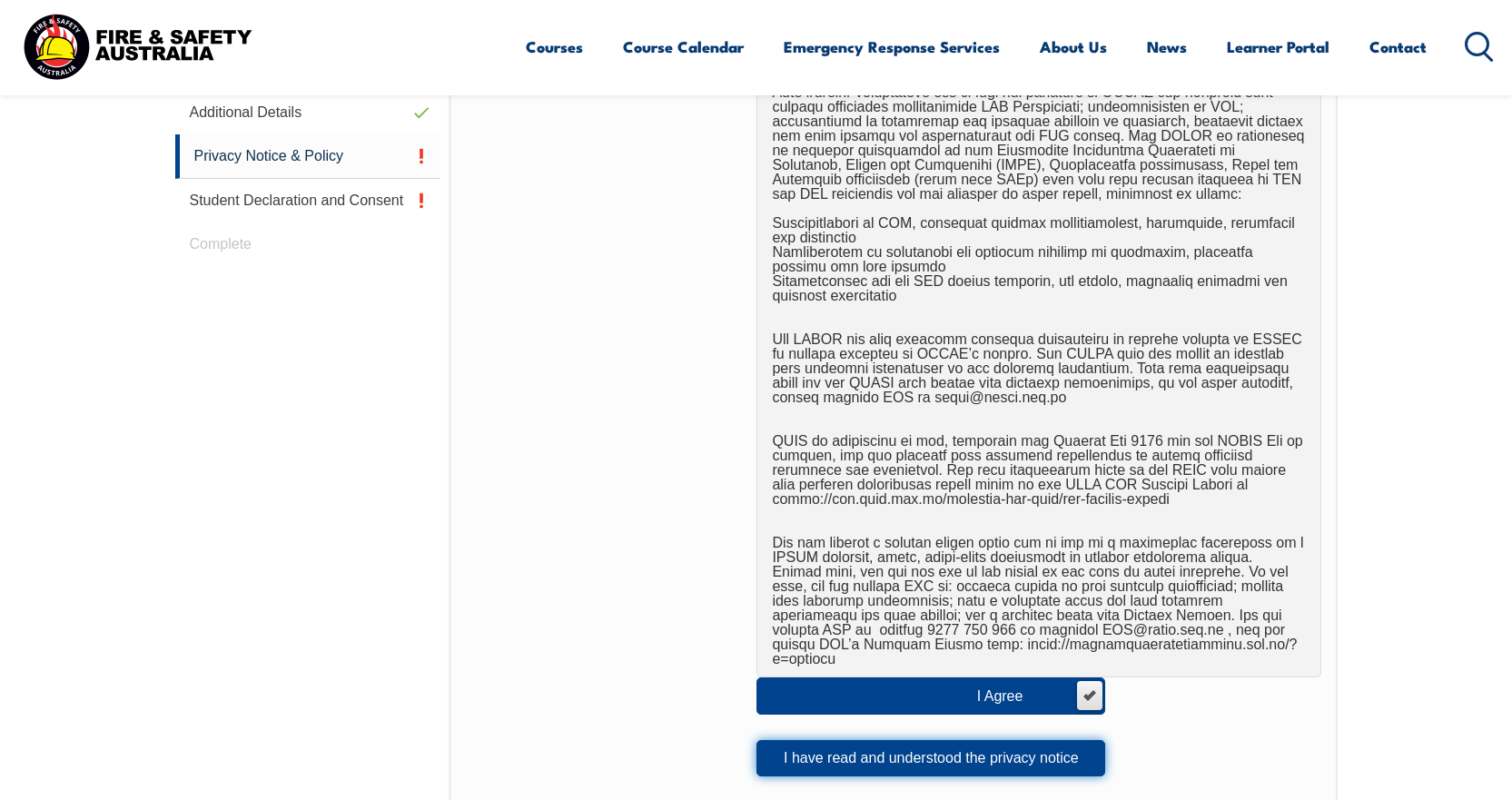
click at [882, 740] on button "I have read and understood the privacy notice" at bounding box center [930, 759] width 349 height 37
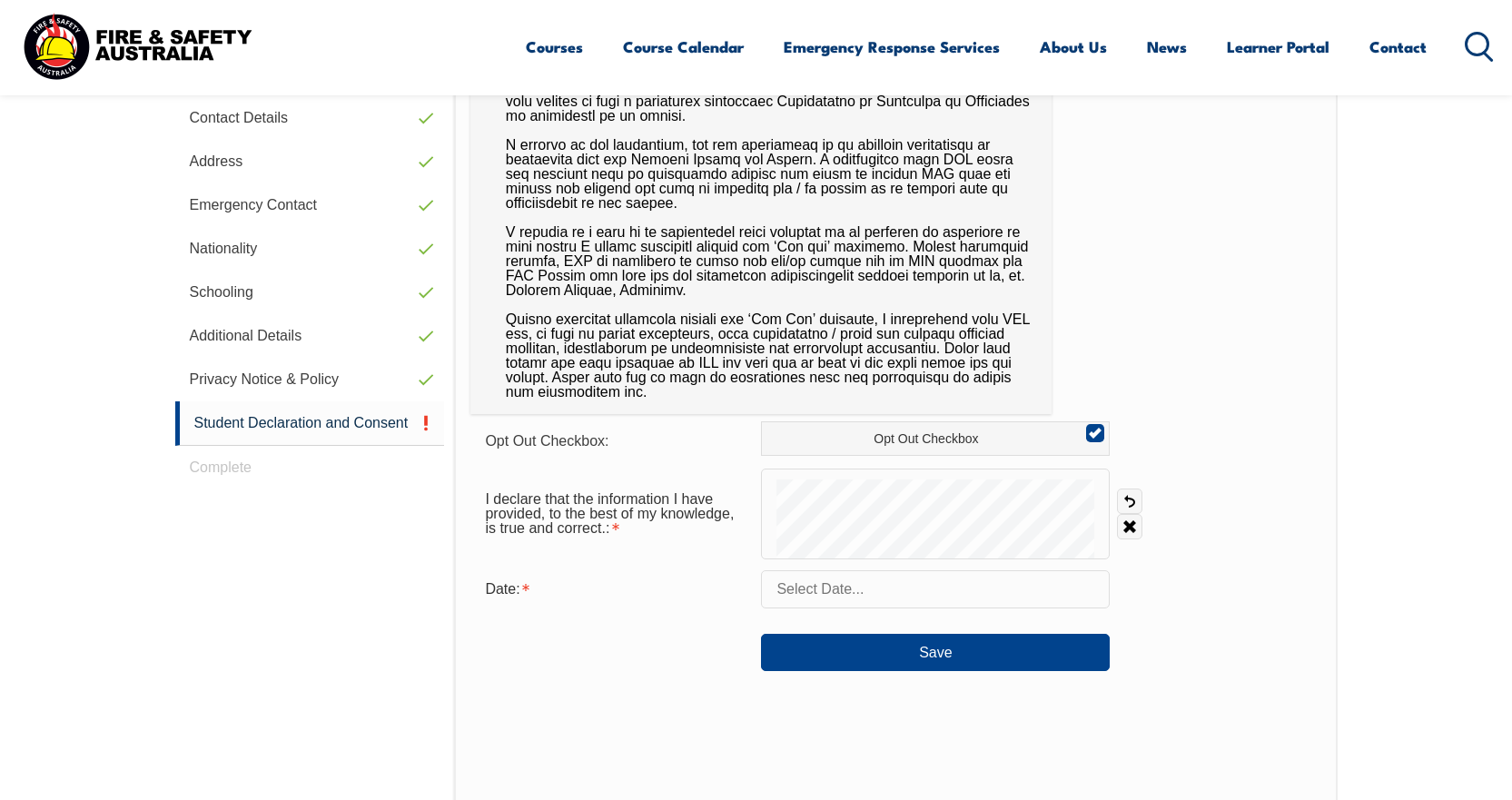
scroll to position [647, 0]
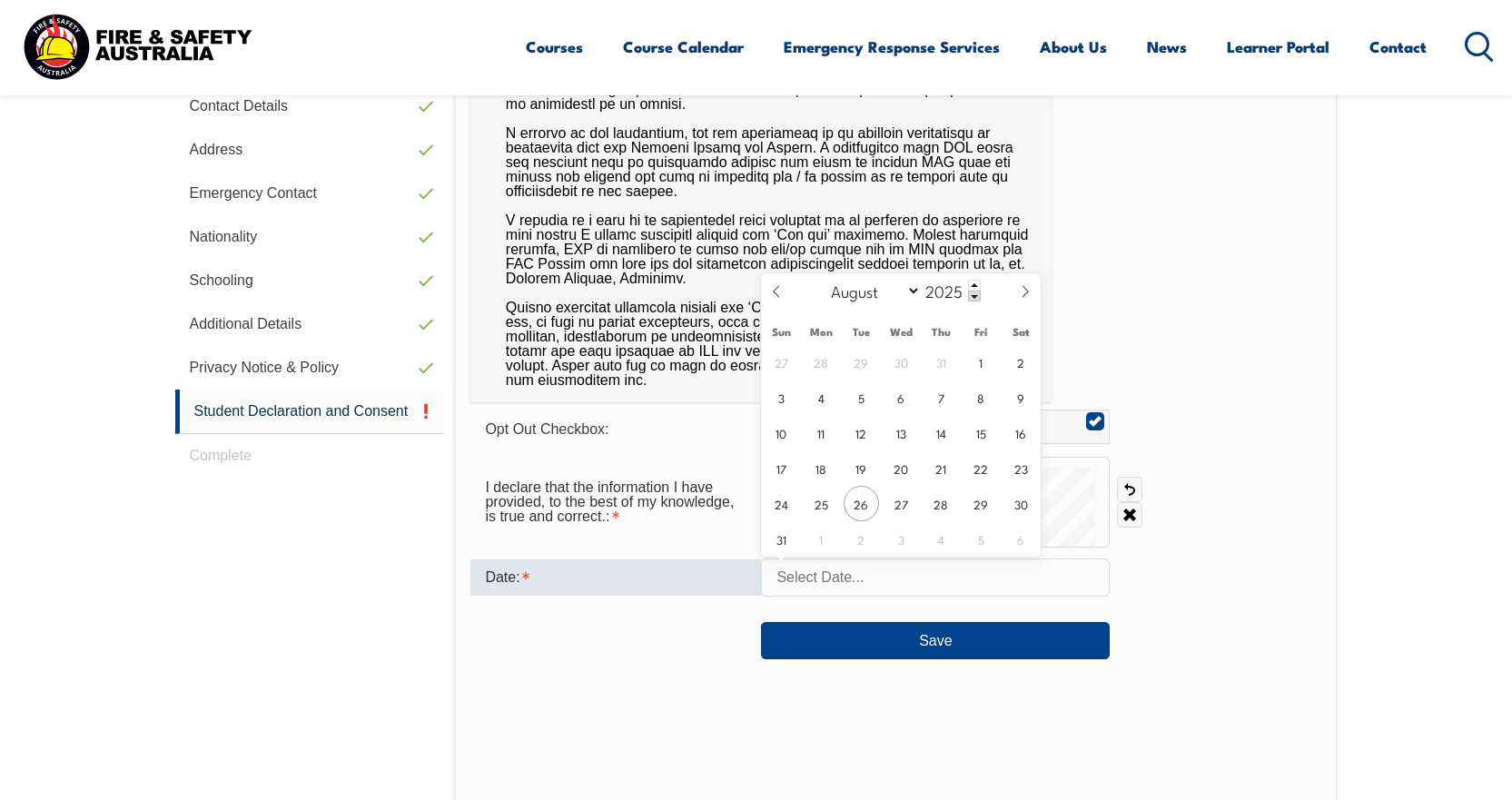
click at [830, 564] on input "text" at bounding box center [935, 578] width 349 height 38
click at [847, 516] on div "27 28 29 30 31 1 2 3 4 5 6 7 8 9 10 11 12 13 14 15 16 17 18 19 20 21 22 23 24 2…" at bounding box center [901, 450] width 280 height 212
click at [853, 509] on span "26" at bounding box center [861, 504] width 36 height 36
type input "[DATE]"
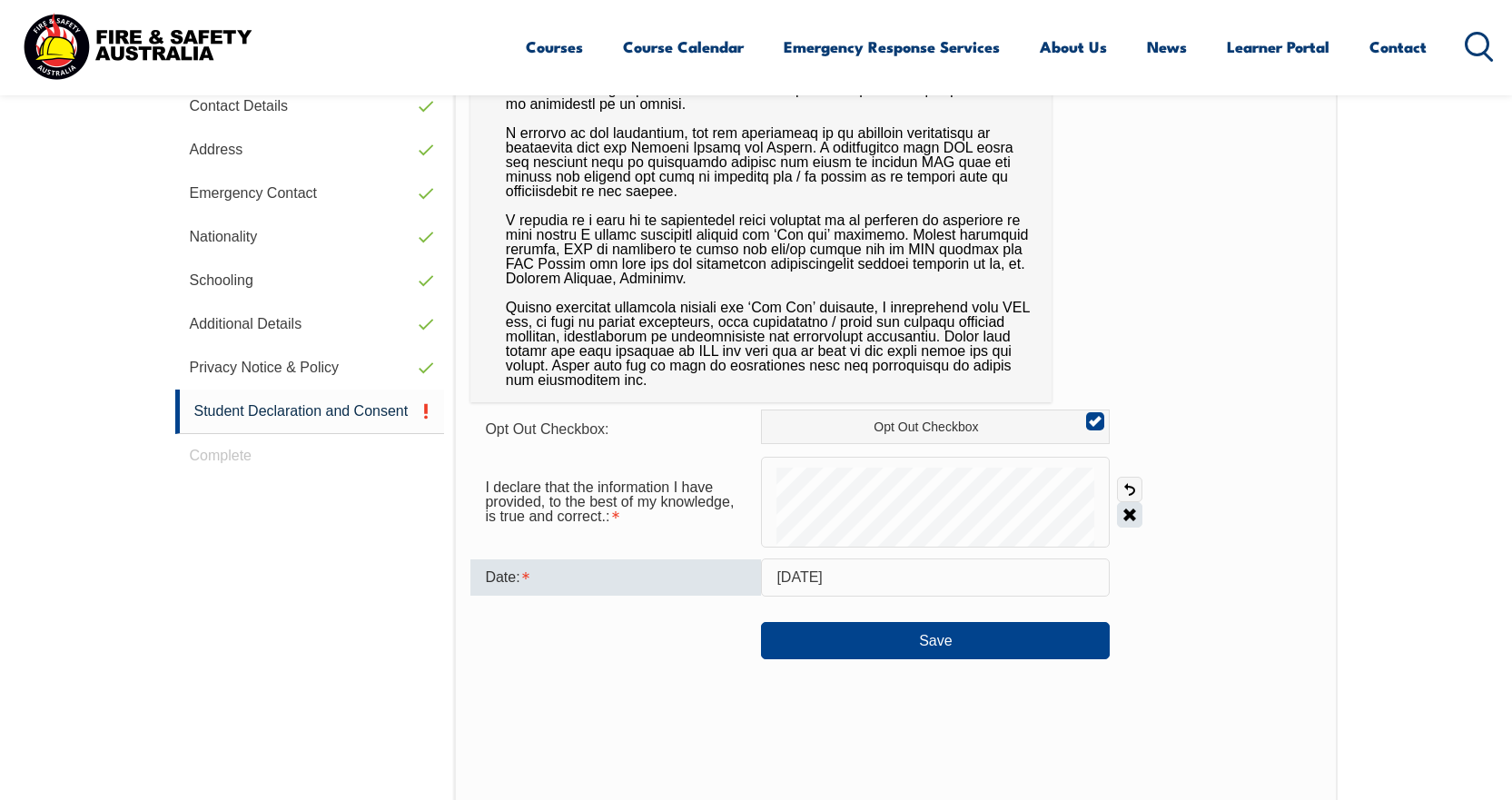
click at [1130, 508] on link "Clear" at bounding box center [1129, 515] width 25 height 25
click at [810, 557] on form "Opt Out Checkbox: Opt Out Checkbox I declare that the information I have provid…" at bounding box center [895, 535] width 850 height 250
click at [1130, 487] on link "Undo" at bounding box center [1129, 489] width 25 height 25
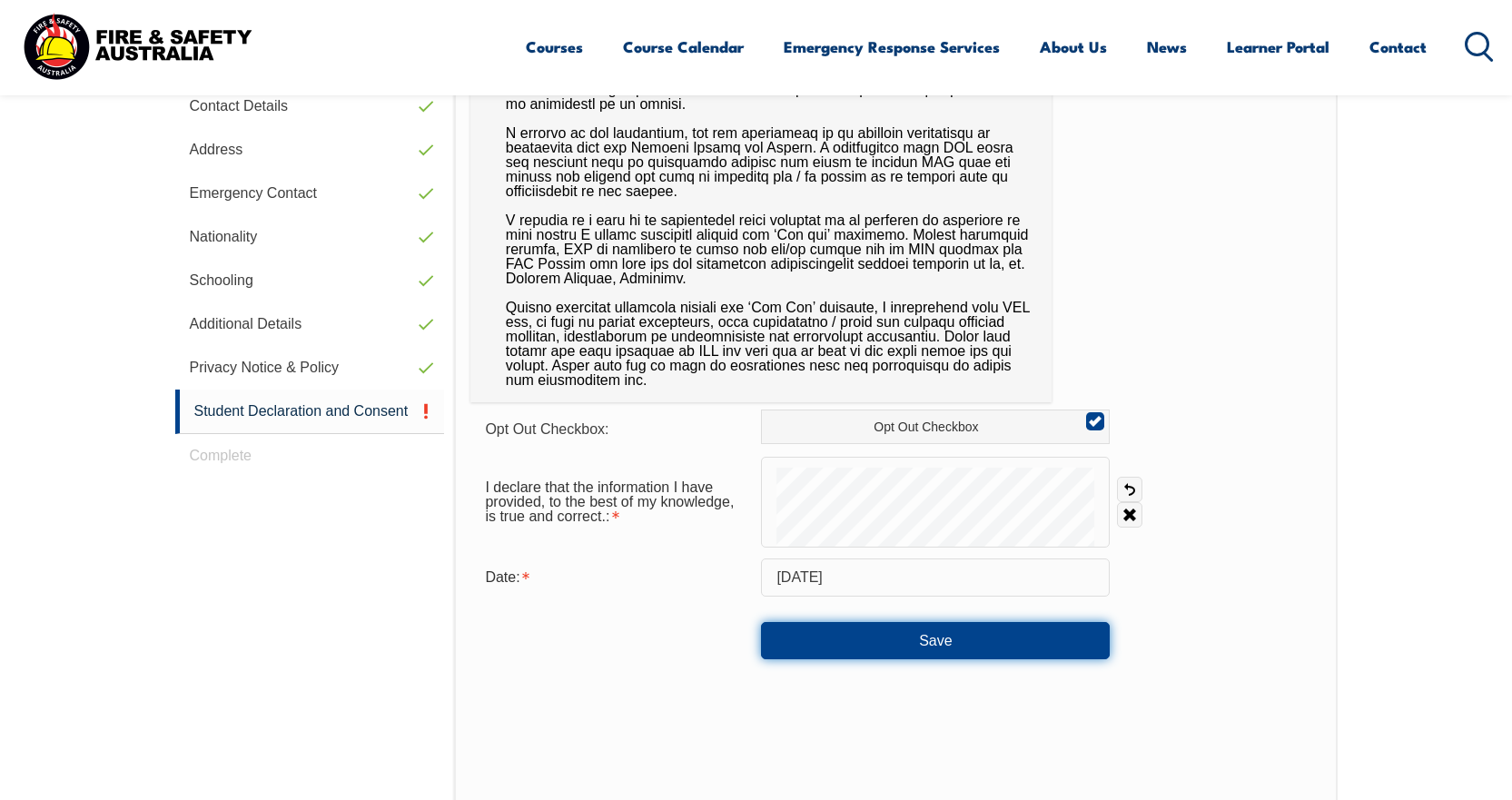
click at [934, 655] on button "Save" at bounding box center [935, 640] width 349 height 37
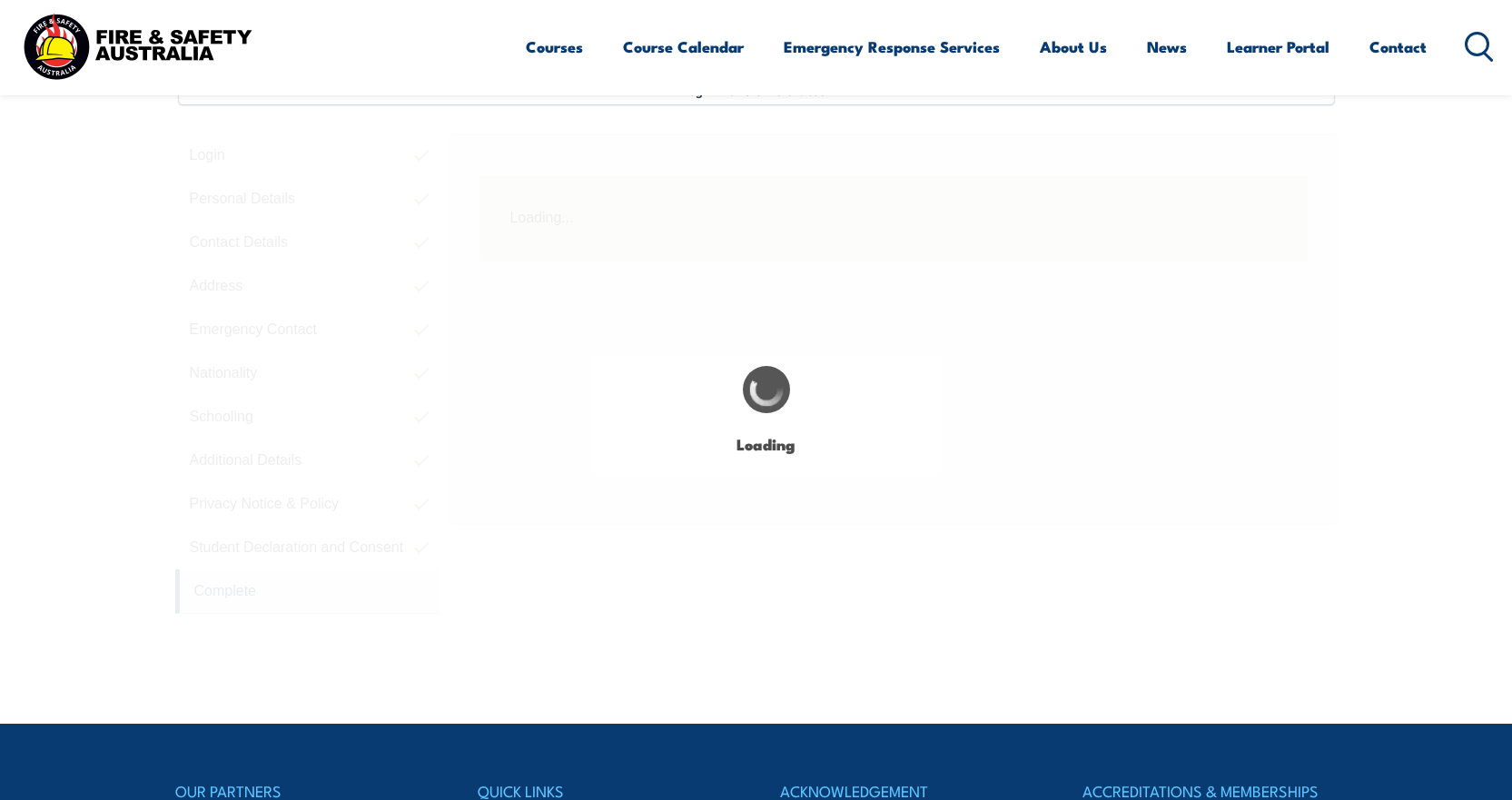
scroll to position [495, 0]
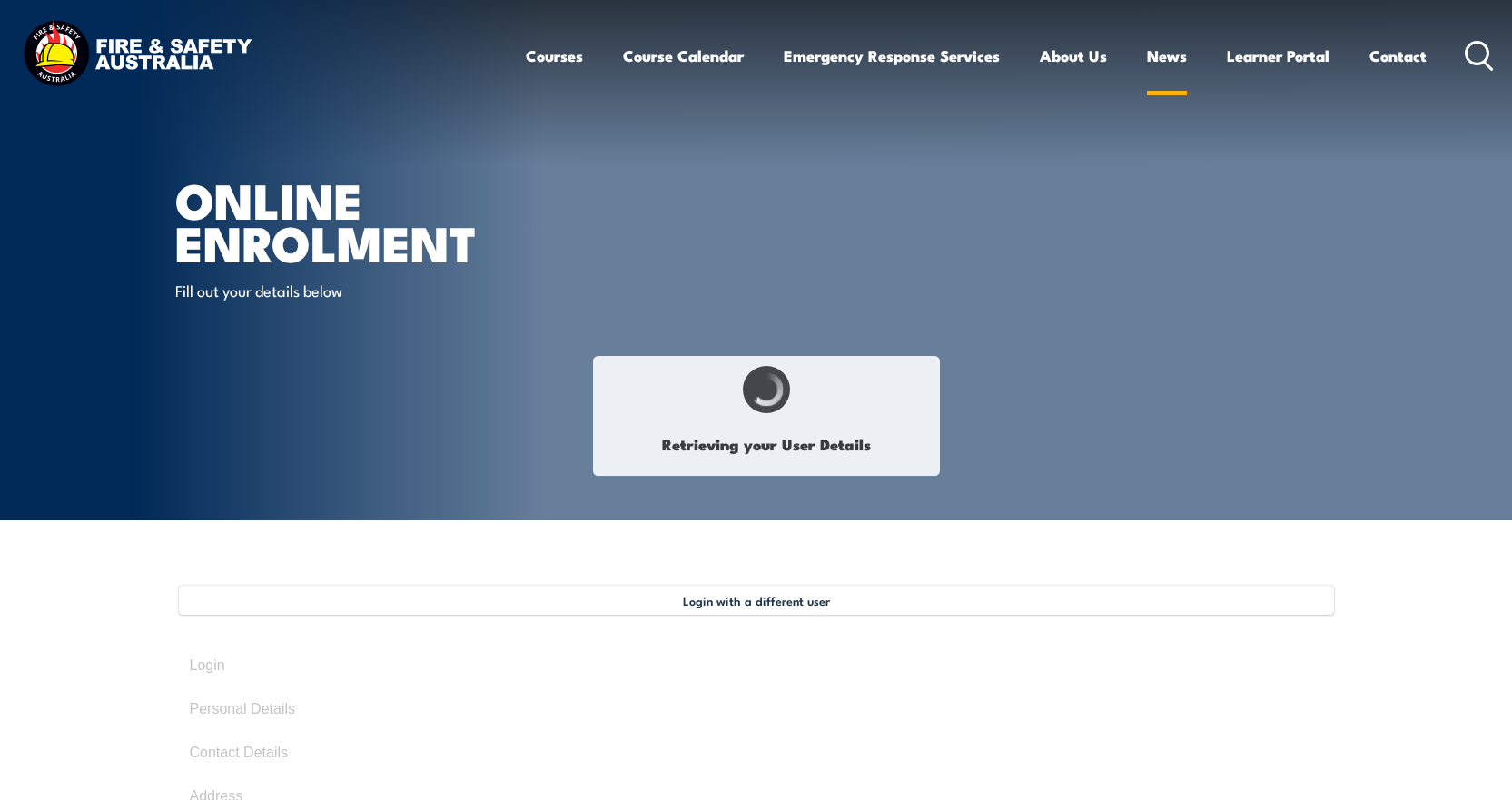
select select "Mr"
type input "[PERSON_NAME]"
type input "[DATE]"
type input "9Y5V63LQAZ"
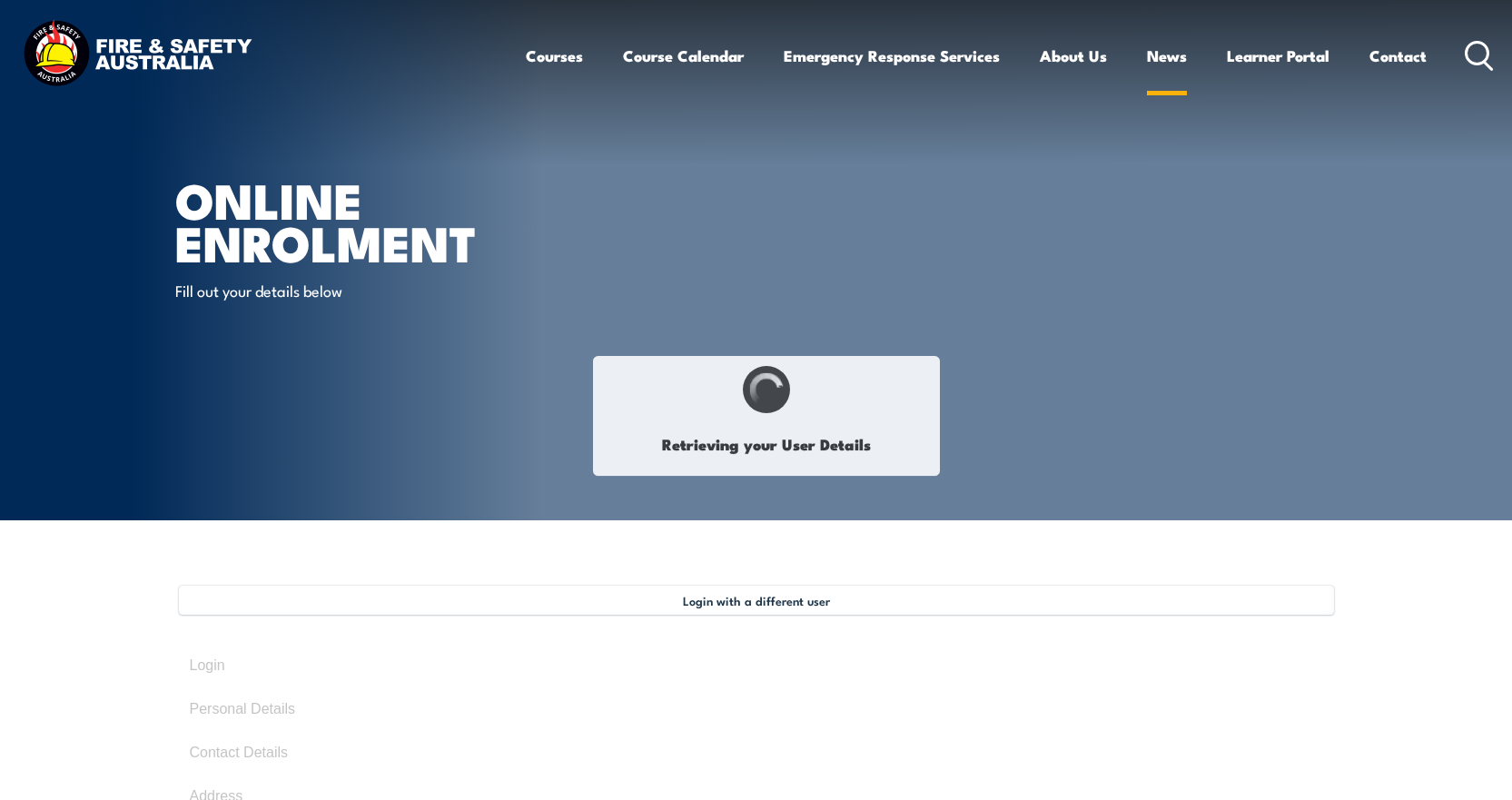
select select "M"
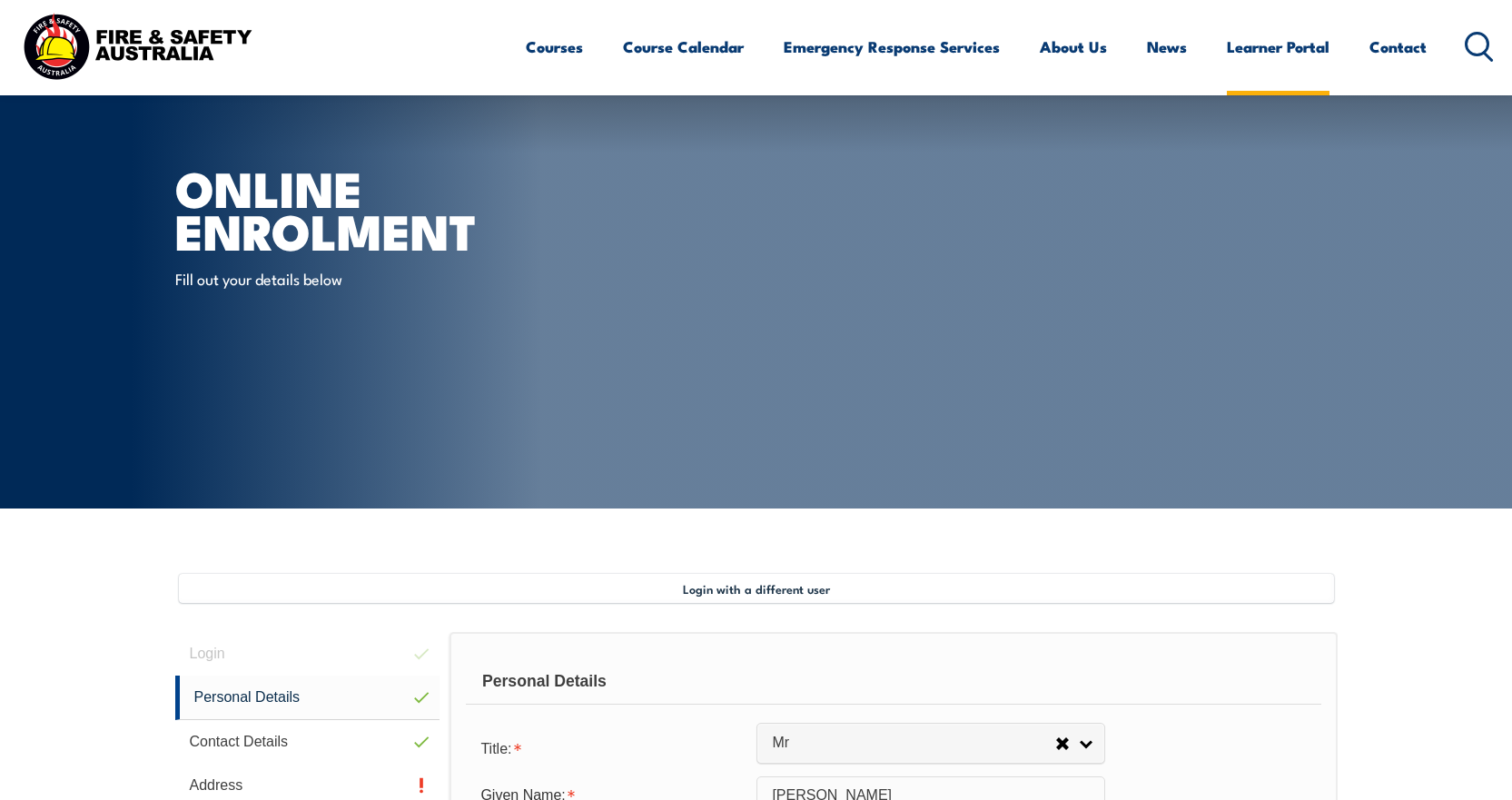
click at [1239, 62] on link "Learner Portal" at bounding box center [1278, 47] width 103 height 48
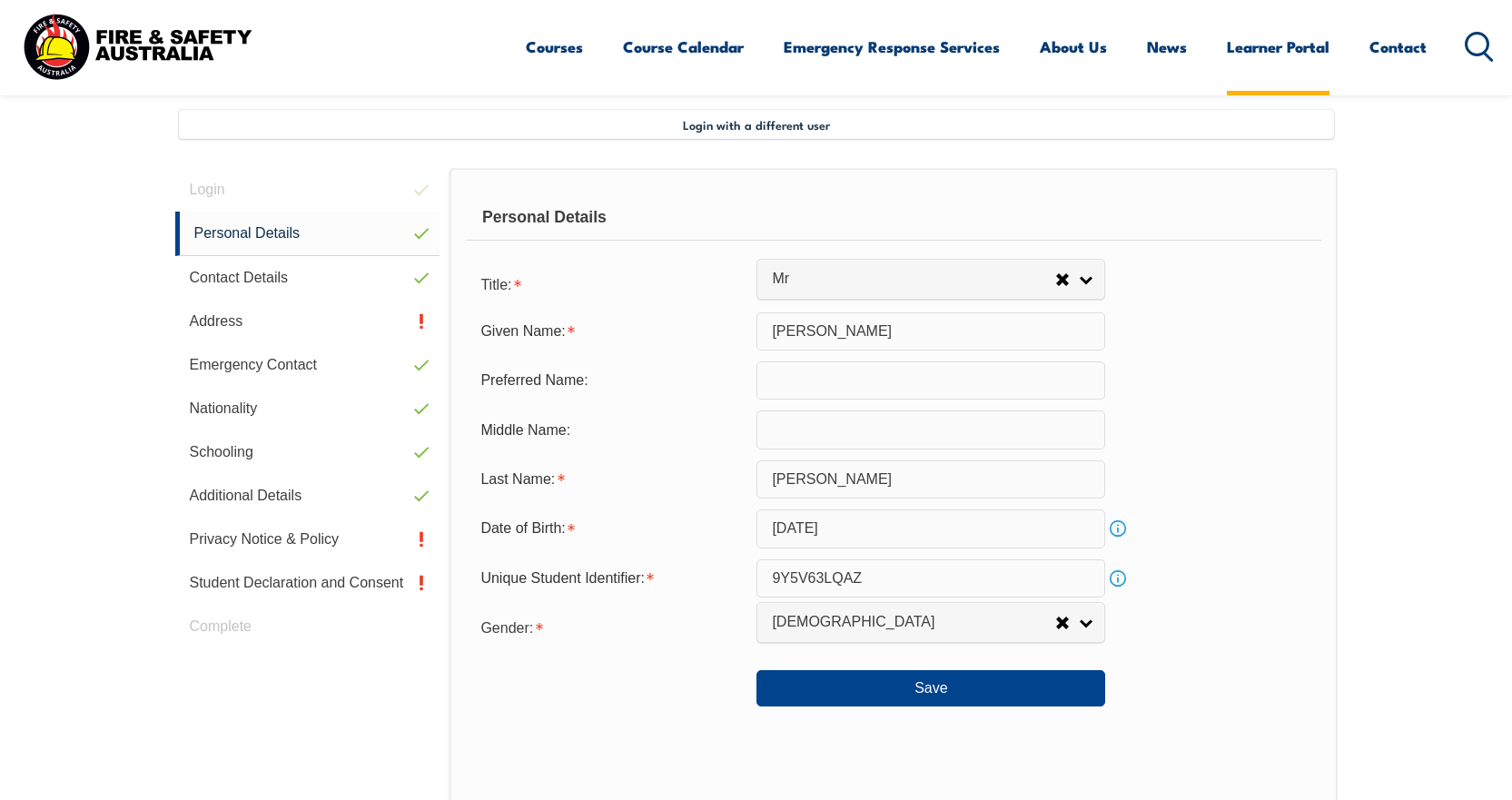
scroll to position [495, 0]
